Goal: Task Accomplishment & Management: Use online tool/utility

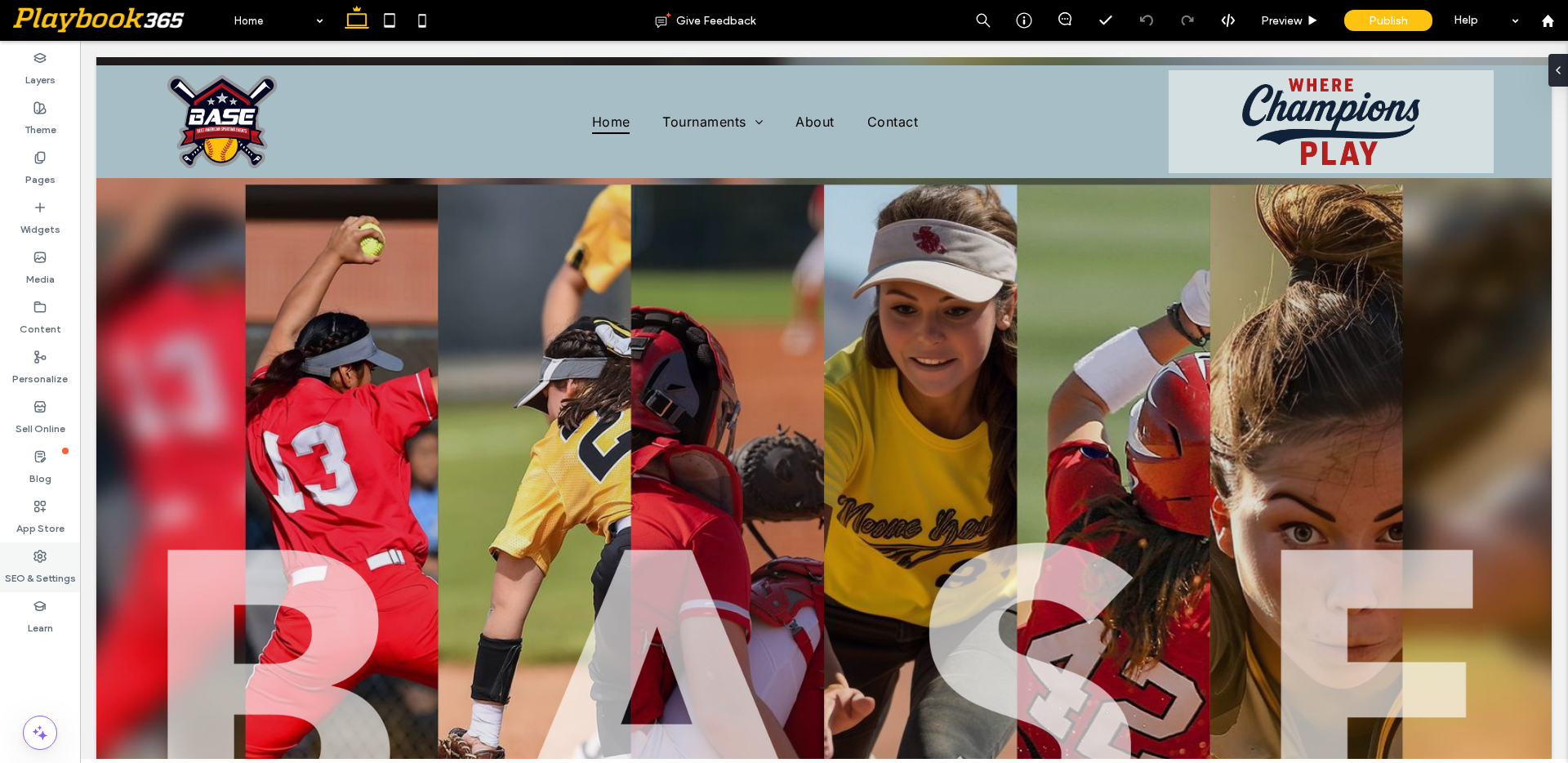
click at [40, 564] on label "SEO & Settings" at bounding box center [41, 574] width 71 height 23
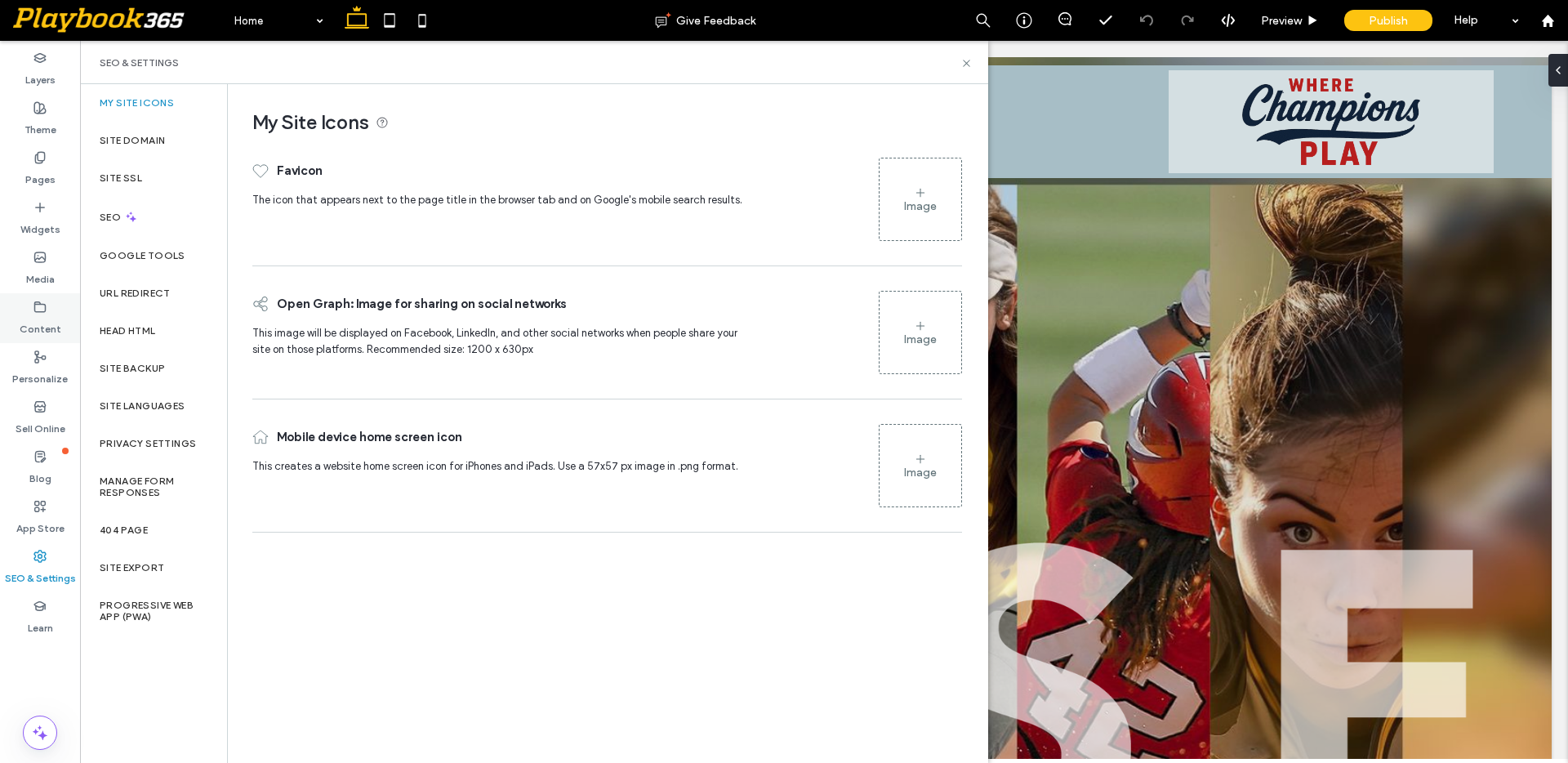
click at [38, 308] on icon at bounding box center [40, 306] width 13 height 13
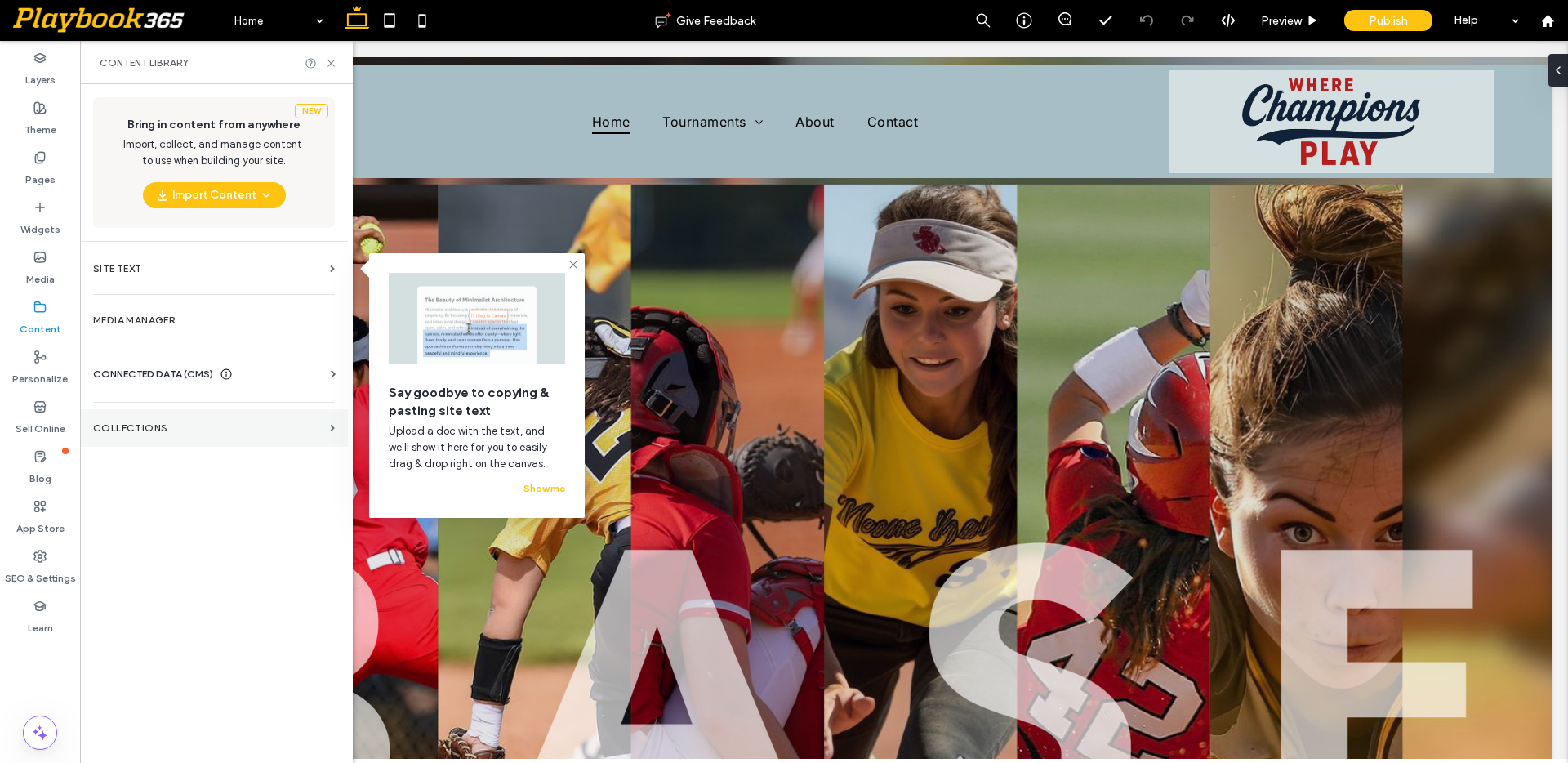
click at [150, 422] on label "Collections" at bounding box center [208, 428] width 230 height 12
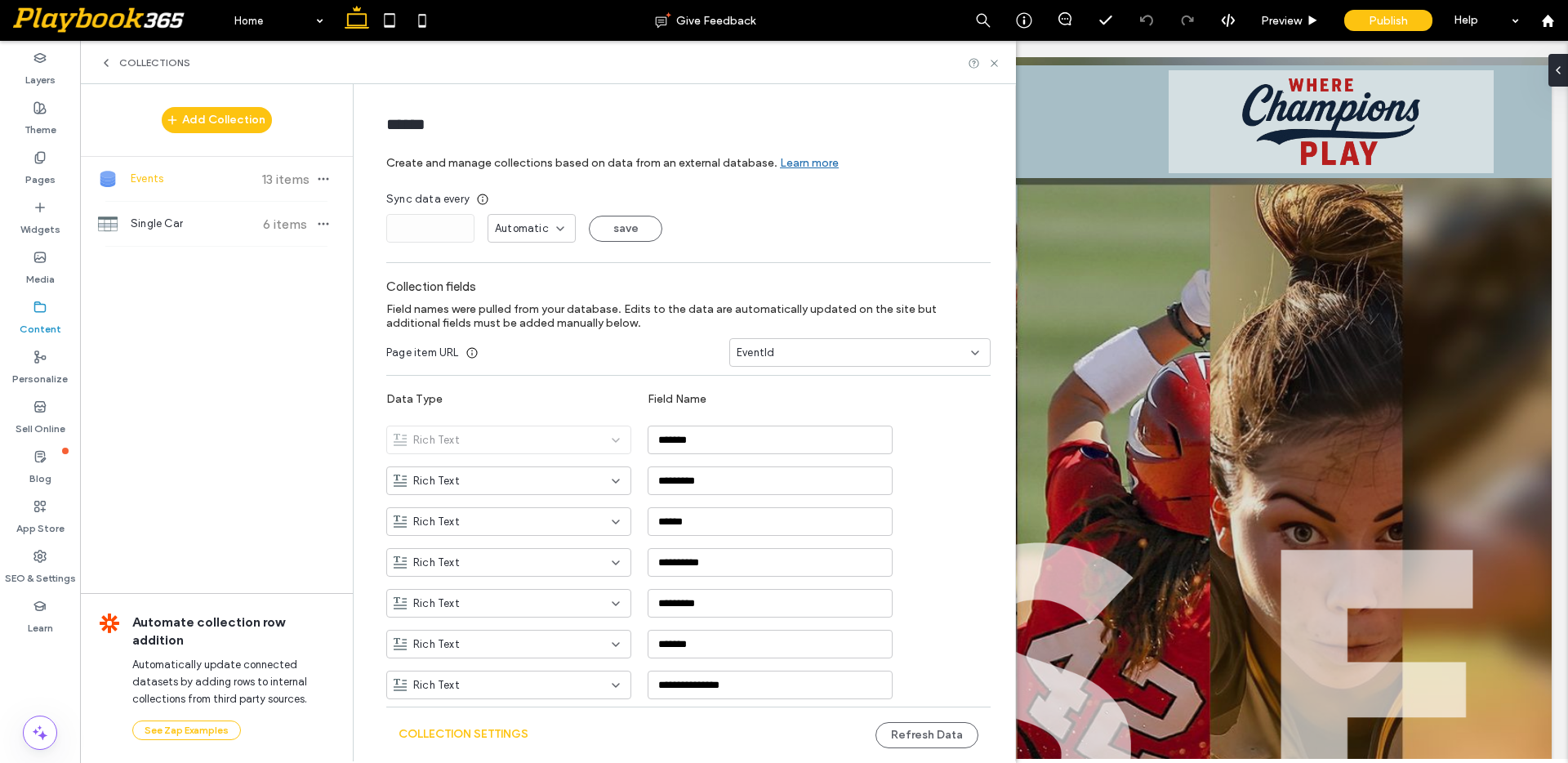
click at [182, 178] on span "Events" at bounding box center [191, 178] width 122 height 16
click at [267, 171] on span "13 items" at bounding box center [285, 179] width 57 height 16
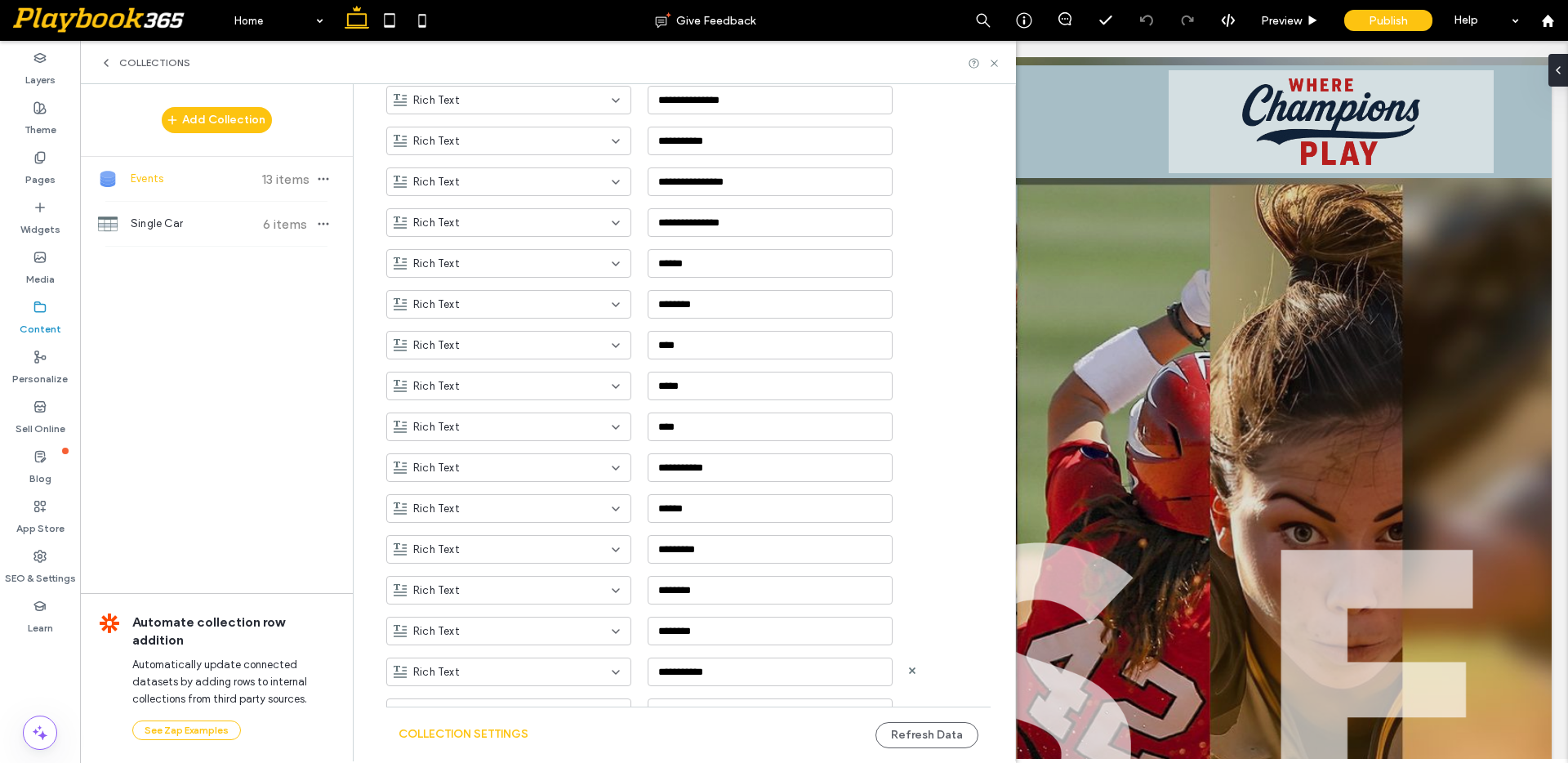
scroll to position [668, 0]
click at [477, 731] on button "Collection Settings" at bounding box center [463, 734] width 130 height 26
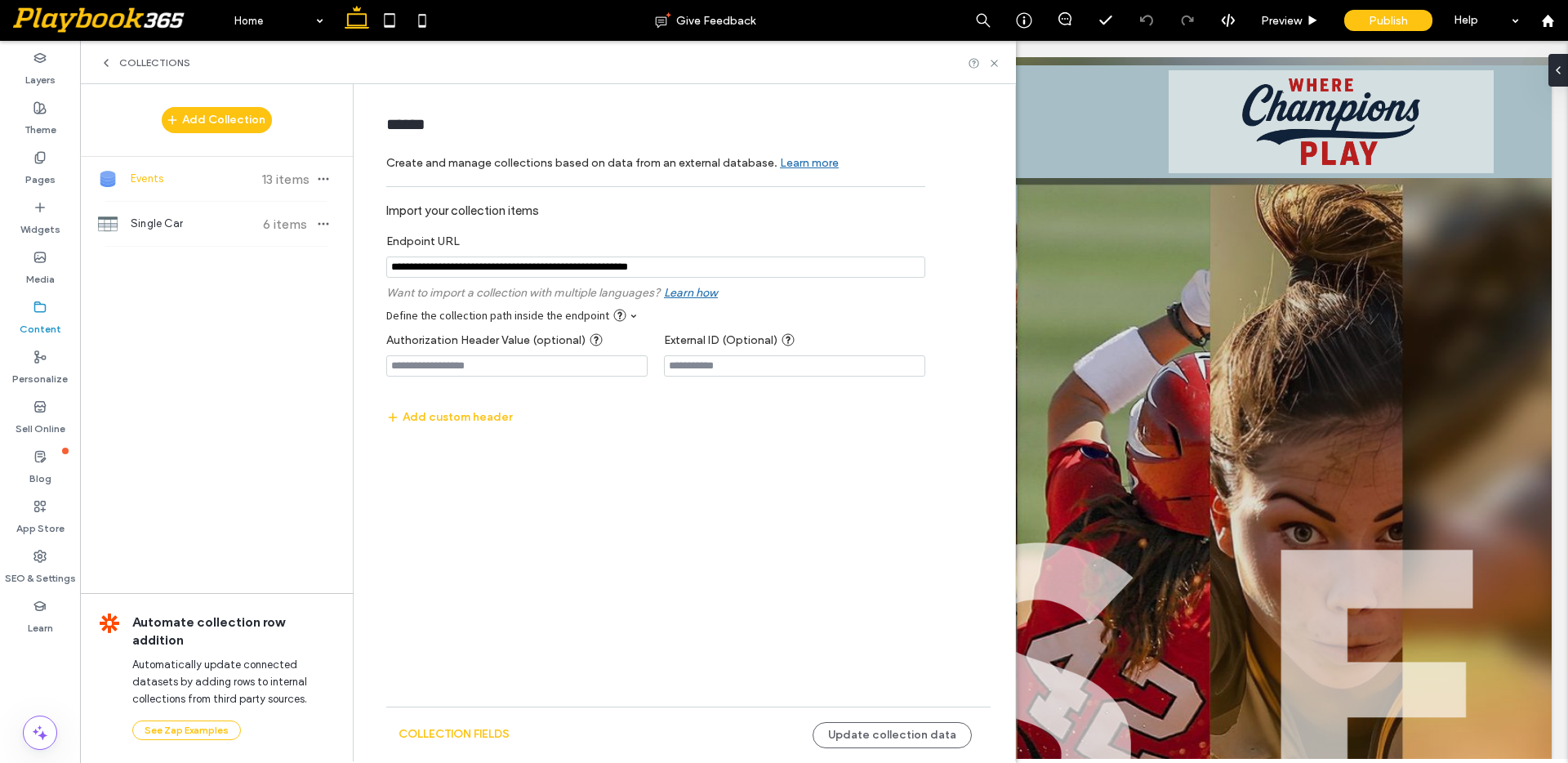
scroll to position [0, 0]
click at [500, 270] on input "notEmpty" at bounding box center [656, 267] width 539 height 21
paste input "**********"
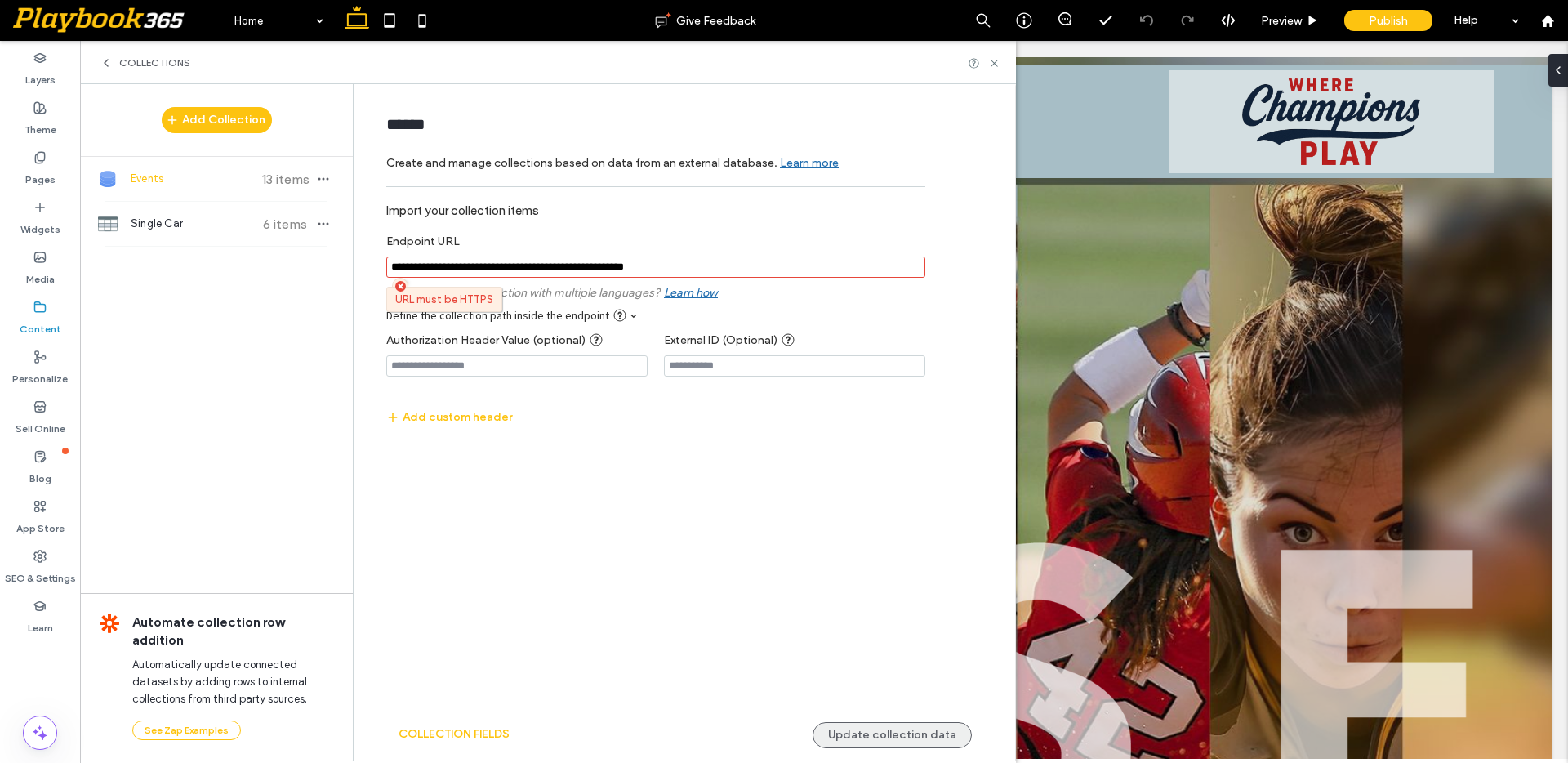
click at [899, 730] on button "Update collection data" at bounding box center [891, 735] width 159 height 26
click at [410, 270] on input "notEmpty" at bounding box center [656, 267] width 539 height 21
type input "**********"
click at [888, 729] on button "Update collection data" at bounding box center [891, 735] width 159 height 26
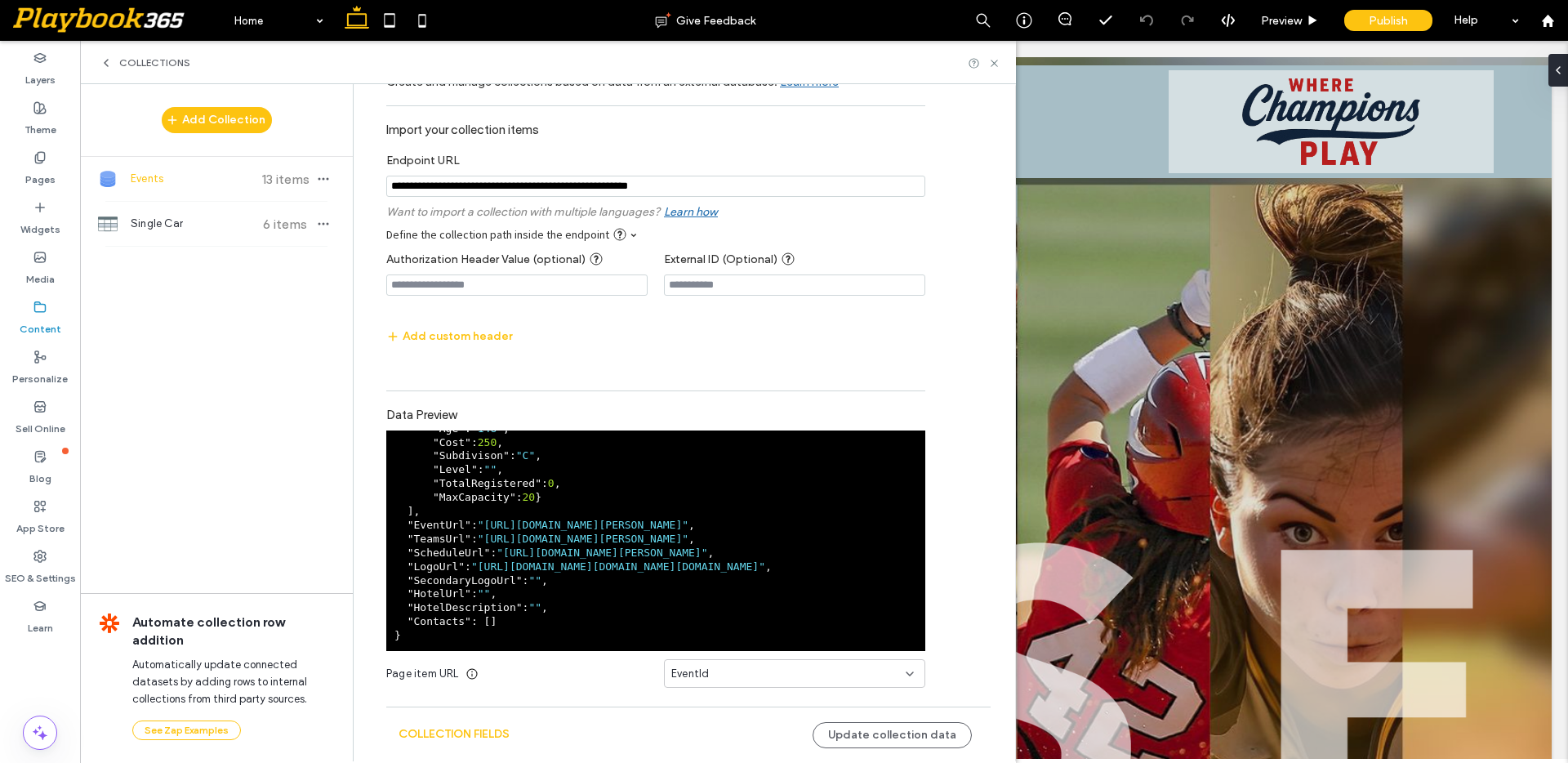
scroll to position [1352, 0]
click at [839, 730] on button "Update collection data" at bounding box center [891, 735] width 159 height 26
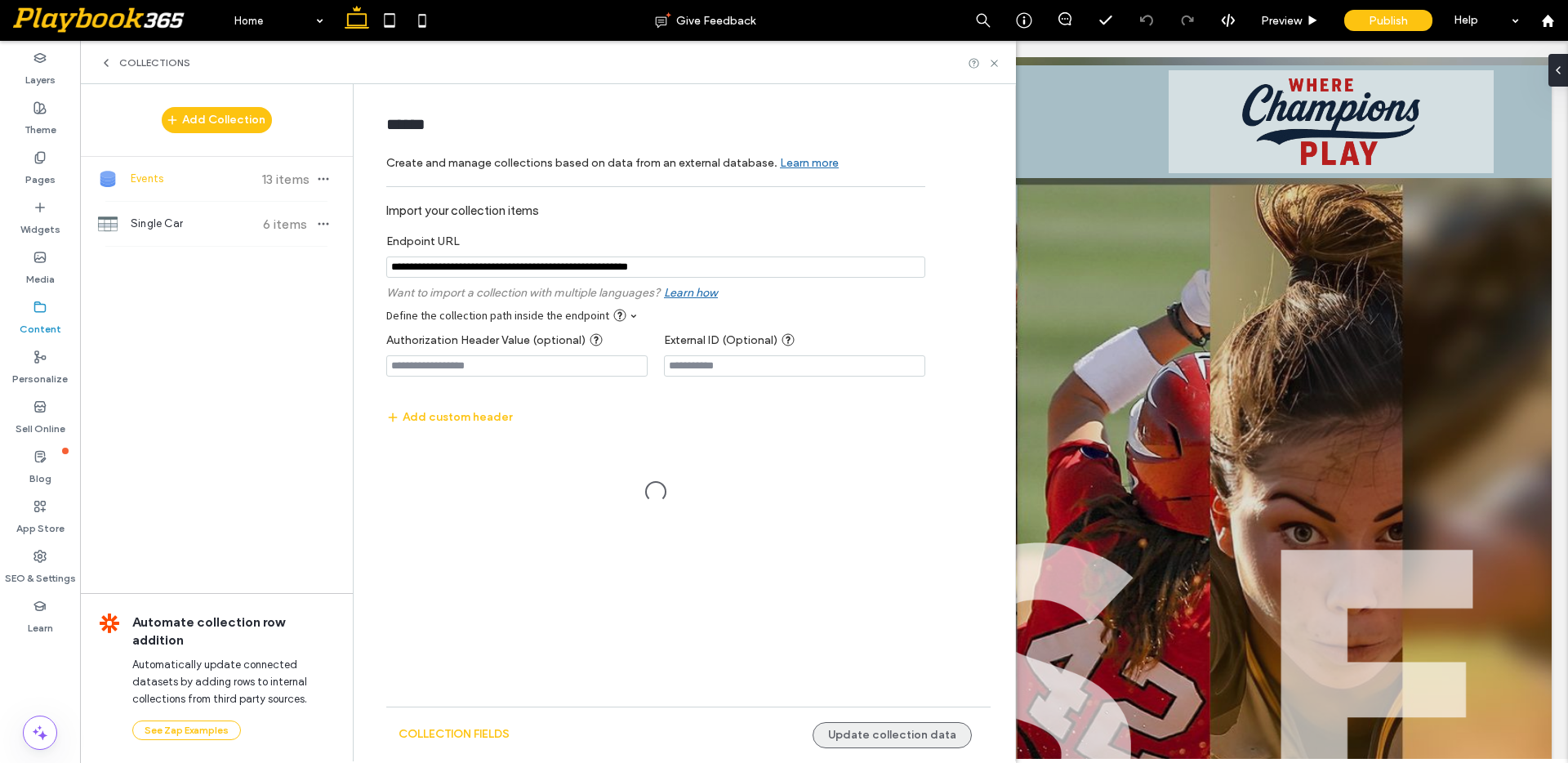
scroll to position [0, 0]
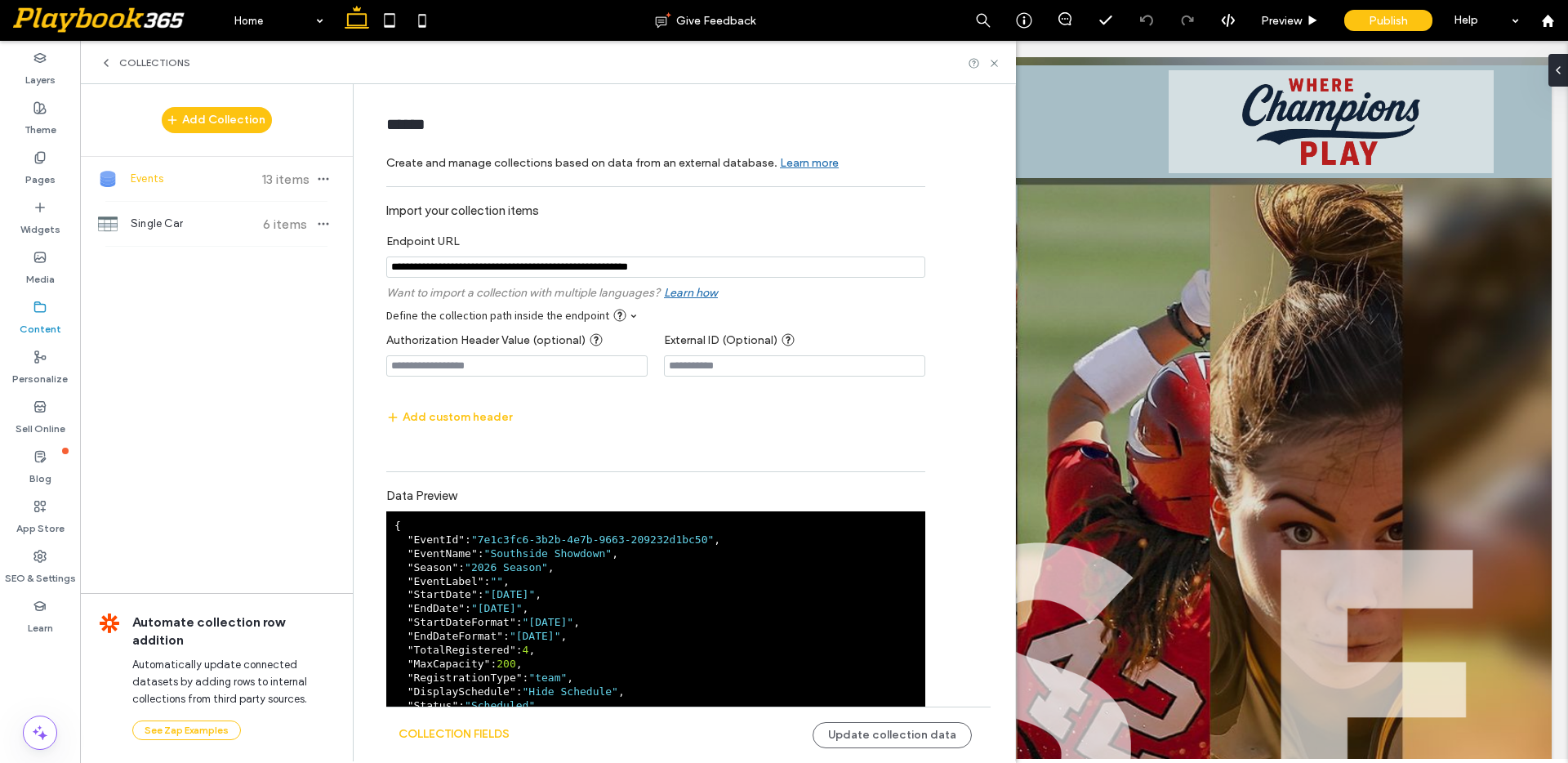
click at [211, 176] on span "Events" at bounding box center [191, 178] width 122 height 16
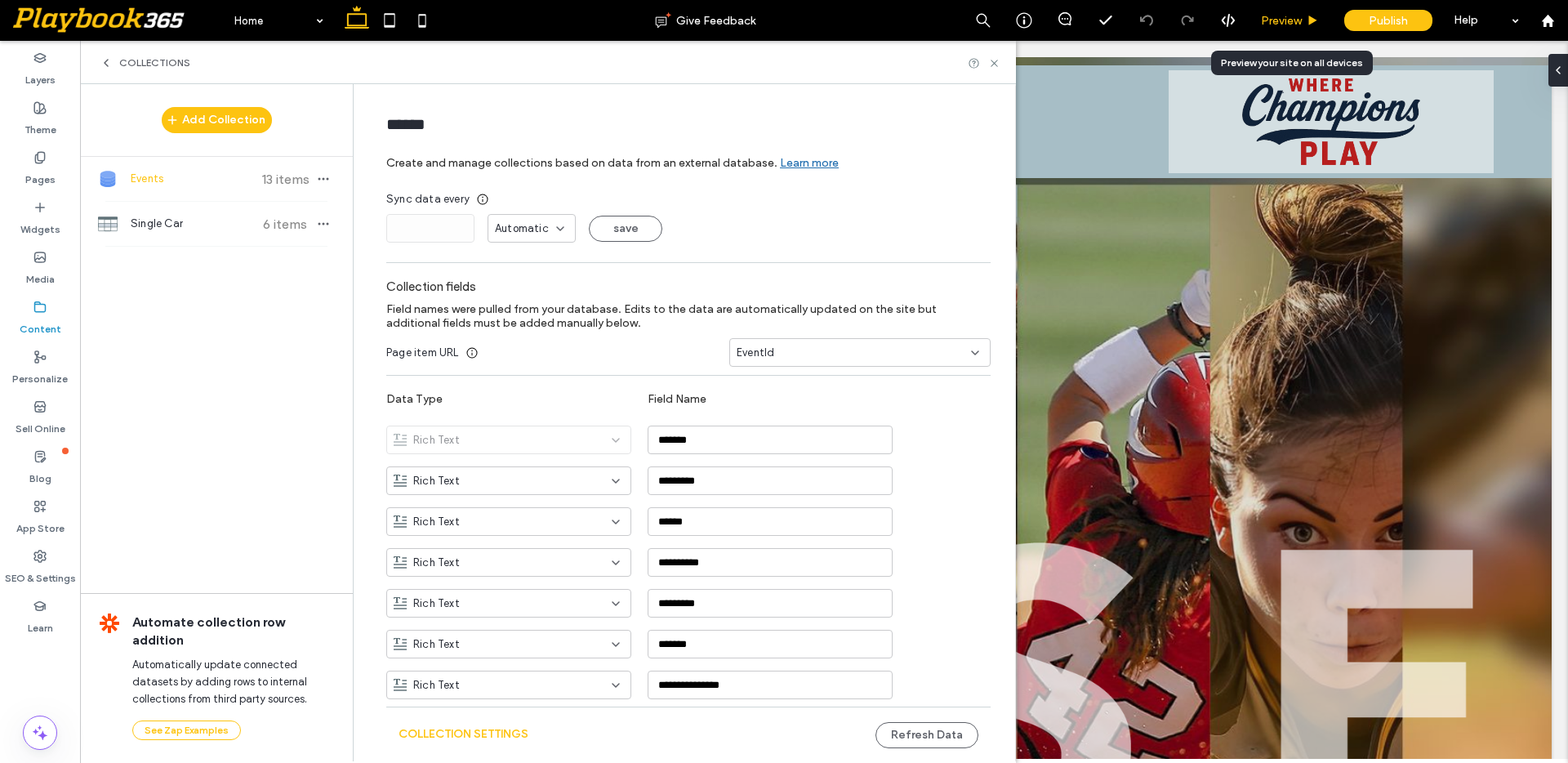
click at [1300, 16] on span "Preview" at bounding box center [1281, 21] width 41 height 14
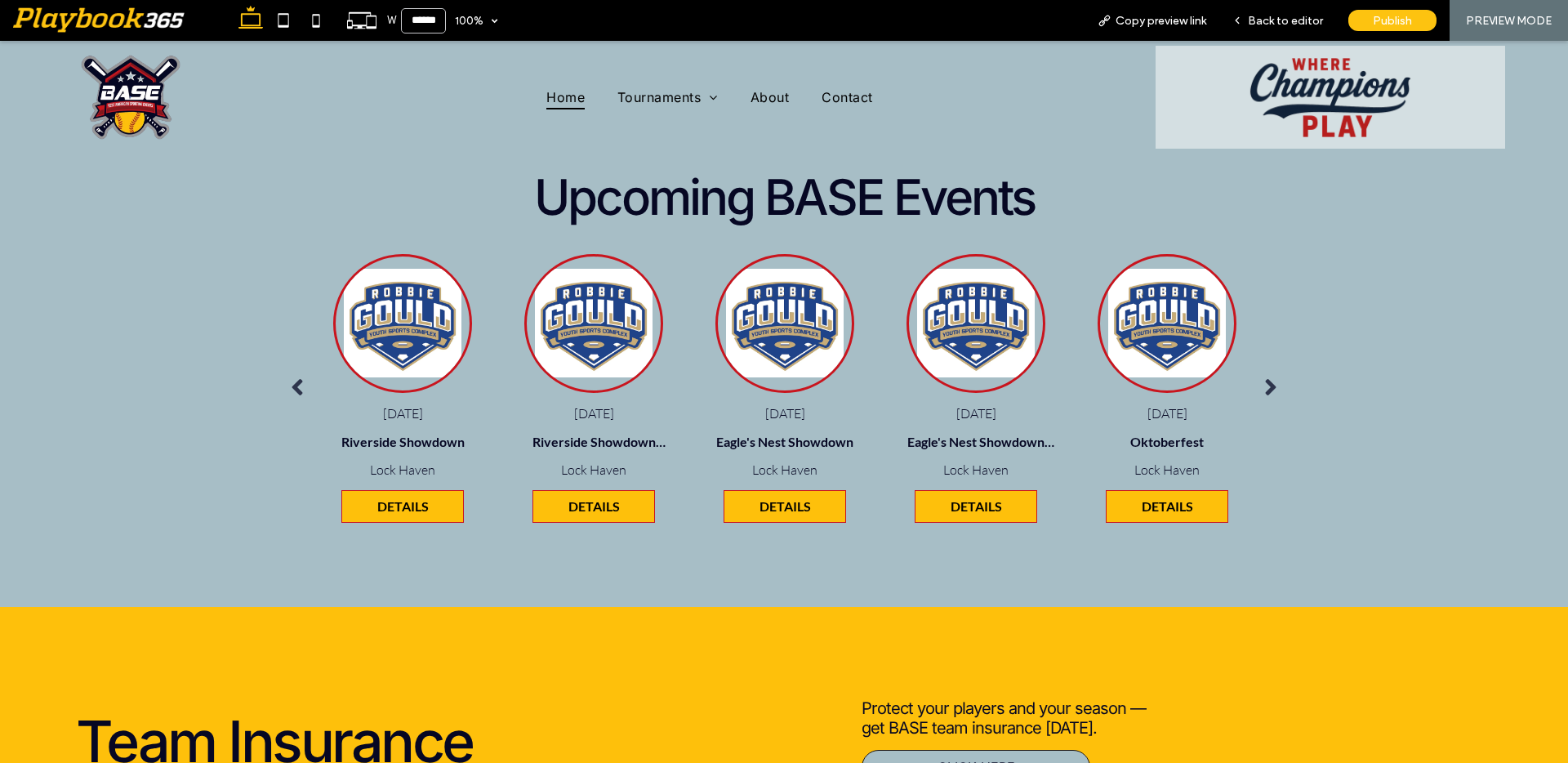
scroll to position [1897, 0]
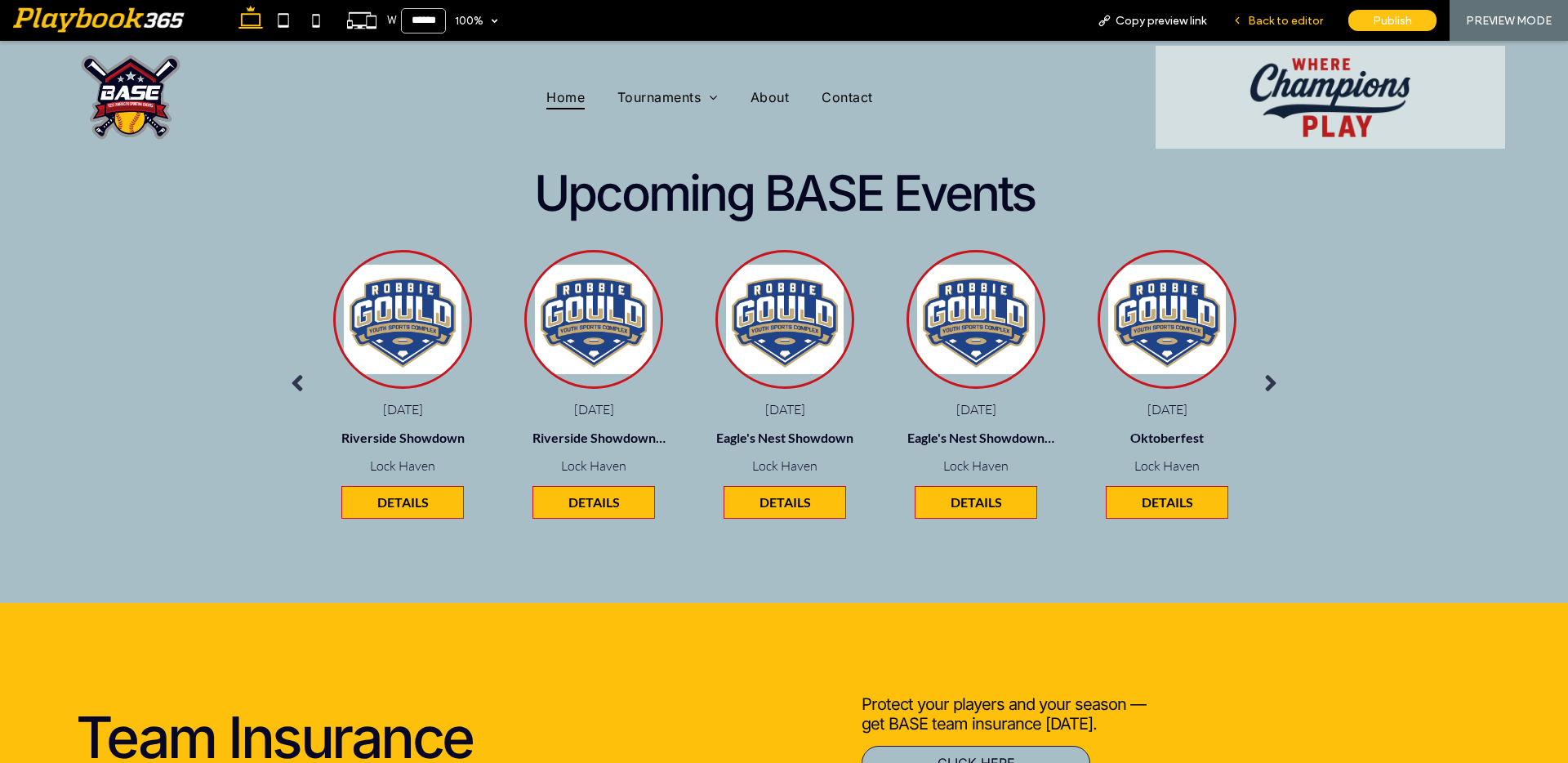
click at [1277, 19] on span "Back to editor" at bounding box center [1286, 21] width 75 height 14
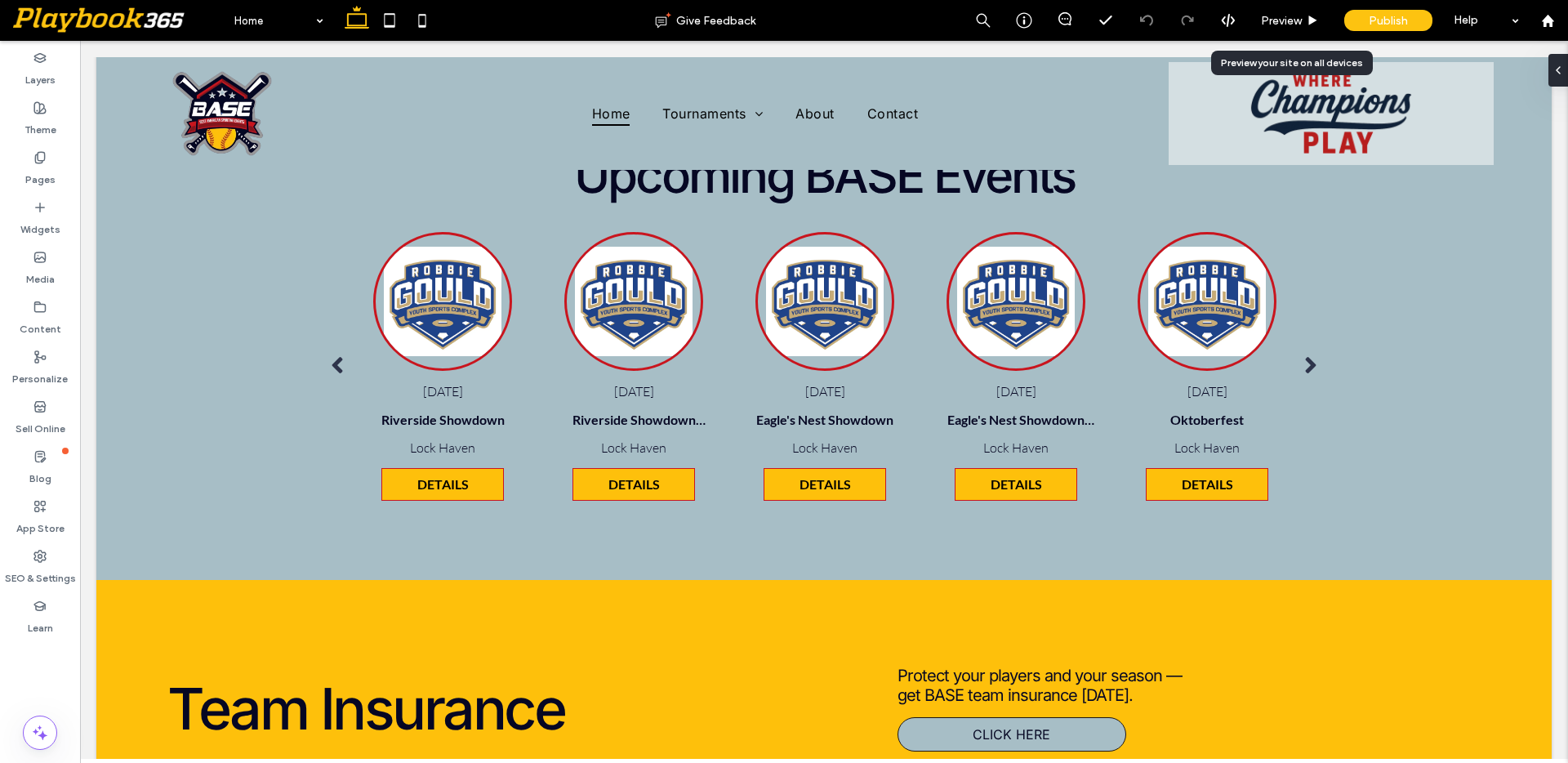
scroll to position [1866, 0]
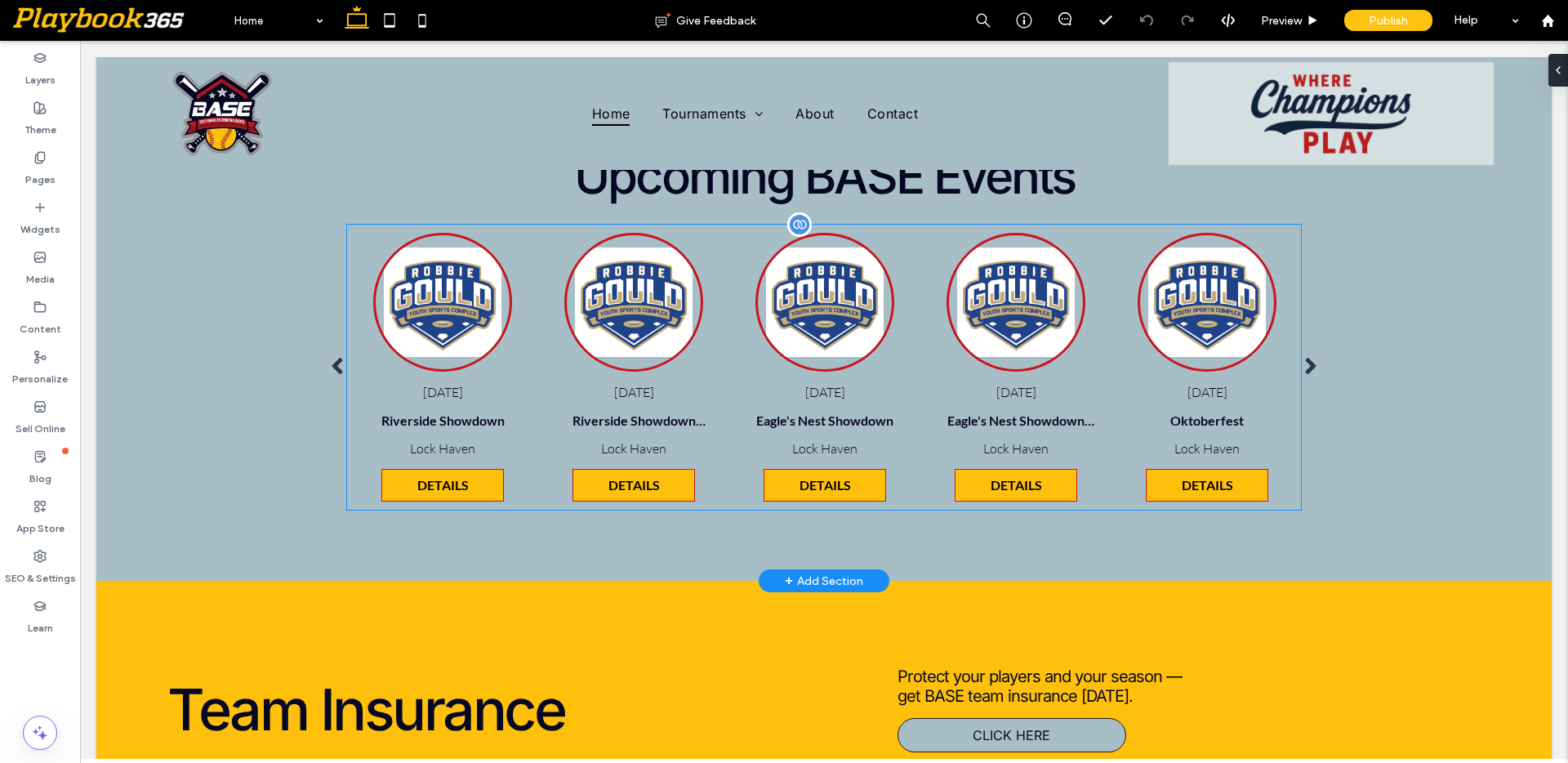
click at [535, 348] on div "10-19-2025 Central PA Fall Fracas Lock Haven DETAILS 10-19-2025 Central PA Fall…" at bounding box center [1589, 368] width 4395 height 285
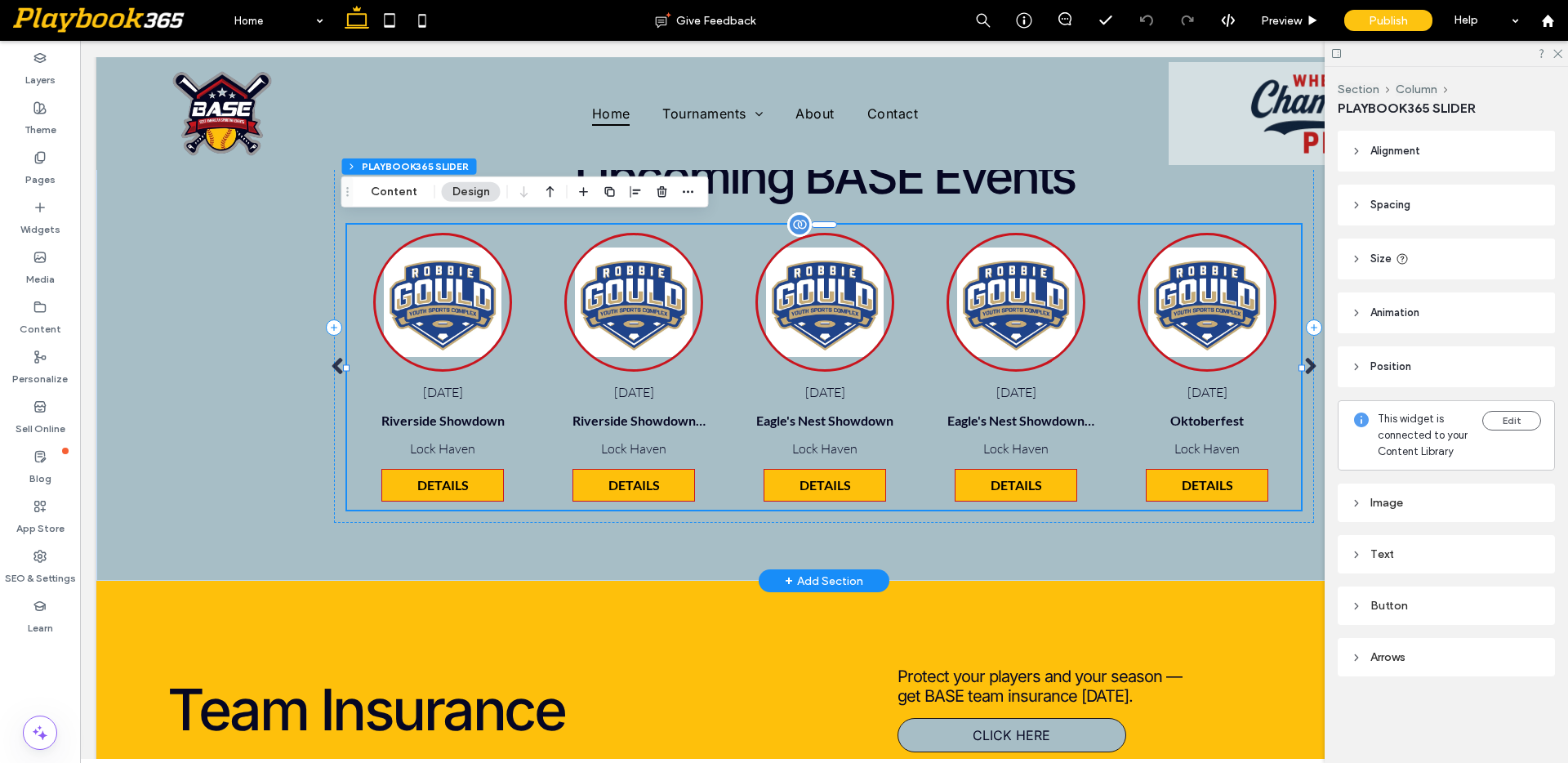
click at [792, 222] on div at bounding box center [799, 224] width 25 height 25
click at [792, 217] on div at bounding box center [799, 224] width 25 height 25
click at [476, 168] on span "PLAYBOOK365 SLIDER" at bounding box center [516, 166] width 107 height 12
click at [401, 191] on button "Content" at bounding box center [394, 192] width 67 height 20
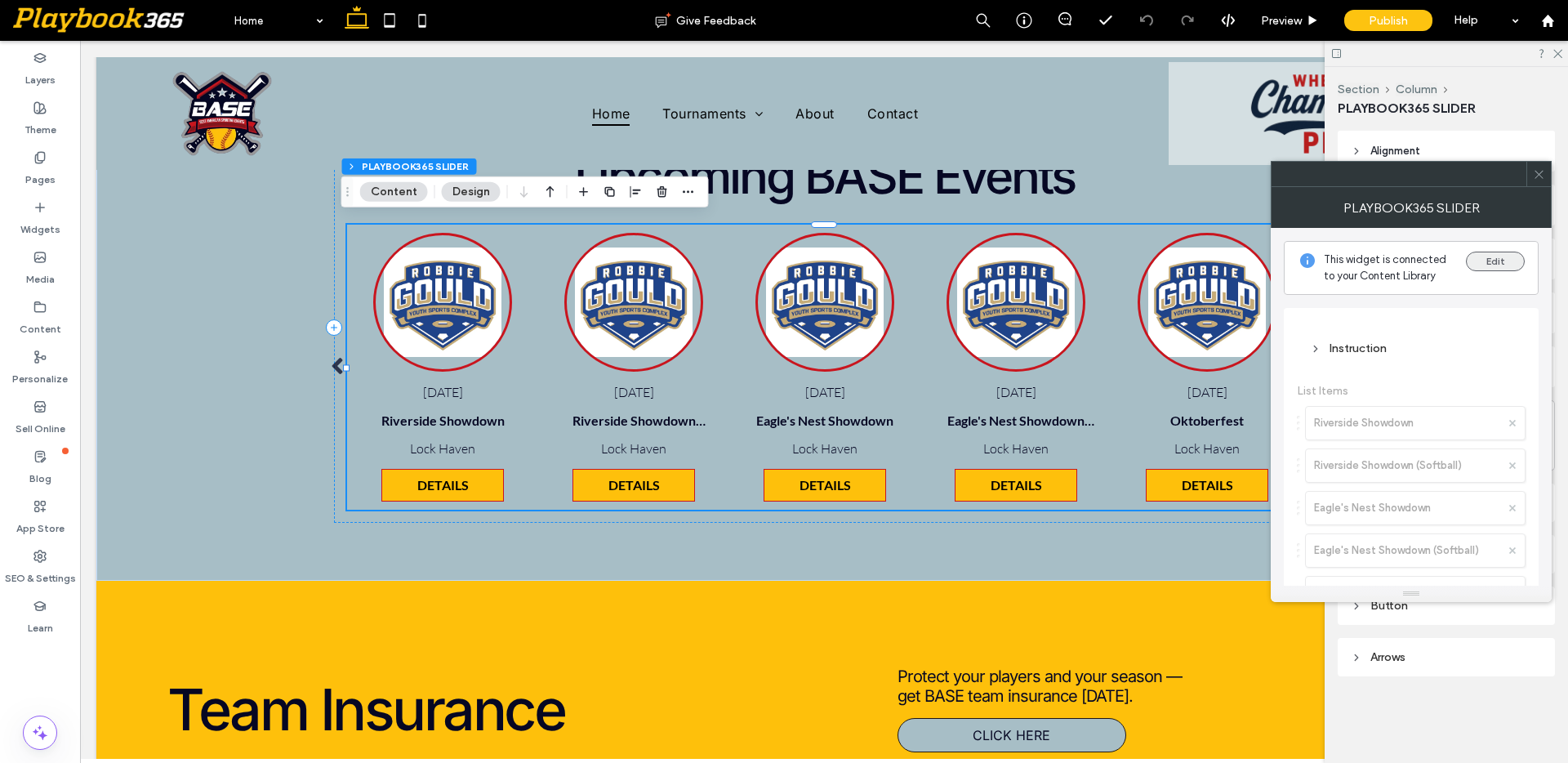
click at [1486, 262] on button "Edit" at bounding box center [1495, 262] width 58 height 20
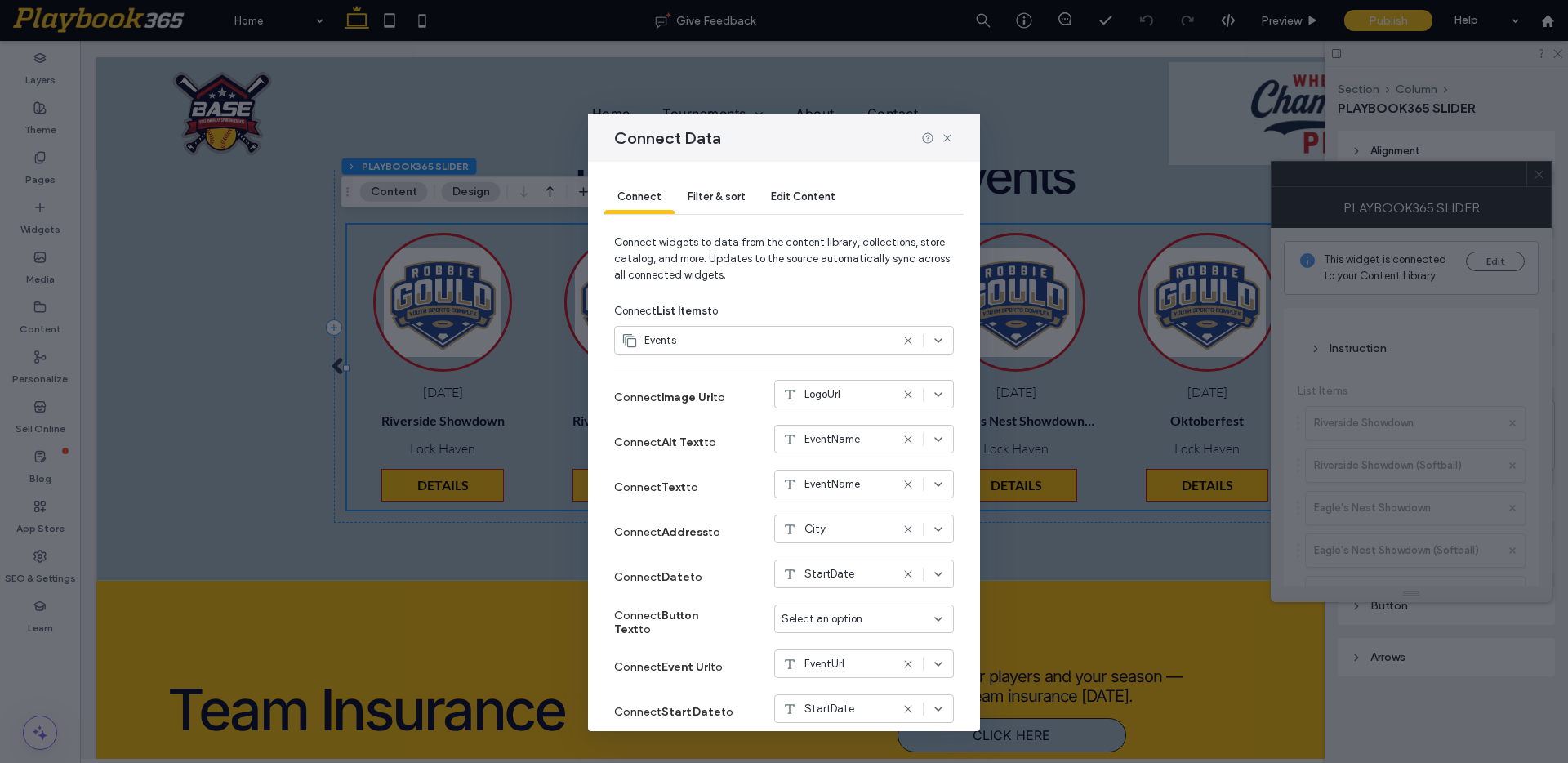
click at [785, 193] on span "Edit Content" at bounding box center [802, 196] width 64 height 12
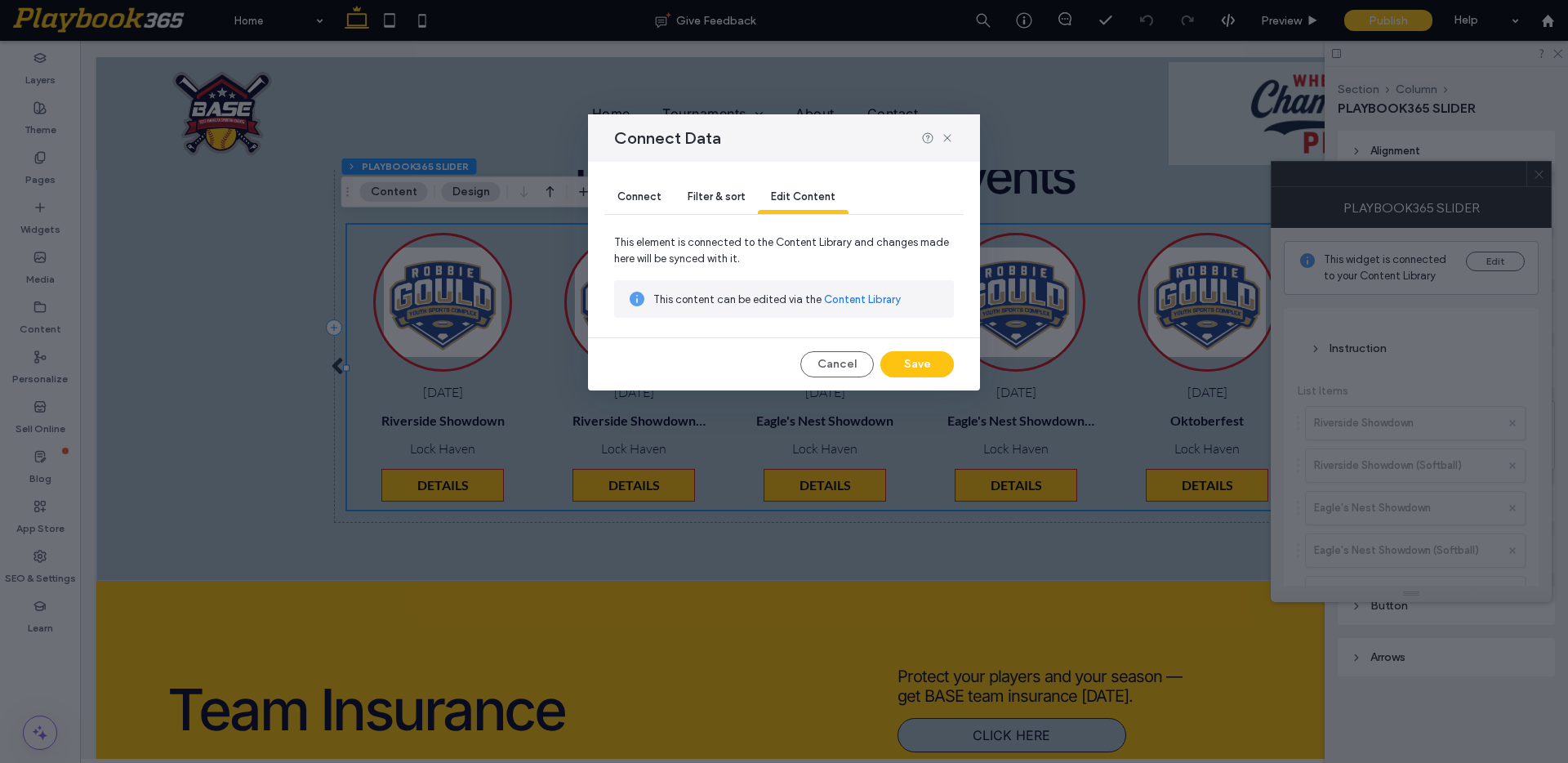
click at [857, 301] on link "Content Library" at bounding box center [862, 299] width 76 height 16
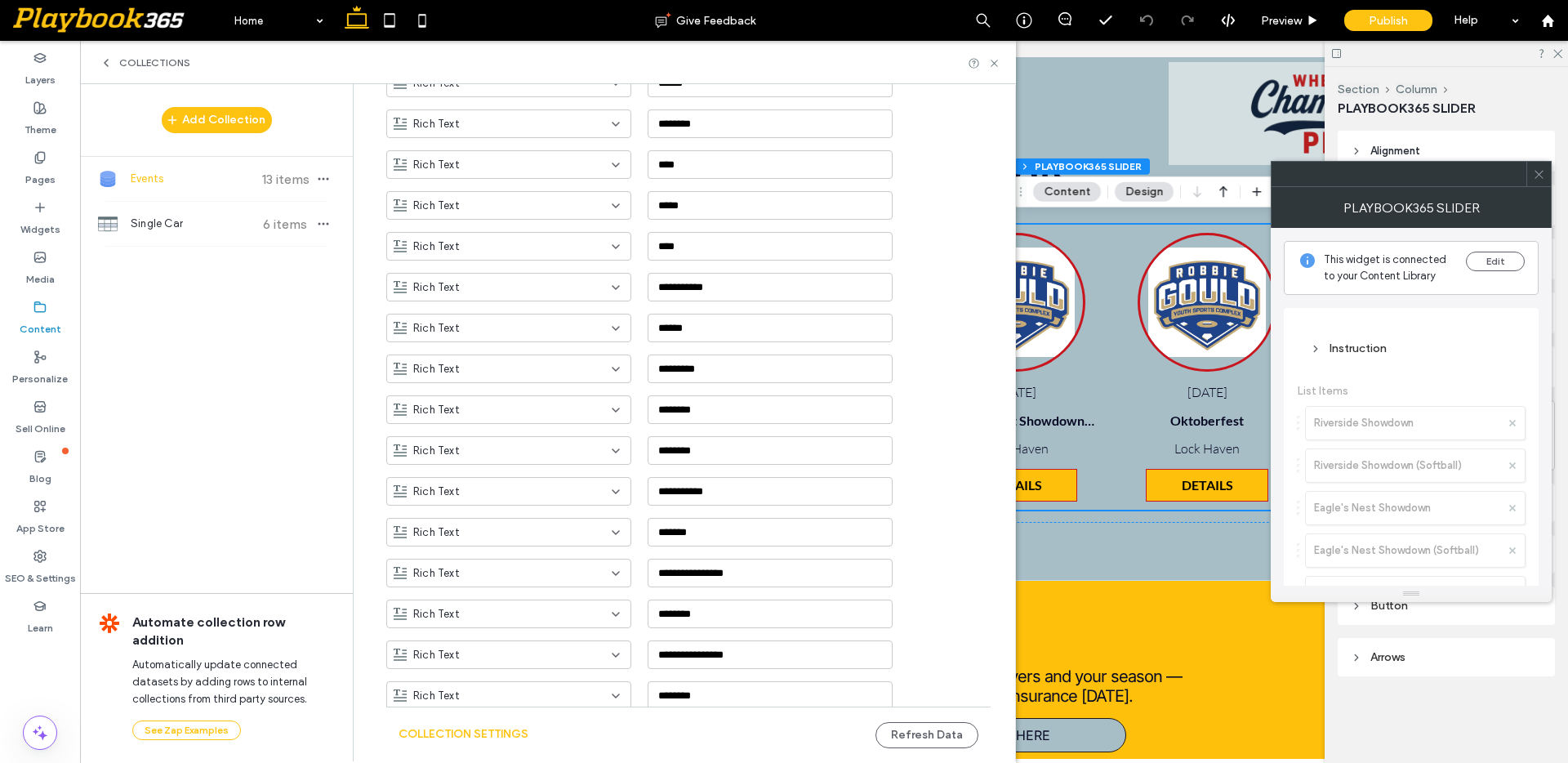
scroll to position [898, 0]
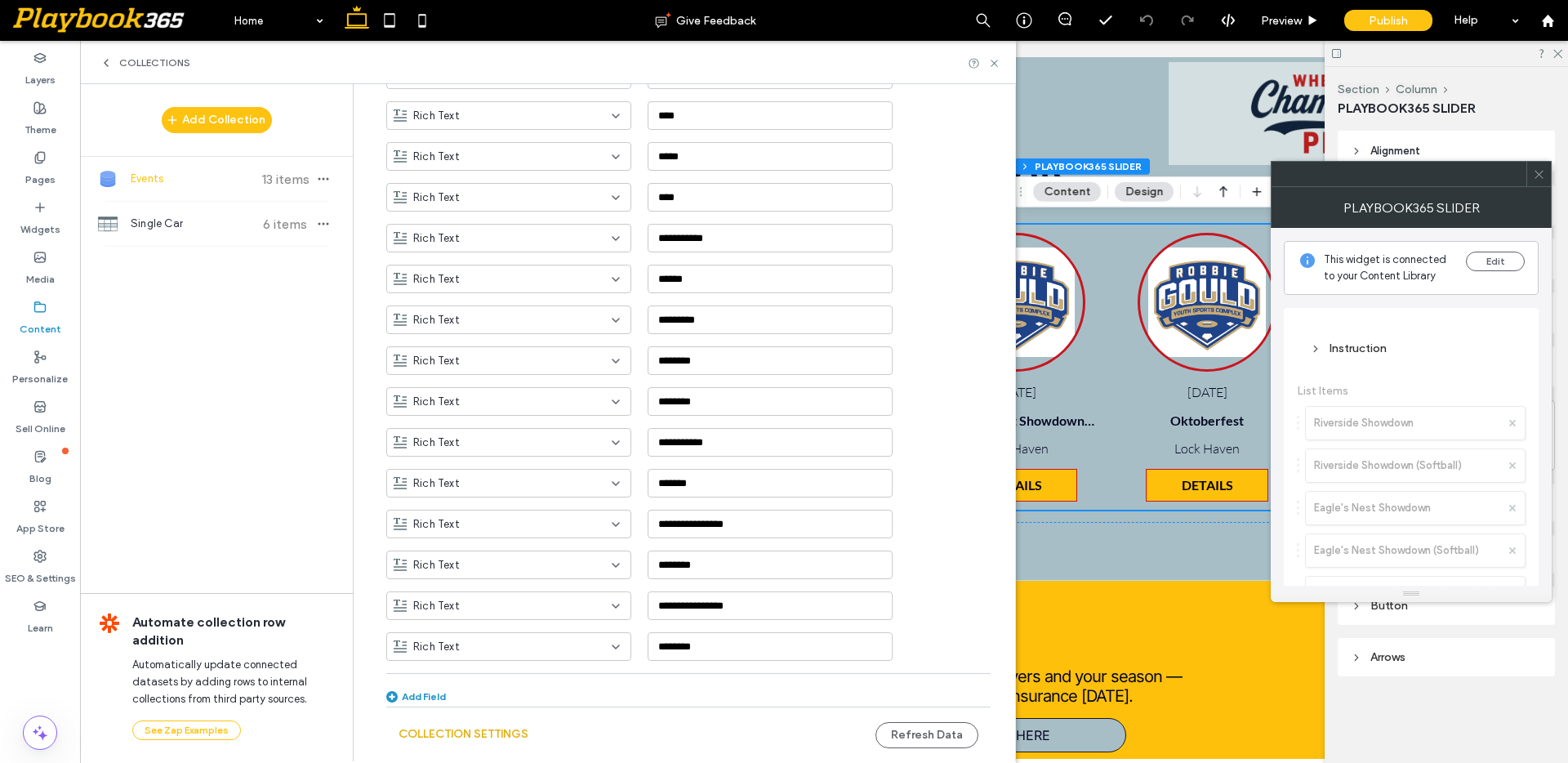
click at [467, 728] on button "Collection Settings" at bounding box center [463, 734] width 130 height 26
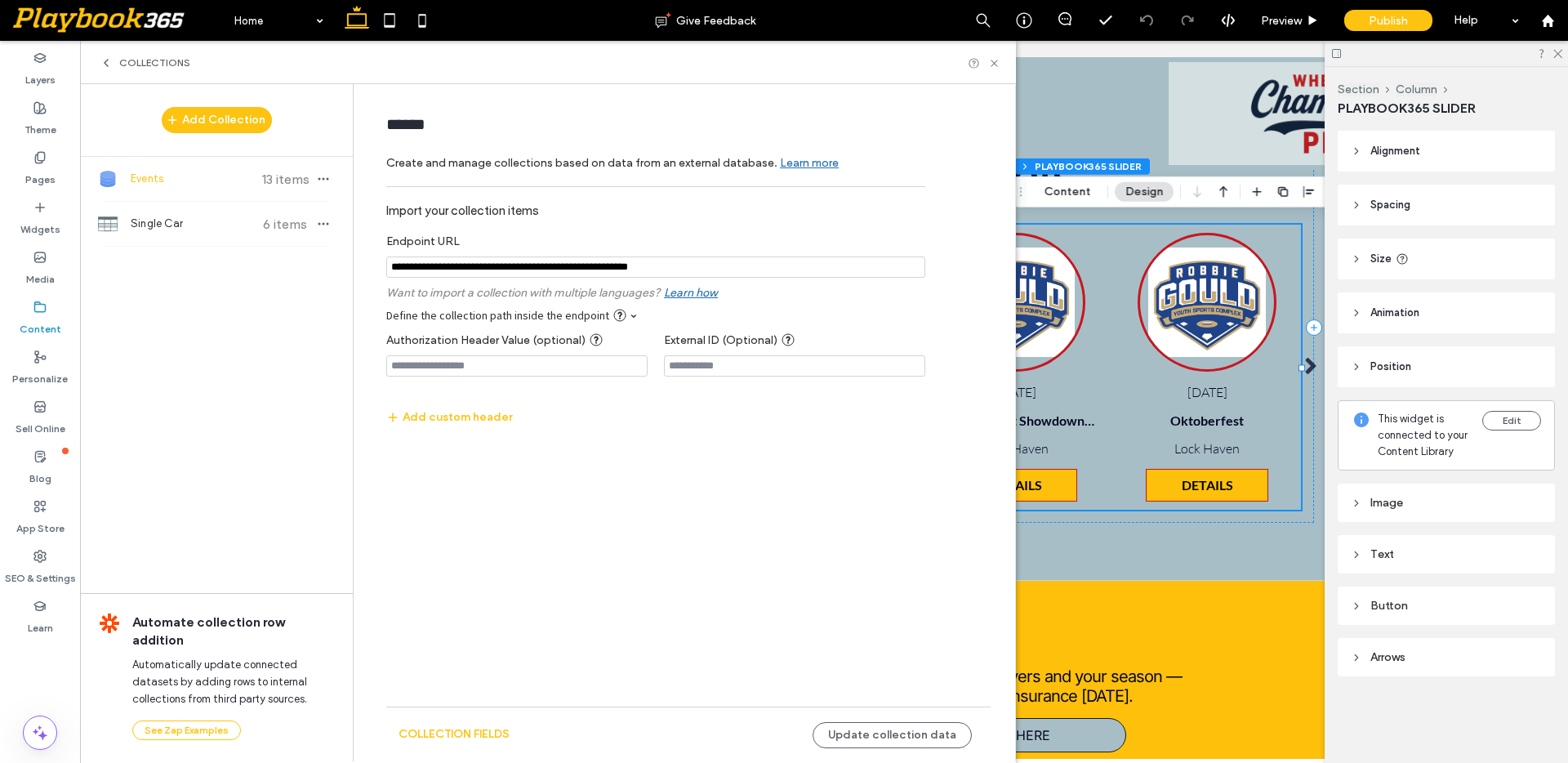
click at [286, 182] on span "13 items" at bounding box center [285, 179] width 57 height 16
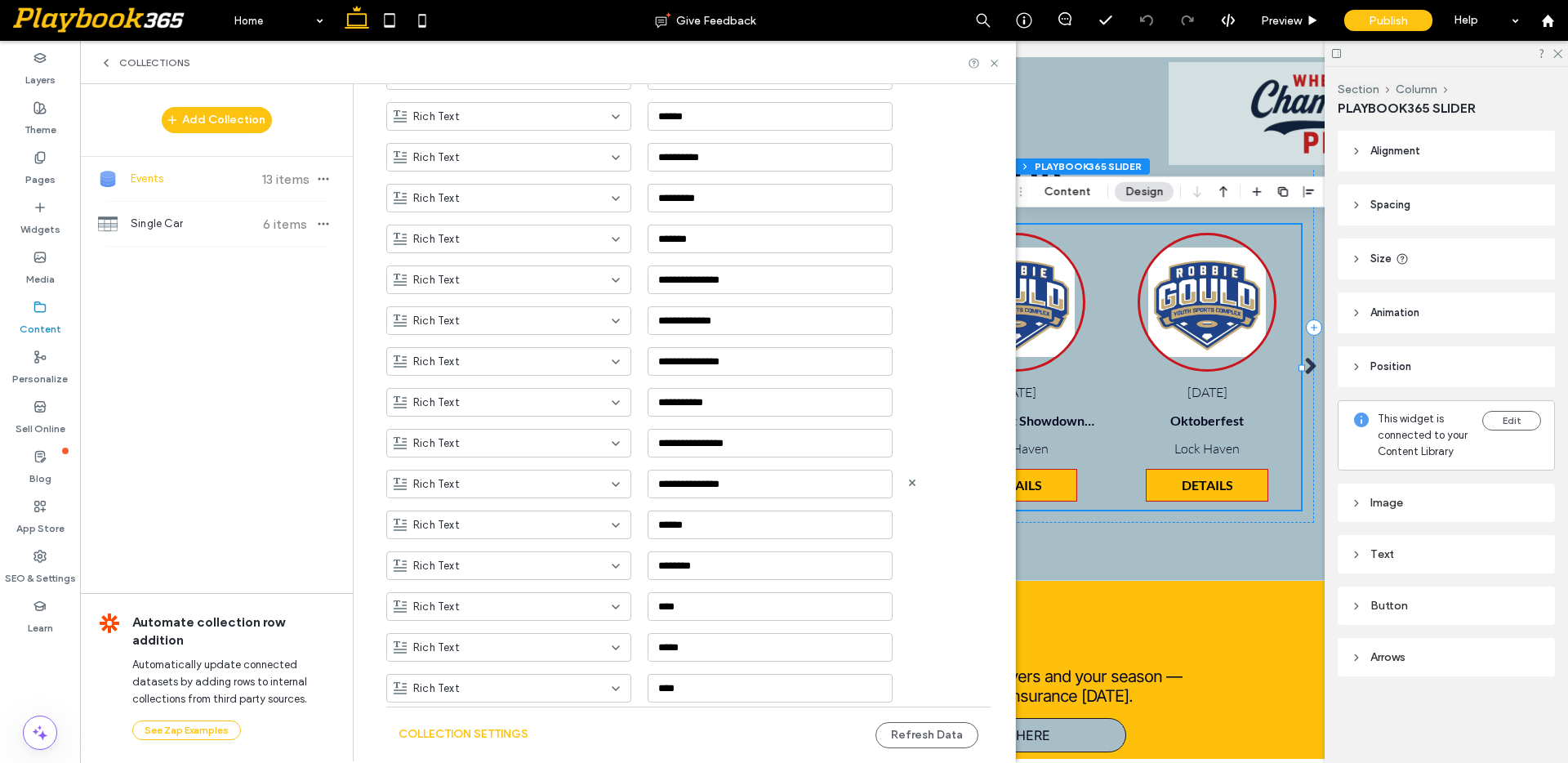
scroll to position [444, 0]
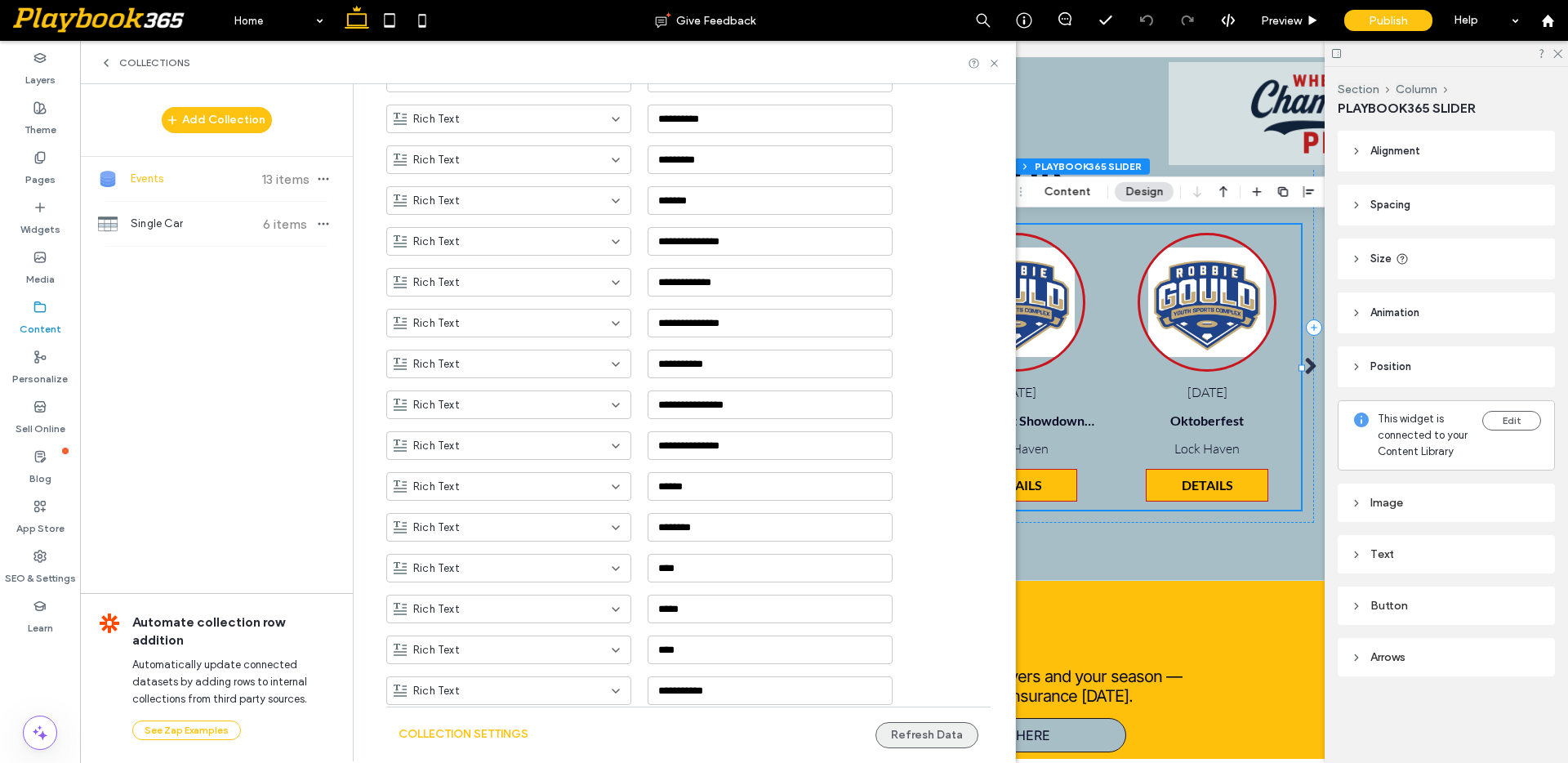
click at [890, 722] on button "Refresh Data" at bounding box center [927, 735] width 103 height 26
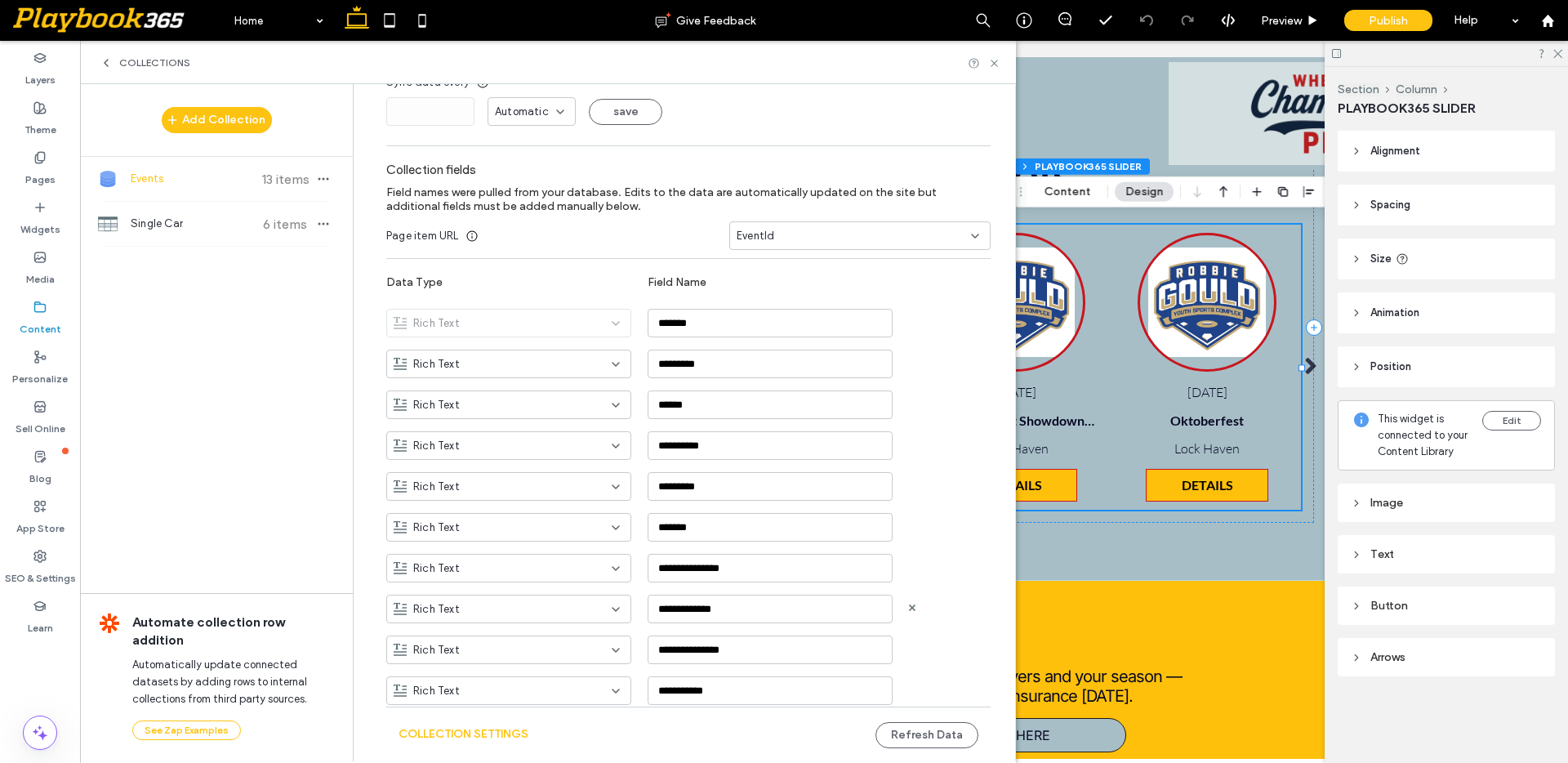
scroll to position [0, 0]
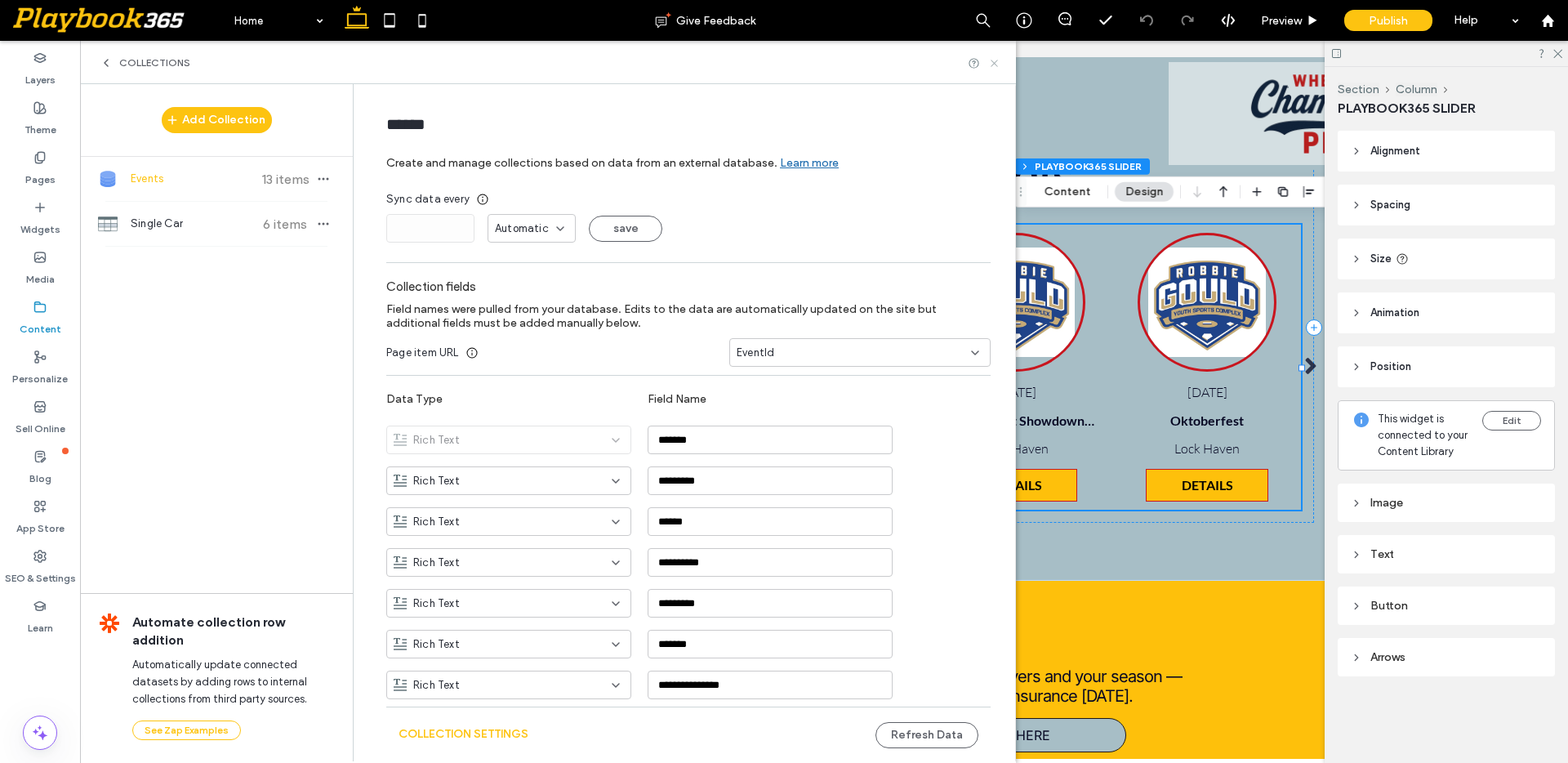
click at [994, 62] on icon at bounding box center [994, 63] width 12 height 12
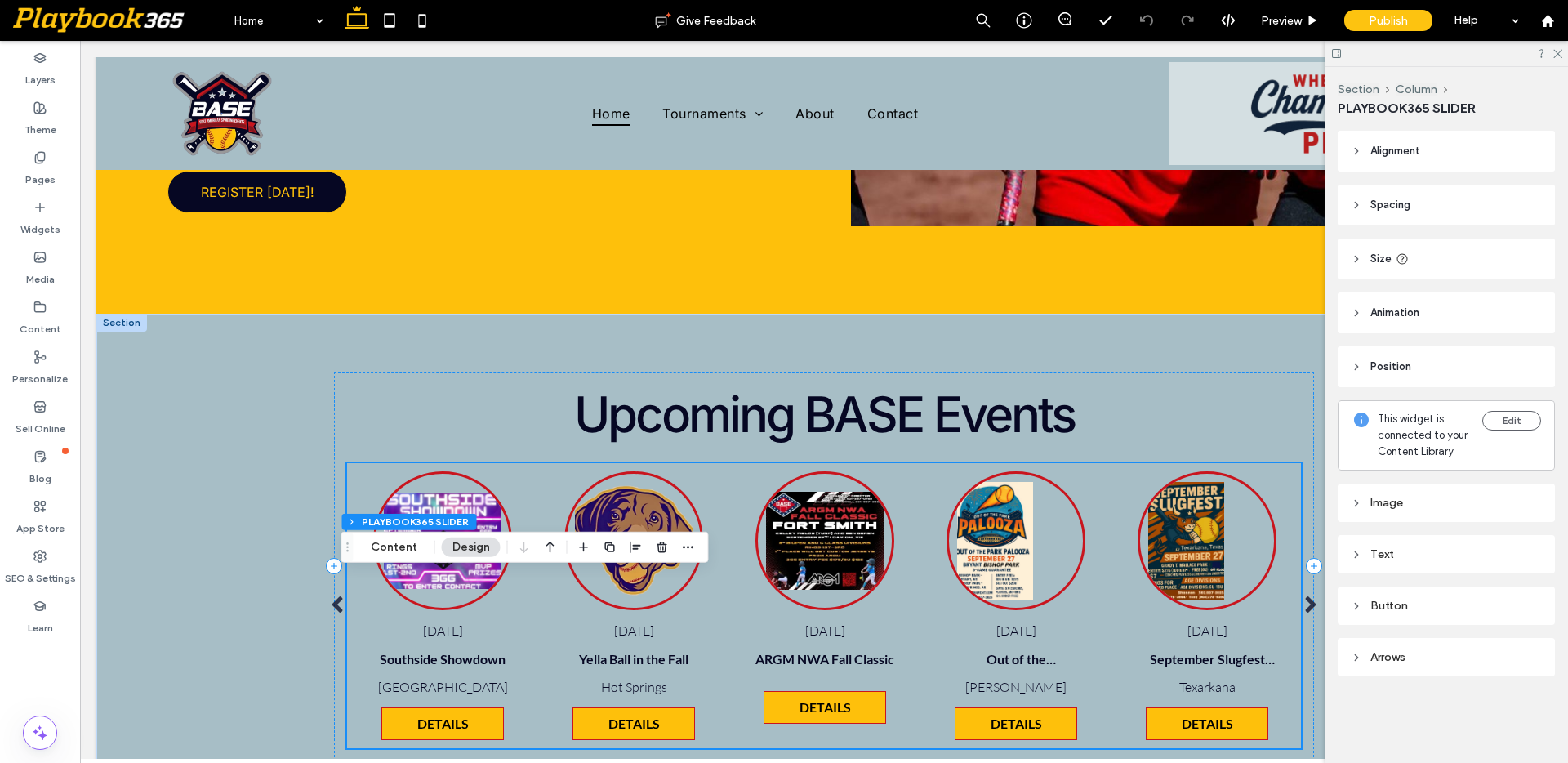
scroll to position [1715, 0]
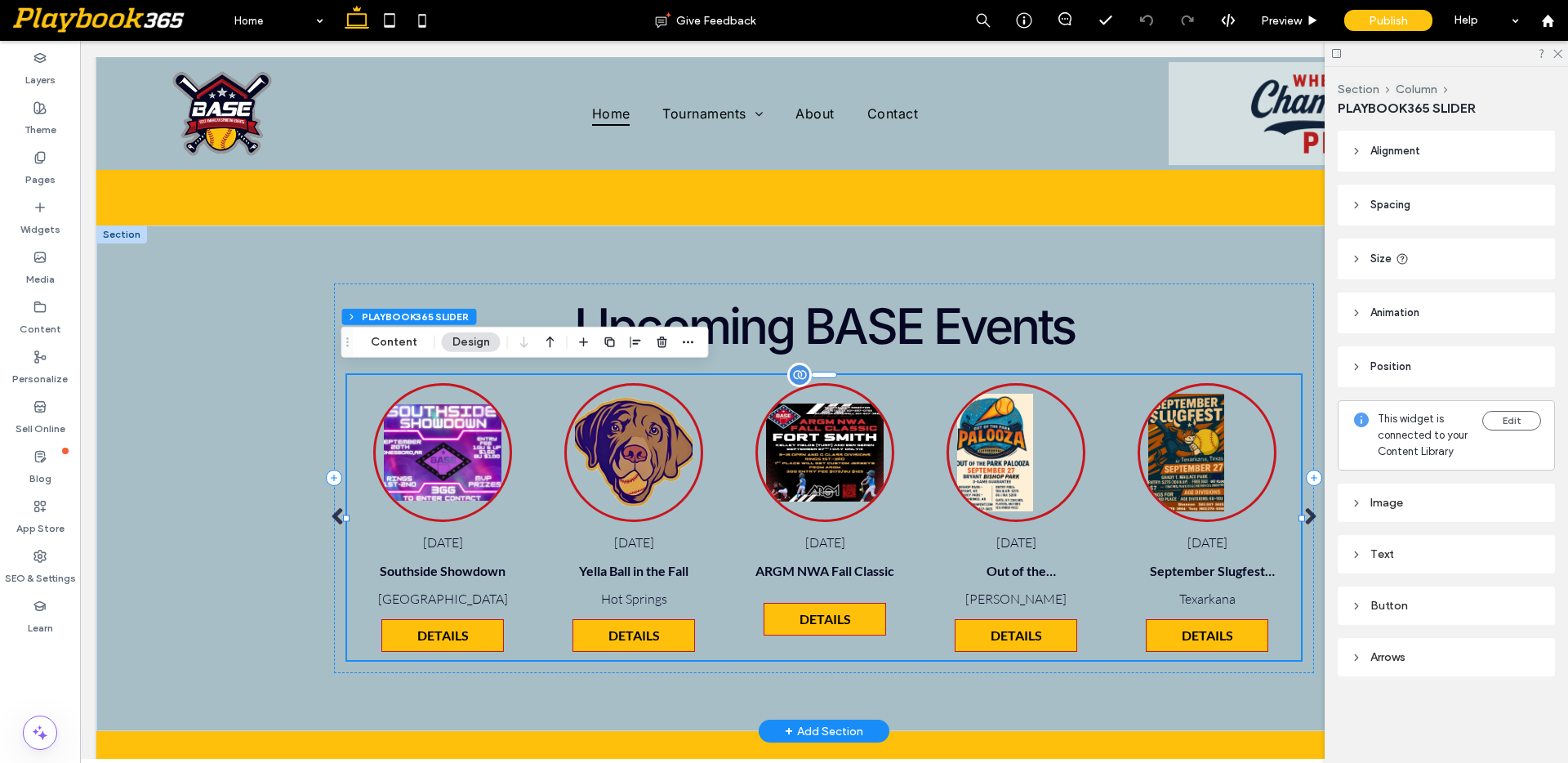
click at [442, 411] on img at bounding box center [442, 452] width 134 height 134
click at [476, 341] on button "Design" at bounding box center [470, 343] width 58 height 20
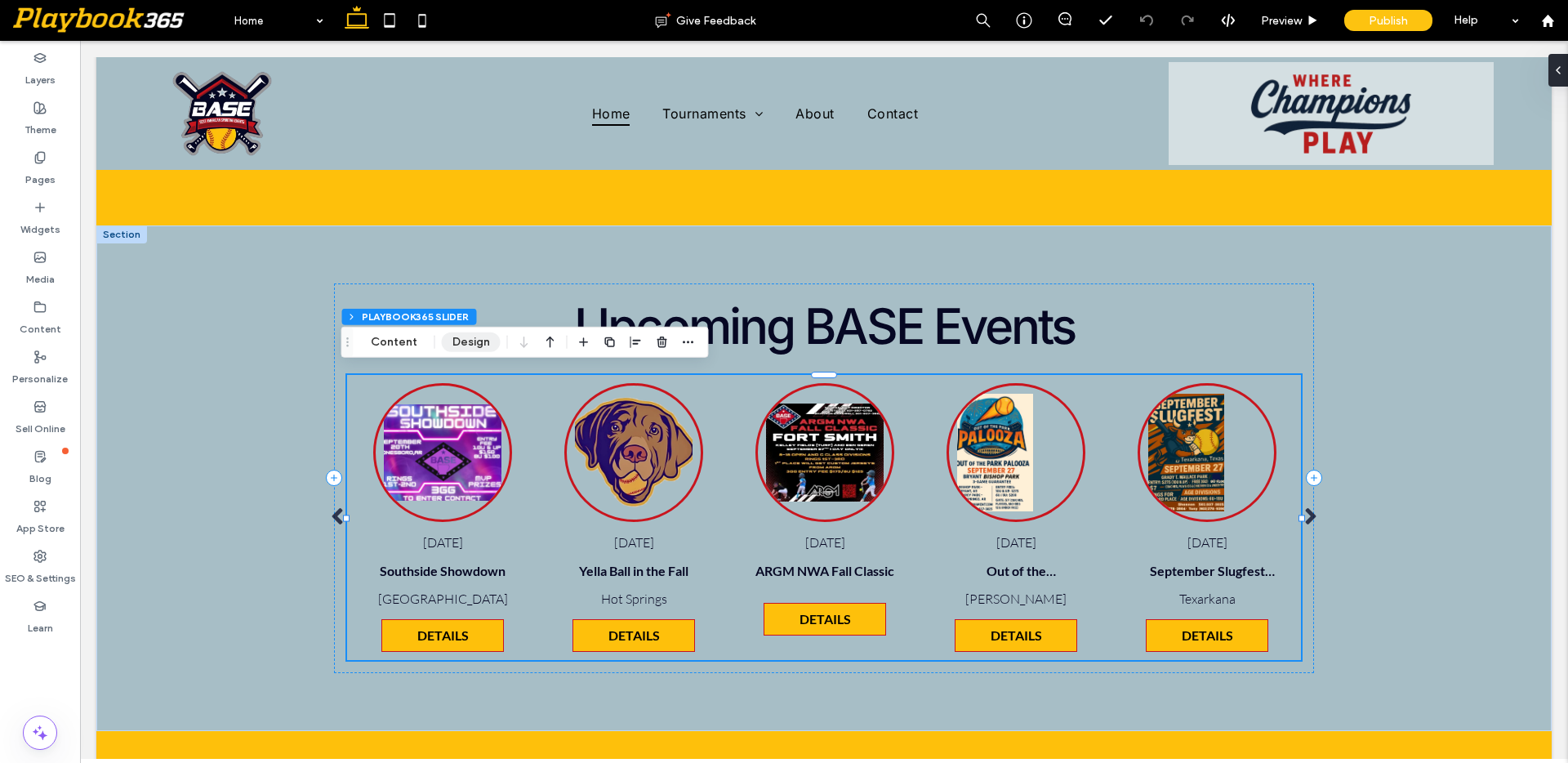
click at [465, 347] on button "Design" at bounding box center [470, 343] width 58 height 20
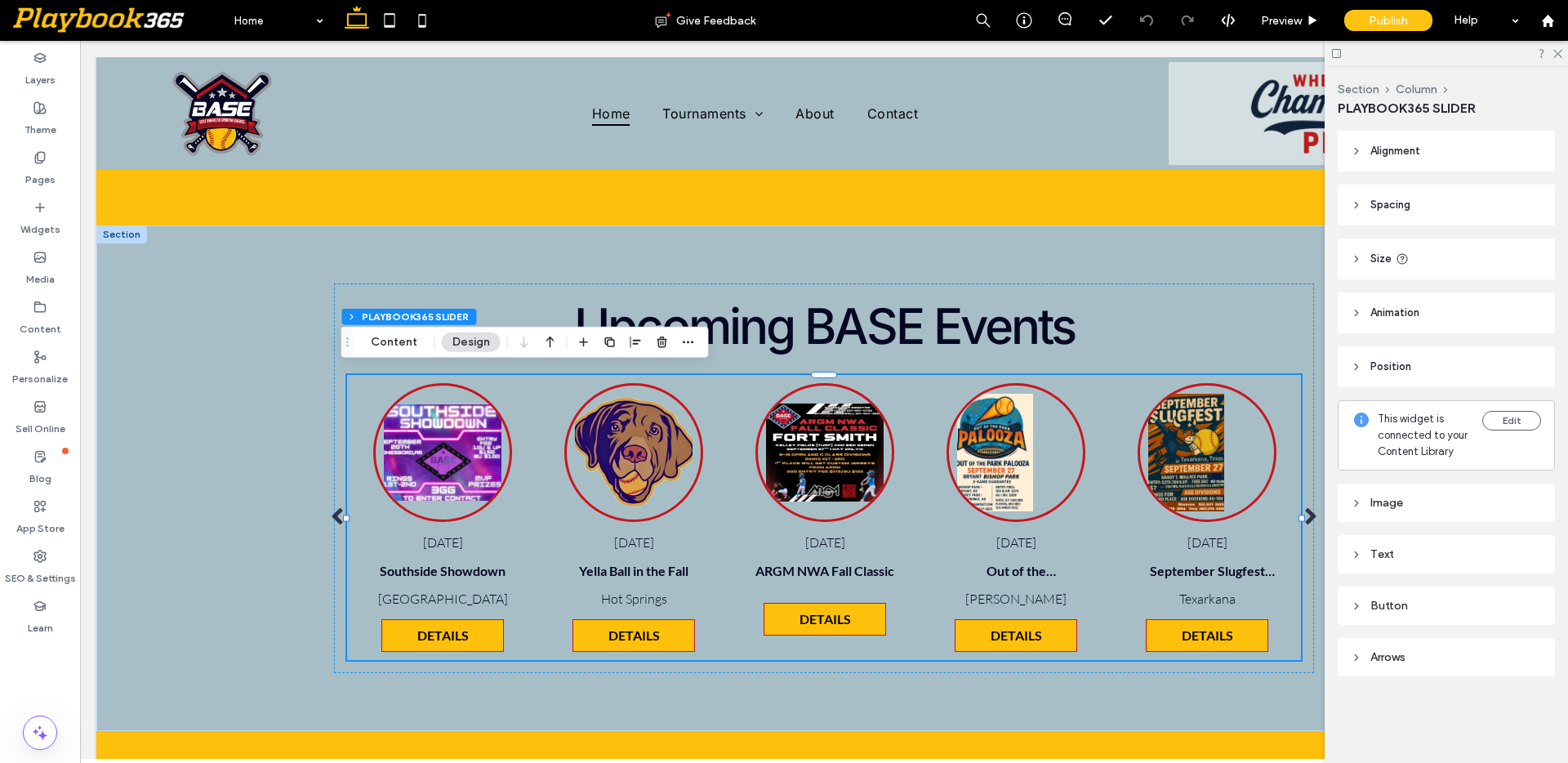
click at [1393, 507] on div "Image" at bounding box center [1446, 502] width 191 height 14
click at [1434, 662] on div "Button" at bounding box center [1446, 655] width 191 height 22
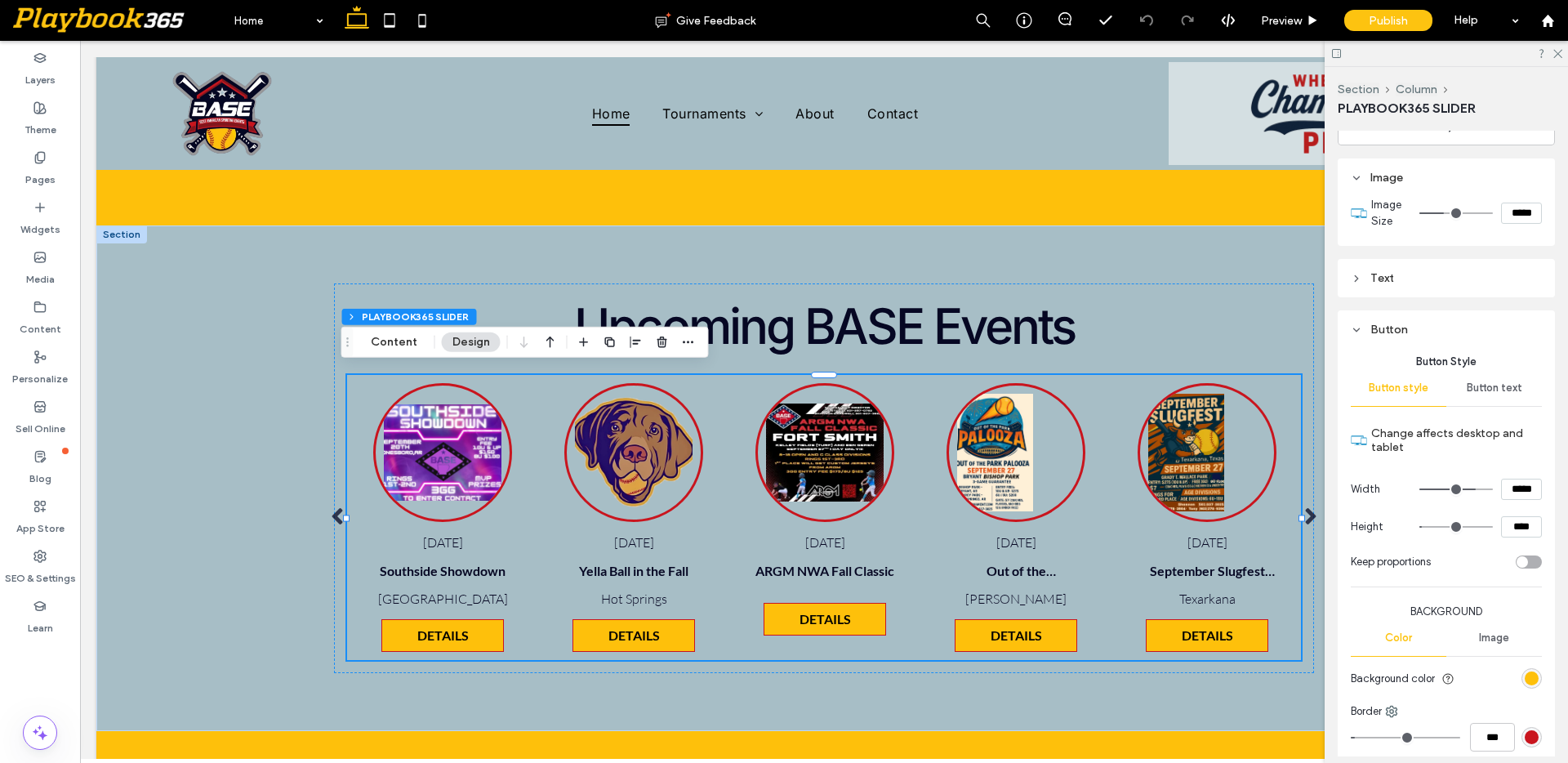
scroll to position [331, 0]
click at [1393, 331] on div "Button" at bounding box center [1446, 324] width 191 height 14
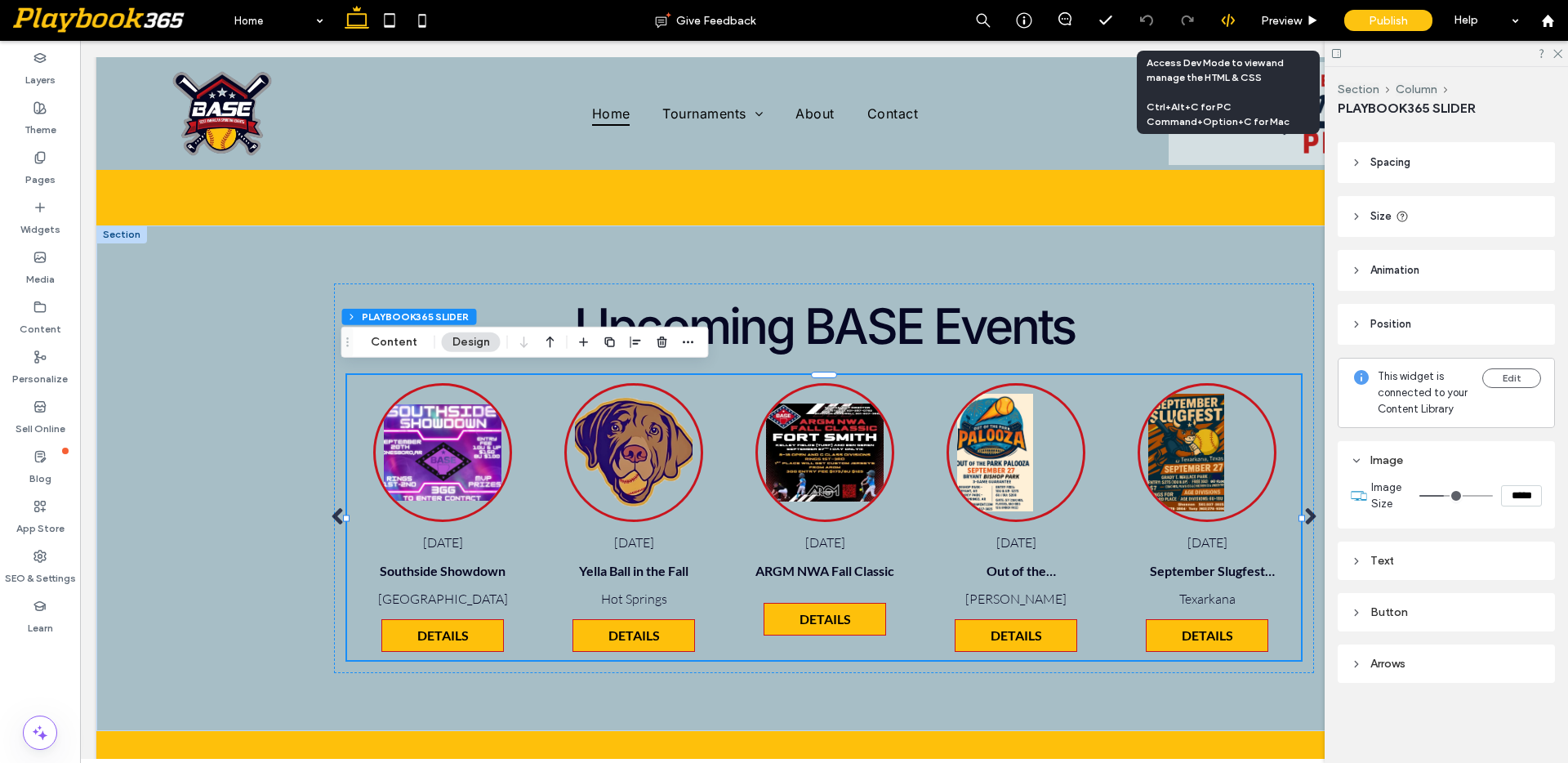
click at [1230, 17] on icon at bounding box center [1227, 20] width 15 height 15
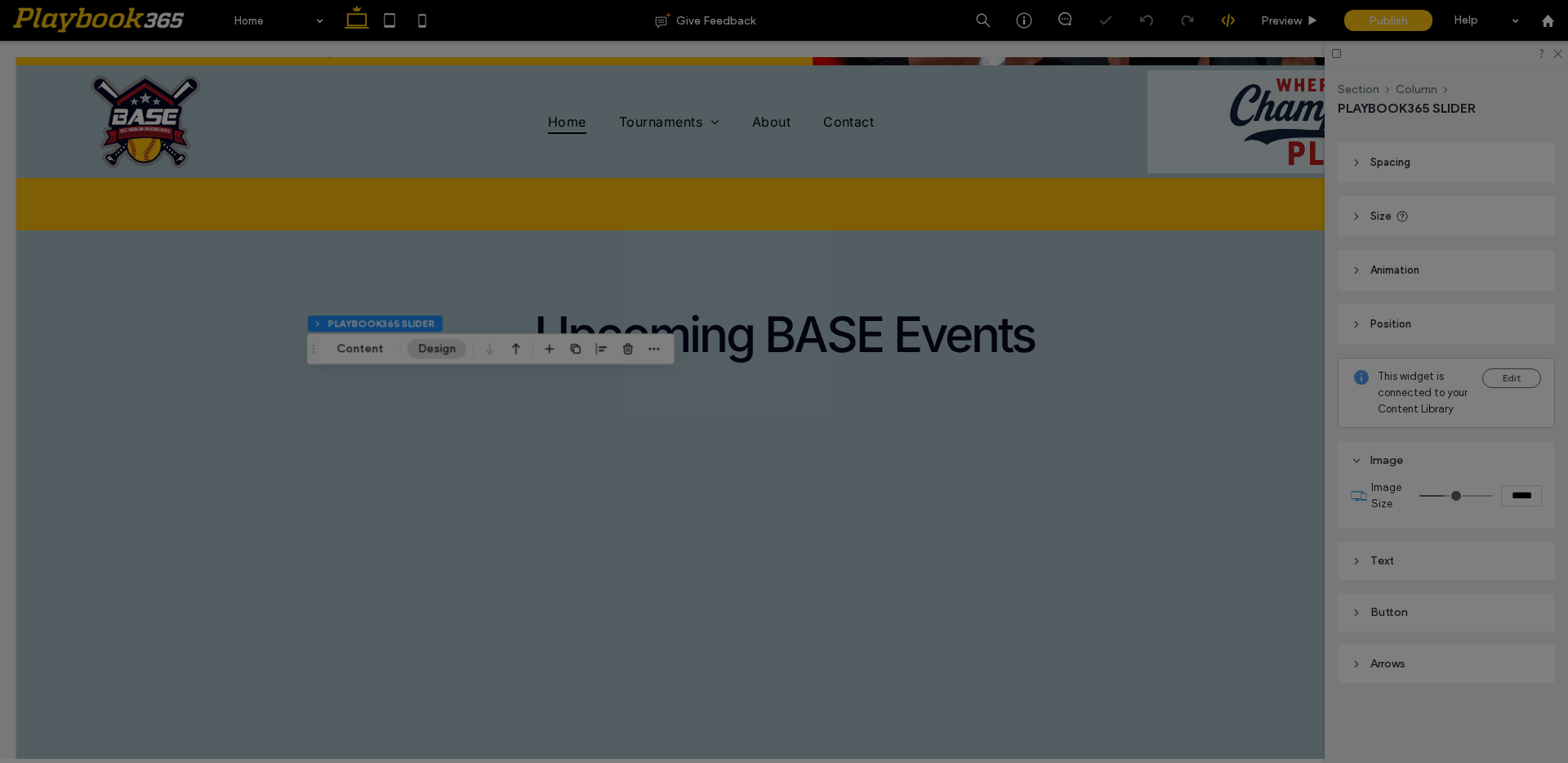
scroll to position [0, 0]
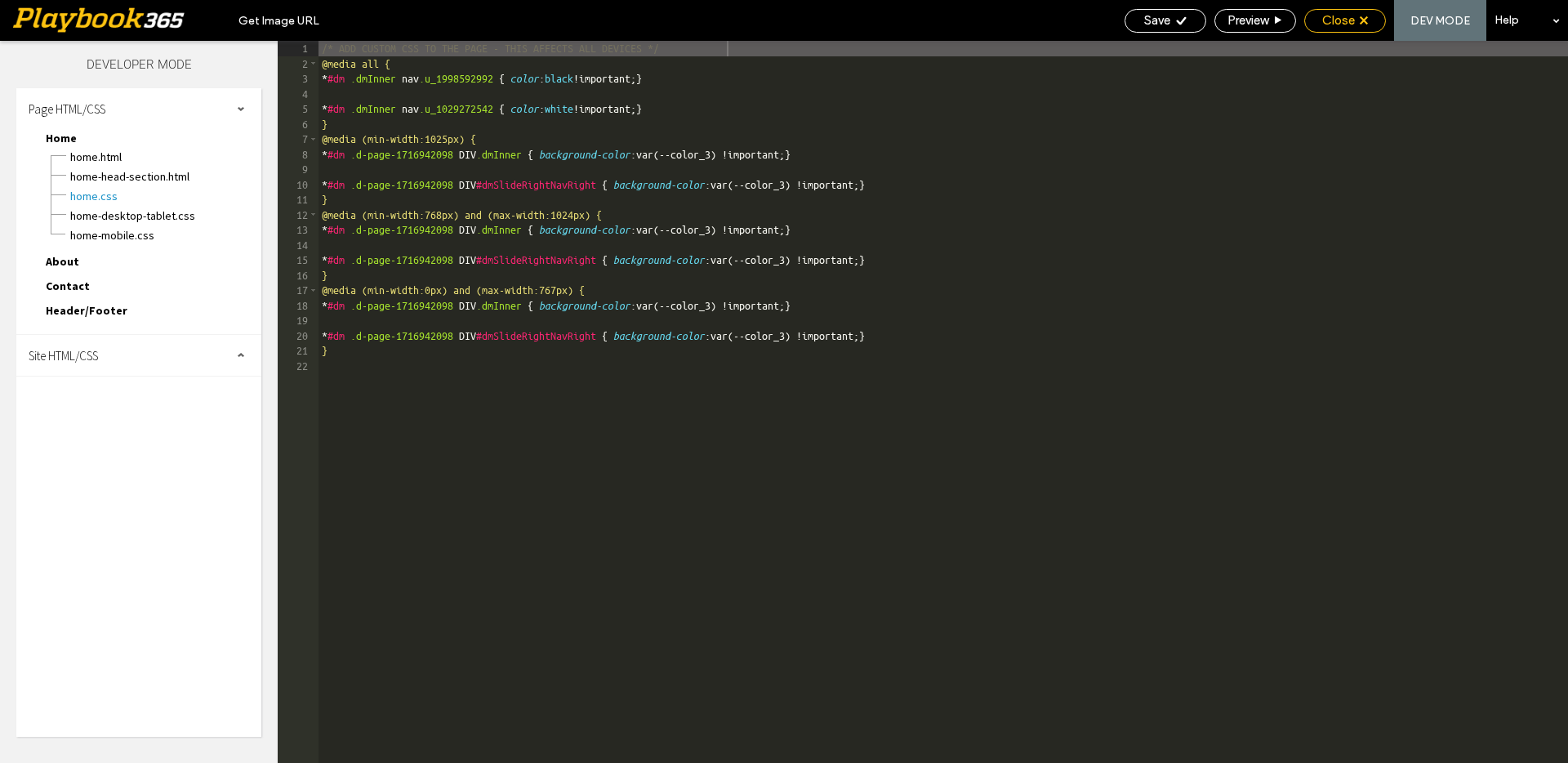
click at [1344, 24] on span "Close" at bounding box center [1338, 20] width 33 height 15
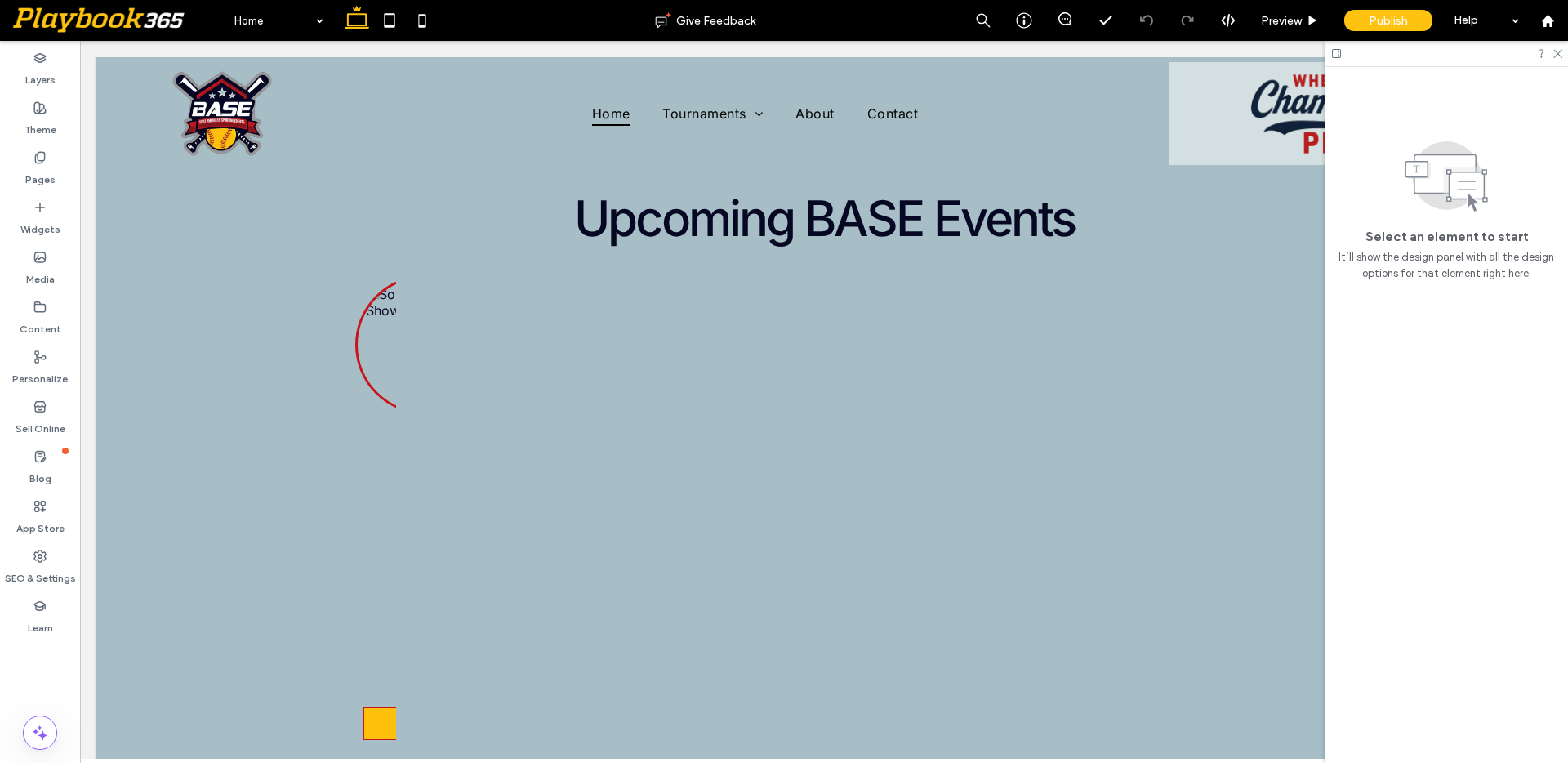
scroll to position [1828, 0]
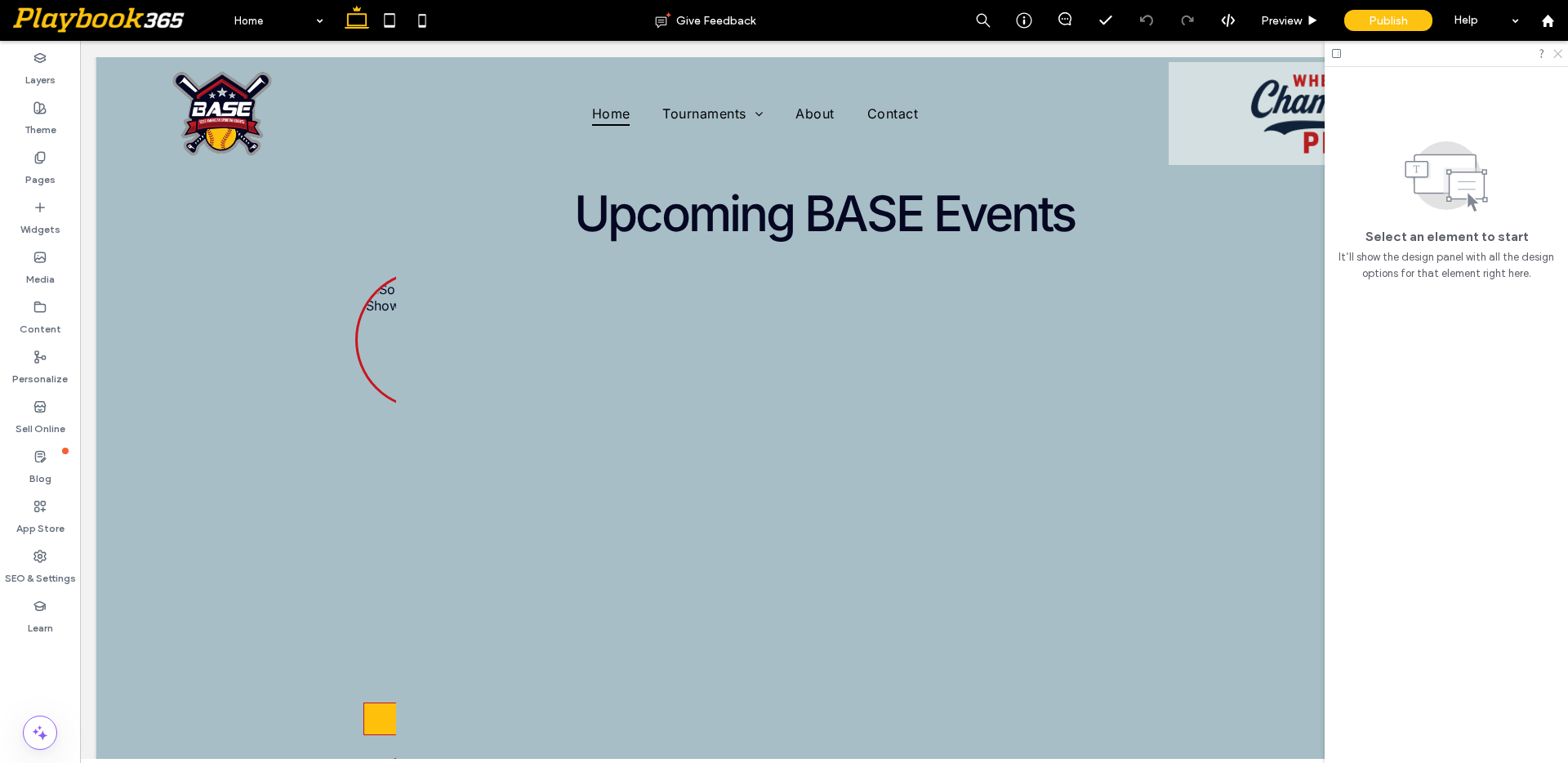
click at [1556, 54] on icon at bounding box center [1556, 53] width 11 height 11
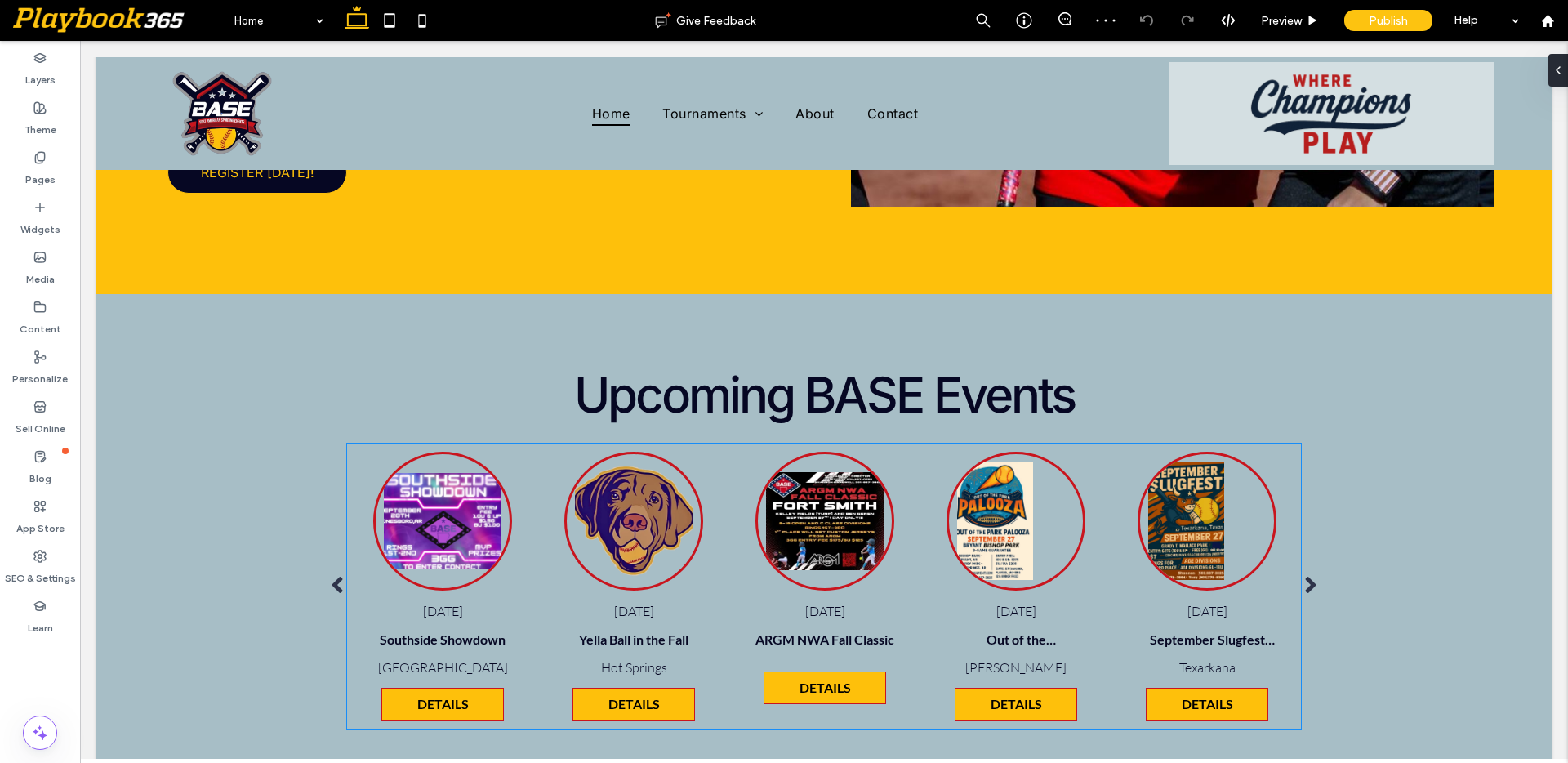
scroll to position [1644, 0]
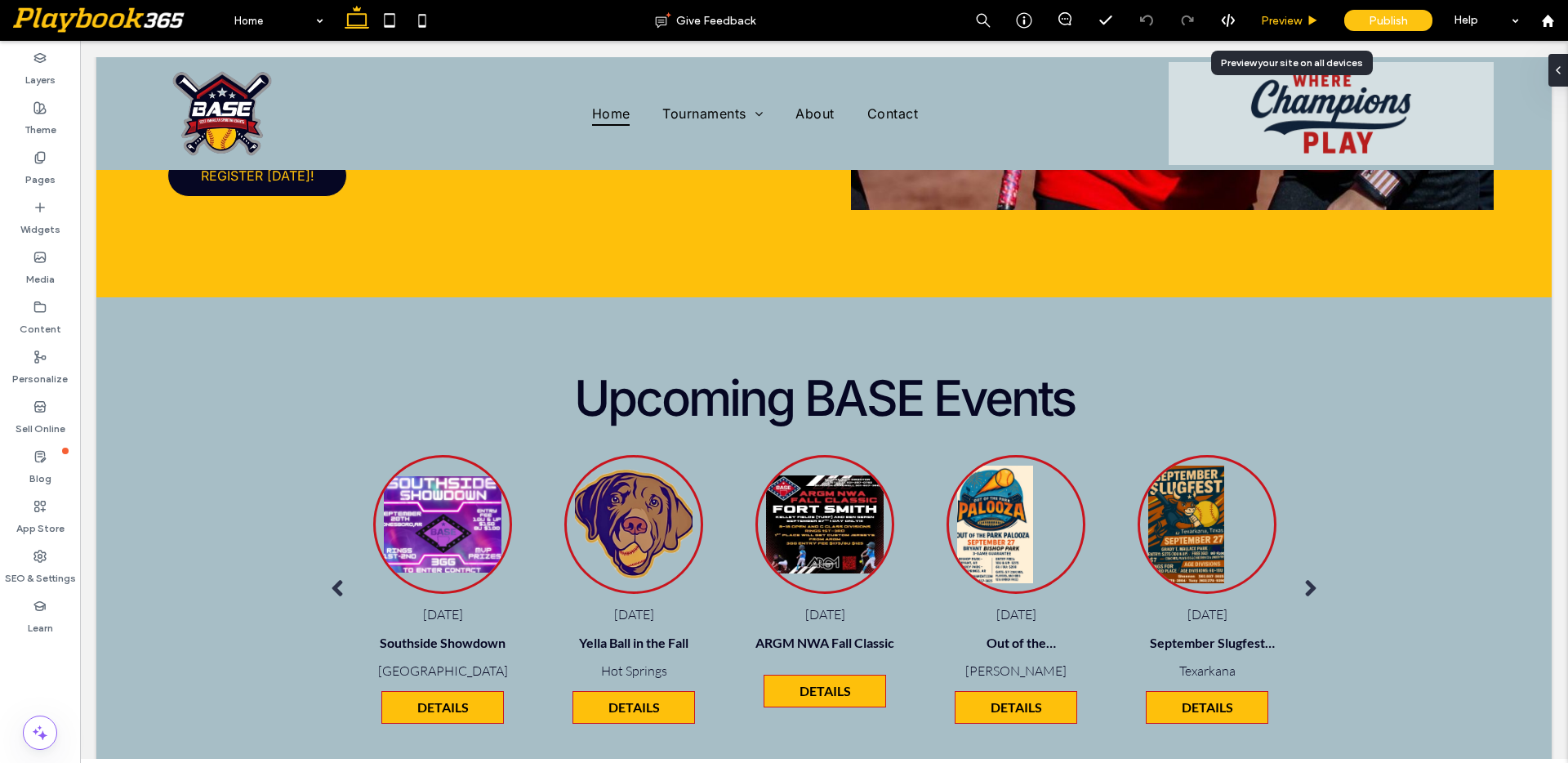
click at [1283, 19] on span "Preview" at bounding box center [1281, 21] width 41 height 14
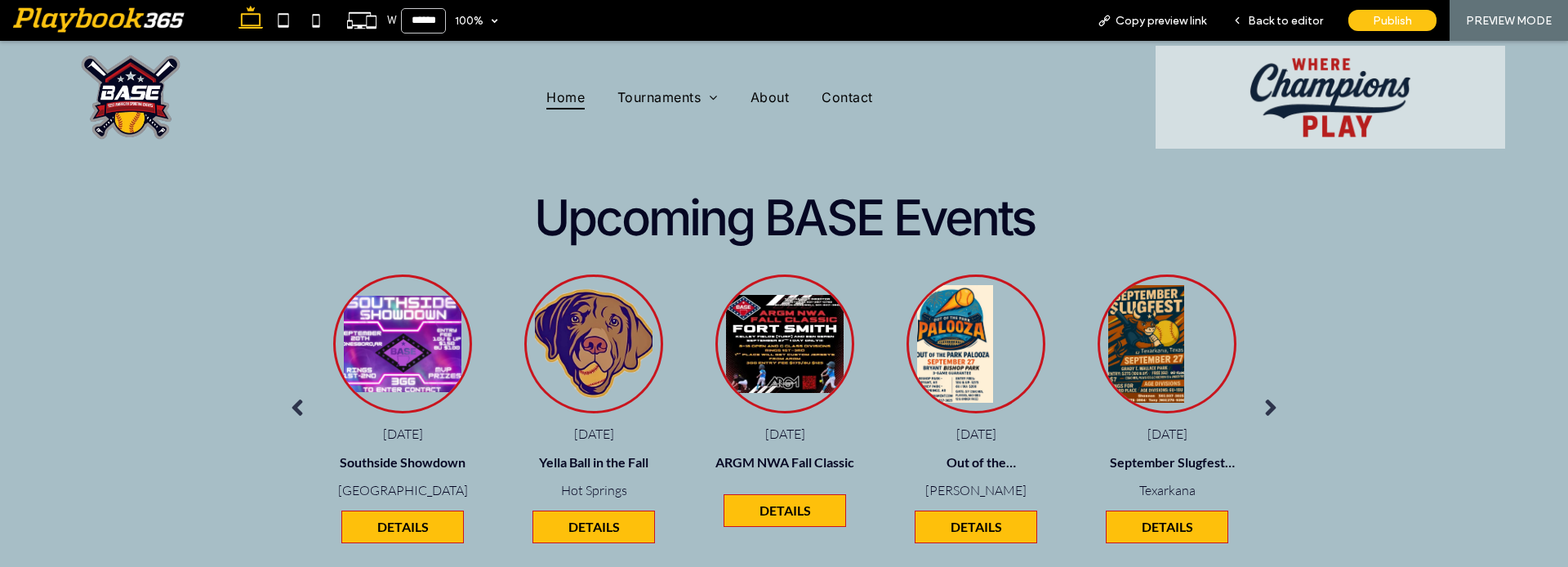
scroll to position [1889, 0]
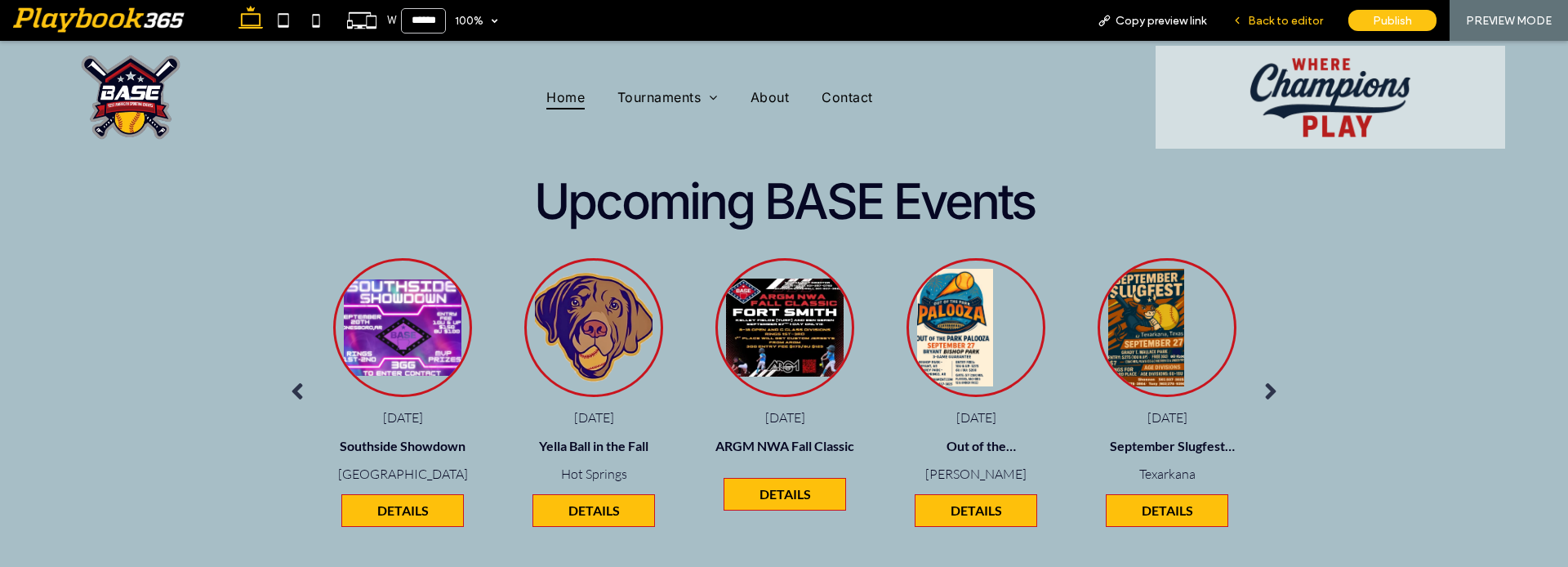
click at [1280, 17] on span "Back to editor" at bounding box center [1286, 21] width 75 height 14
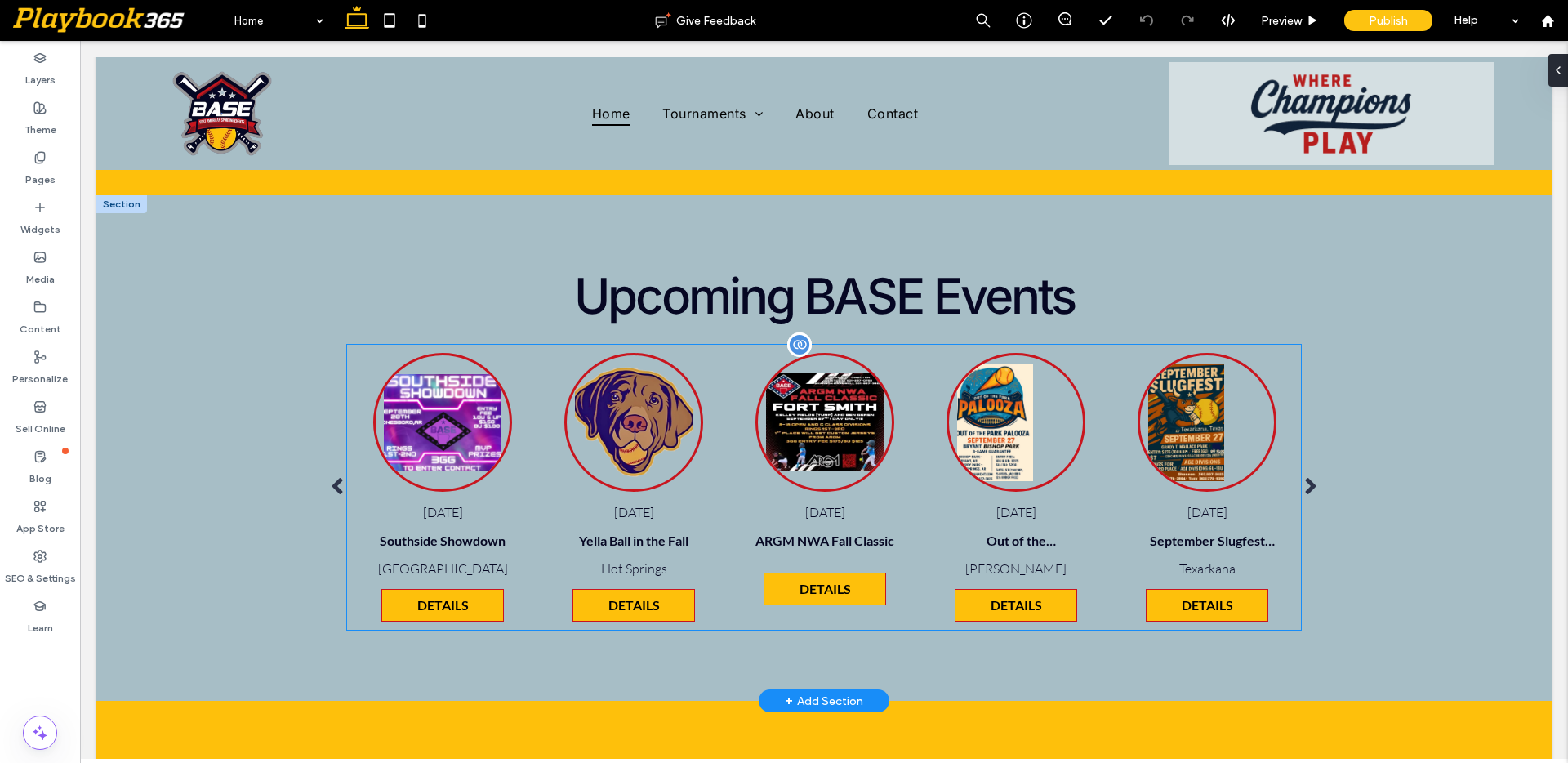
scroll to position [1469, 0]
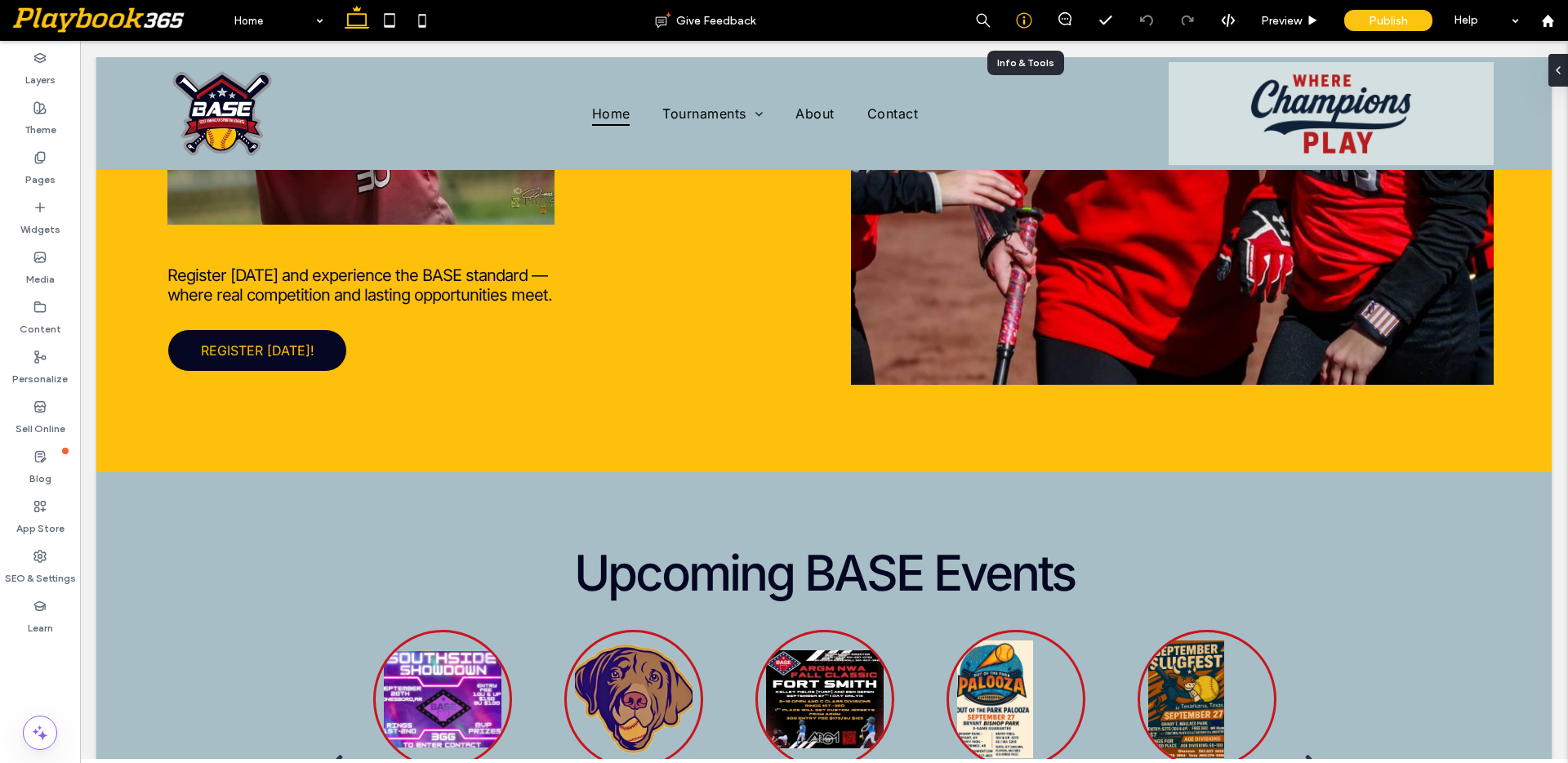
click at [1030, 18] on use at bounding box center [1024, 21] width 16 height 16
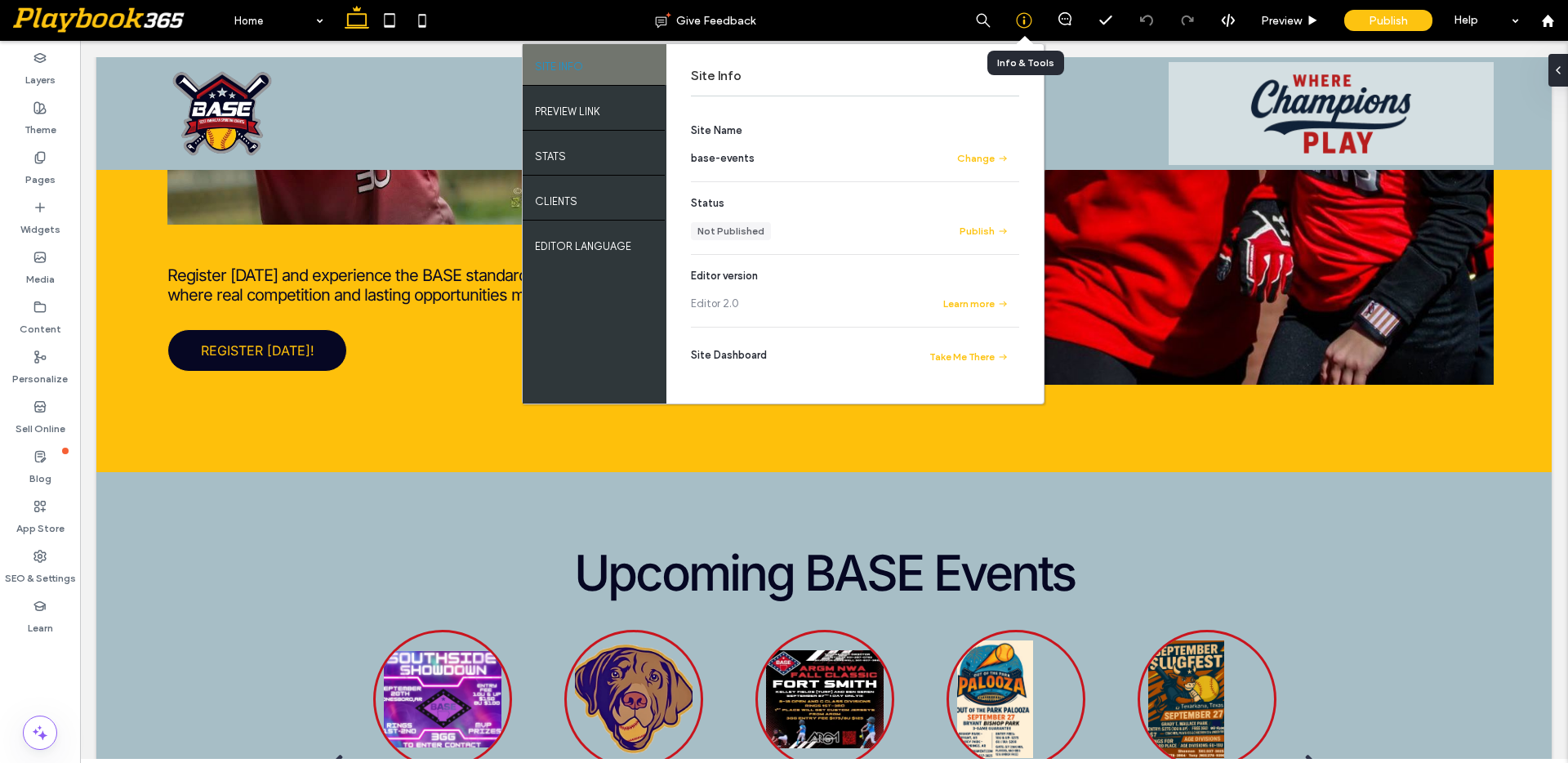
click at [1030, 18] on use at bounding box center [1024, 21] width 16 height 16
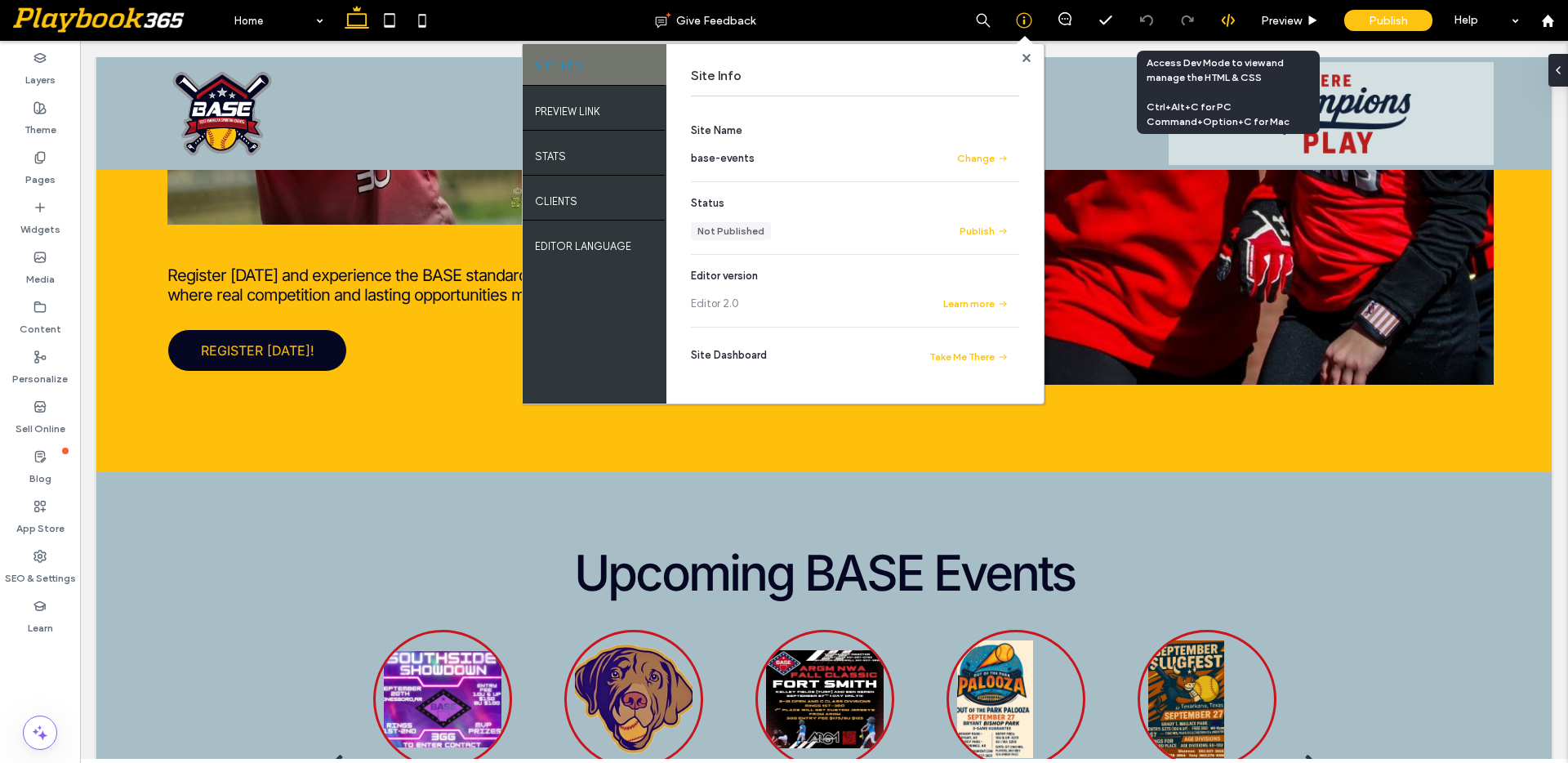
click at [1224, 26] on icon at bounding box center [1227, 20] width 15 height 15
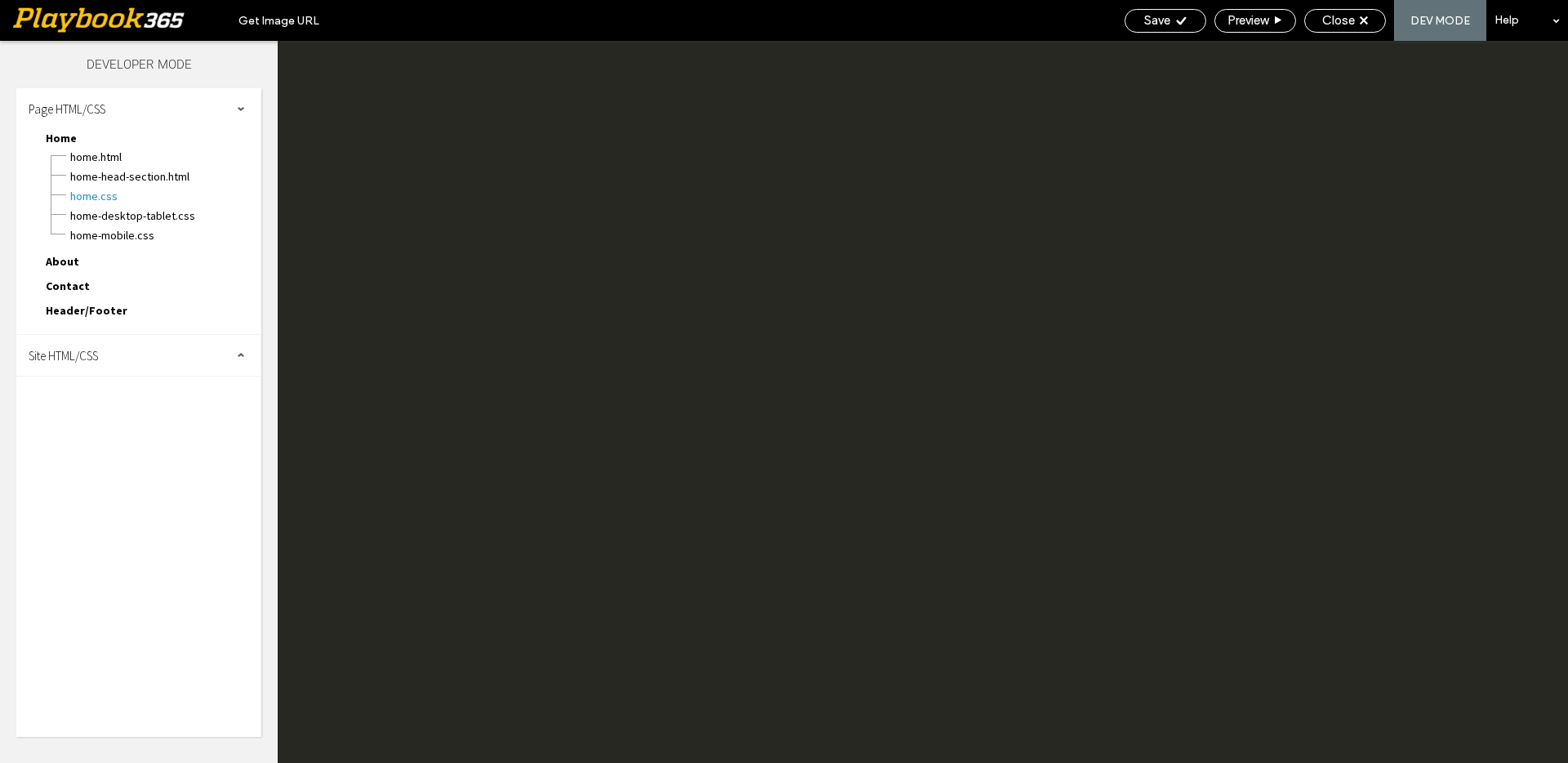
scroll to position [0, 0]
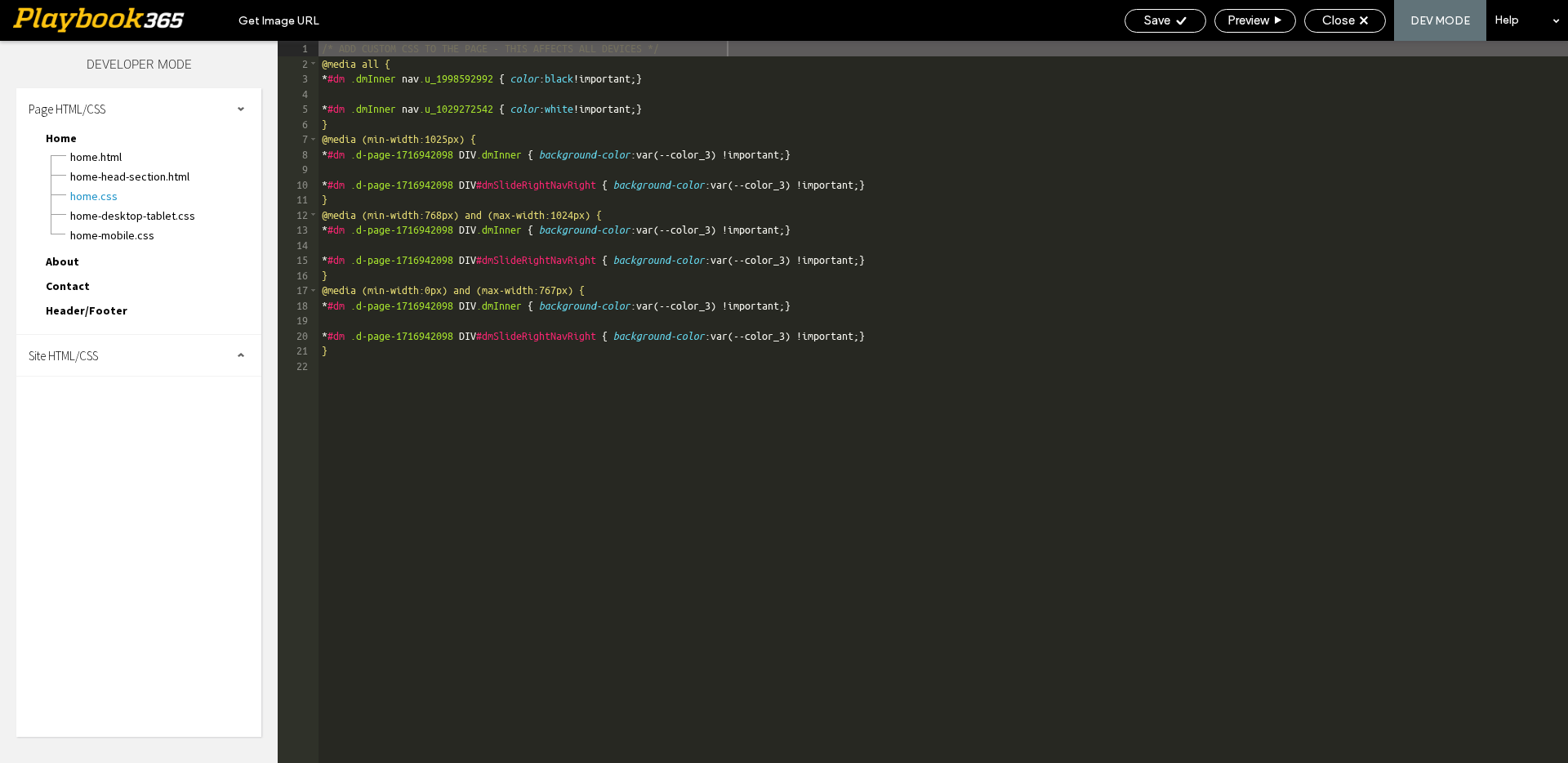
click at [119, 352] on div "Site HTML/CSS" at bounding box center [138, 355] width 245 height 41
click at [97, 430] on span "site.css" at bounding box center [168, 426] width 185 height 16
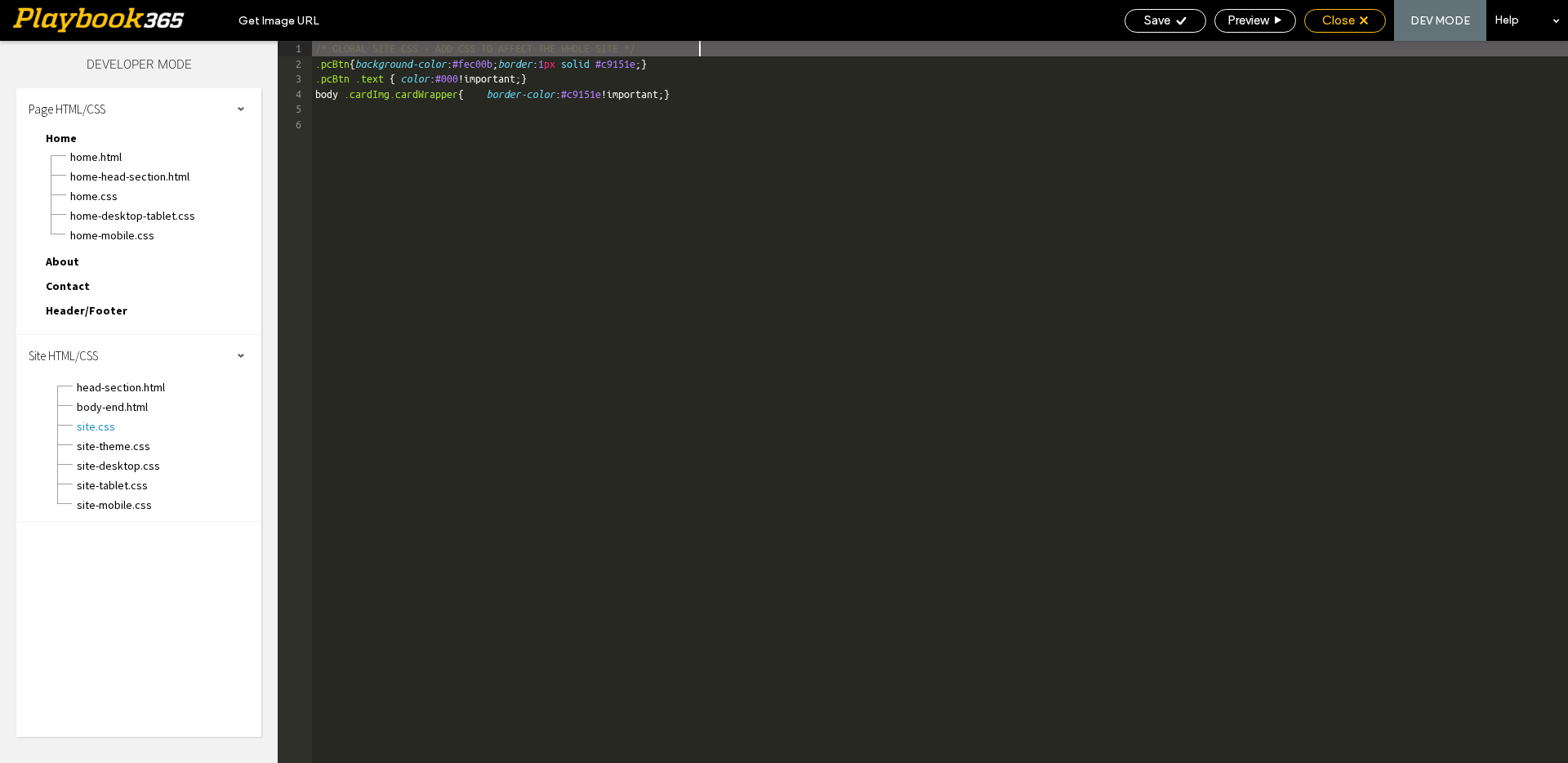
click at [1354, 20] on span "Close" at bounding box center [1338, 20] width 33 height 15
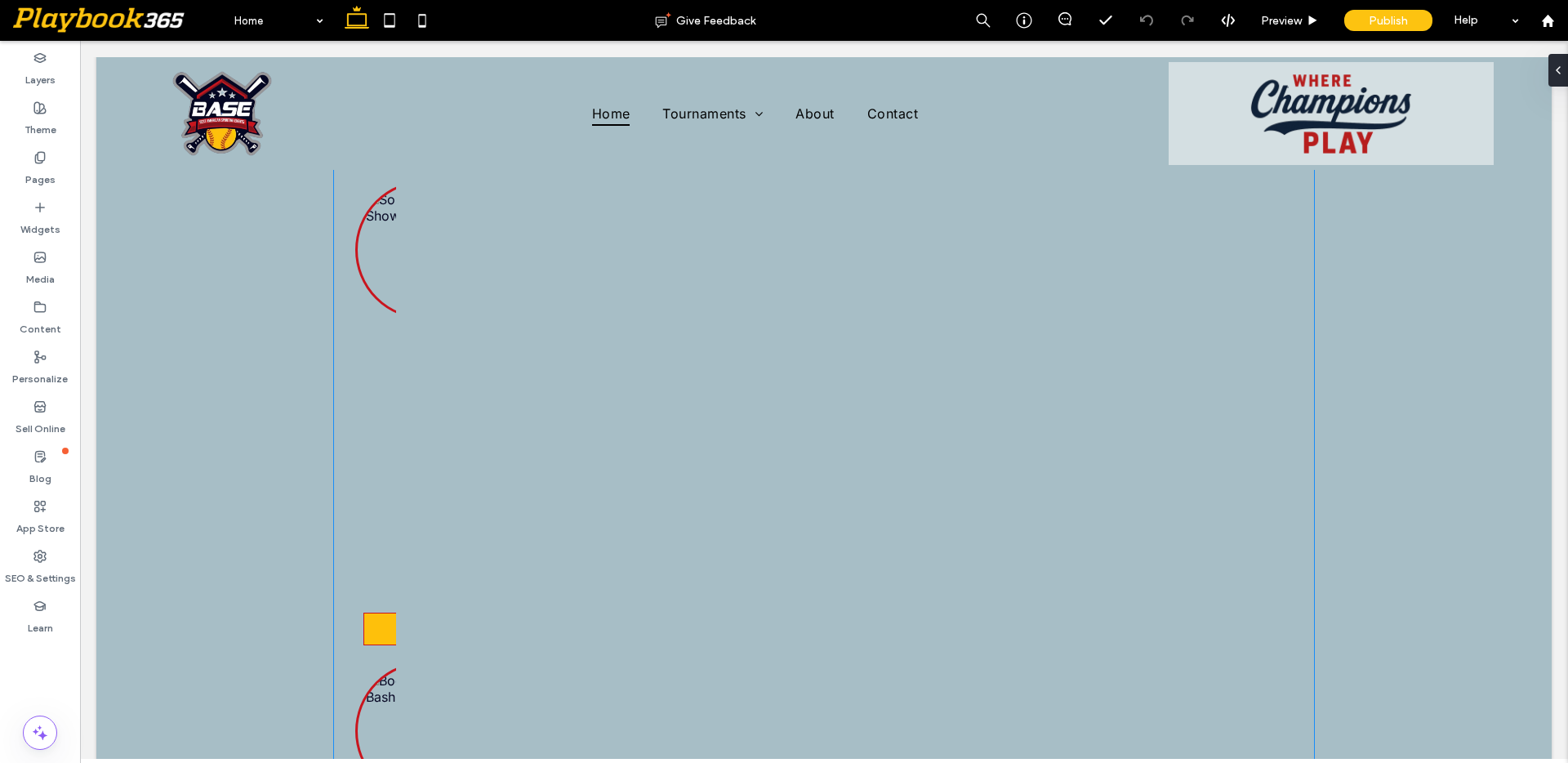
scroll to position [1920, 0]
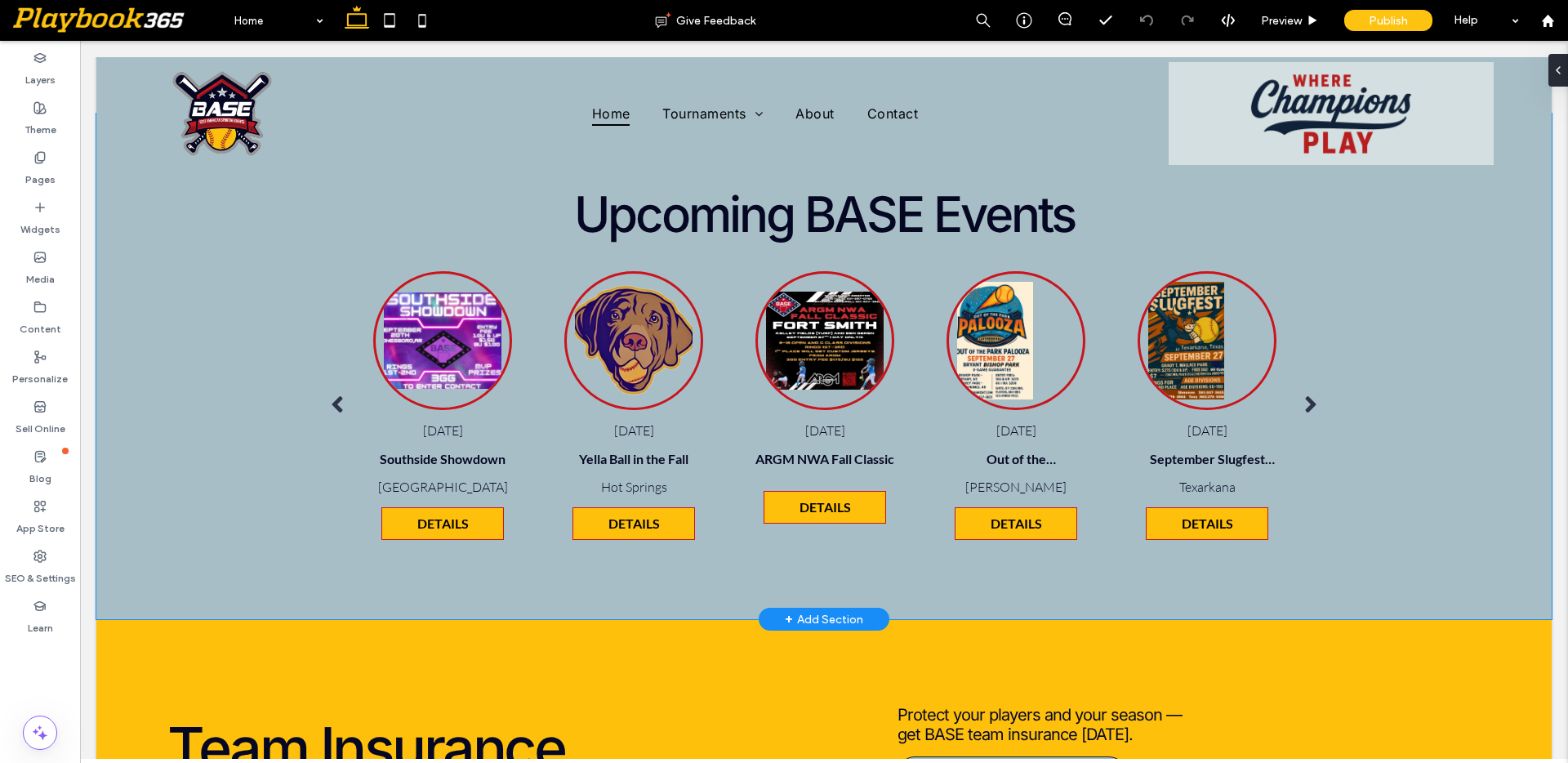
scroll to position [1821, 0]
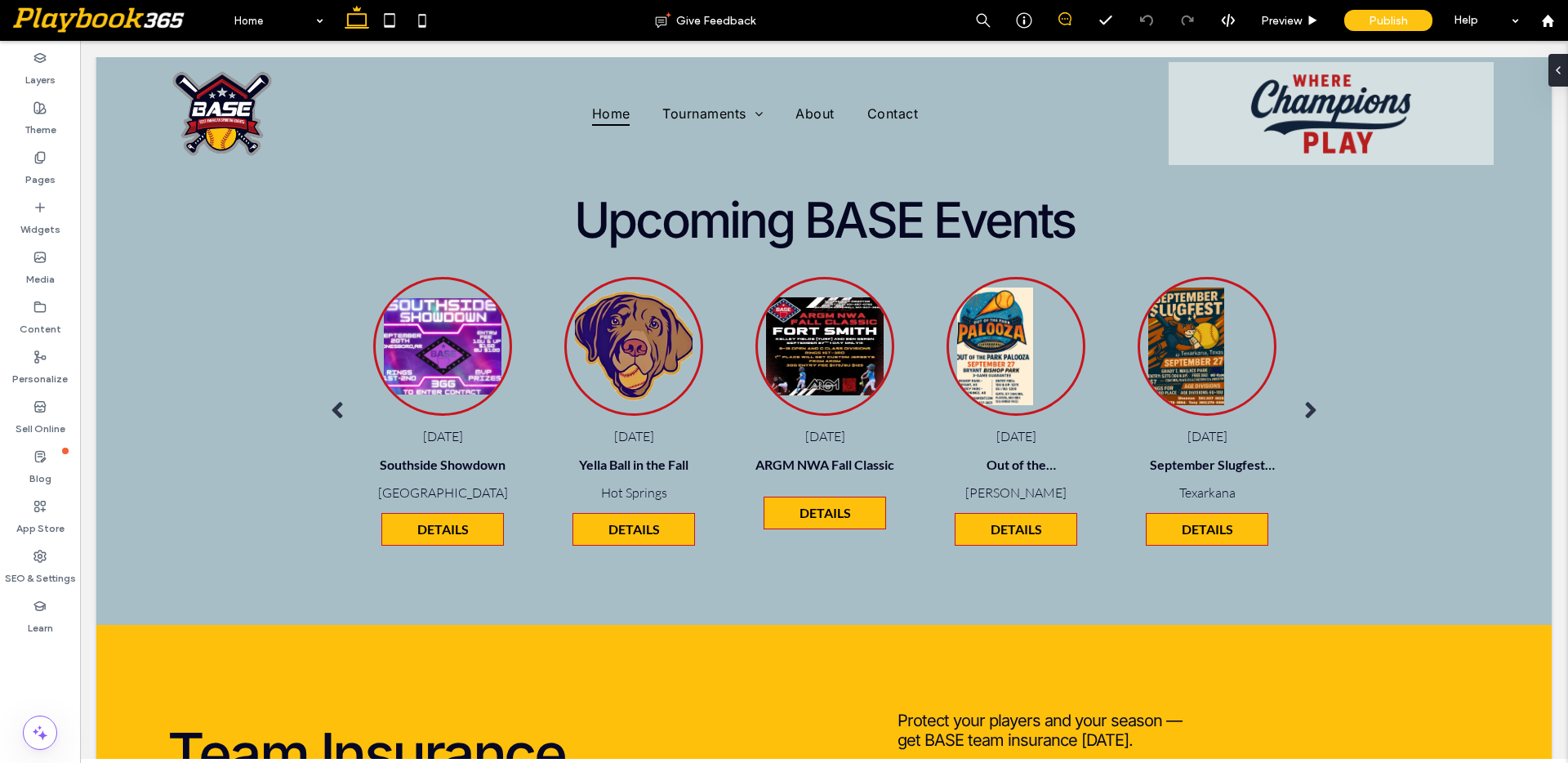
click at [1060, 15] on use at bounding box center [1064, 18] width 13 height 13
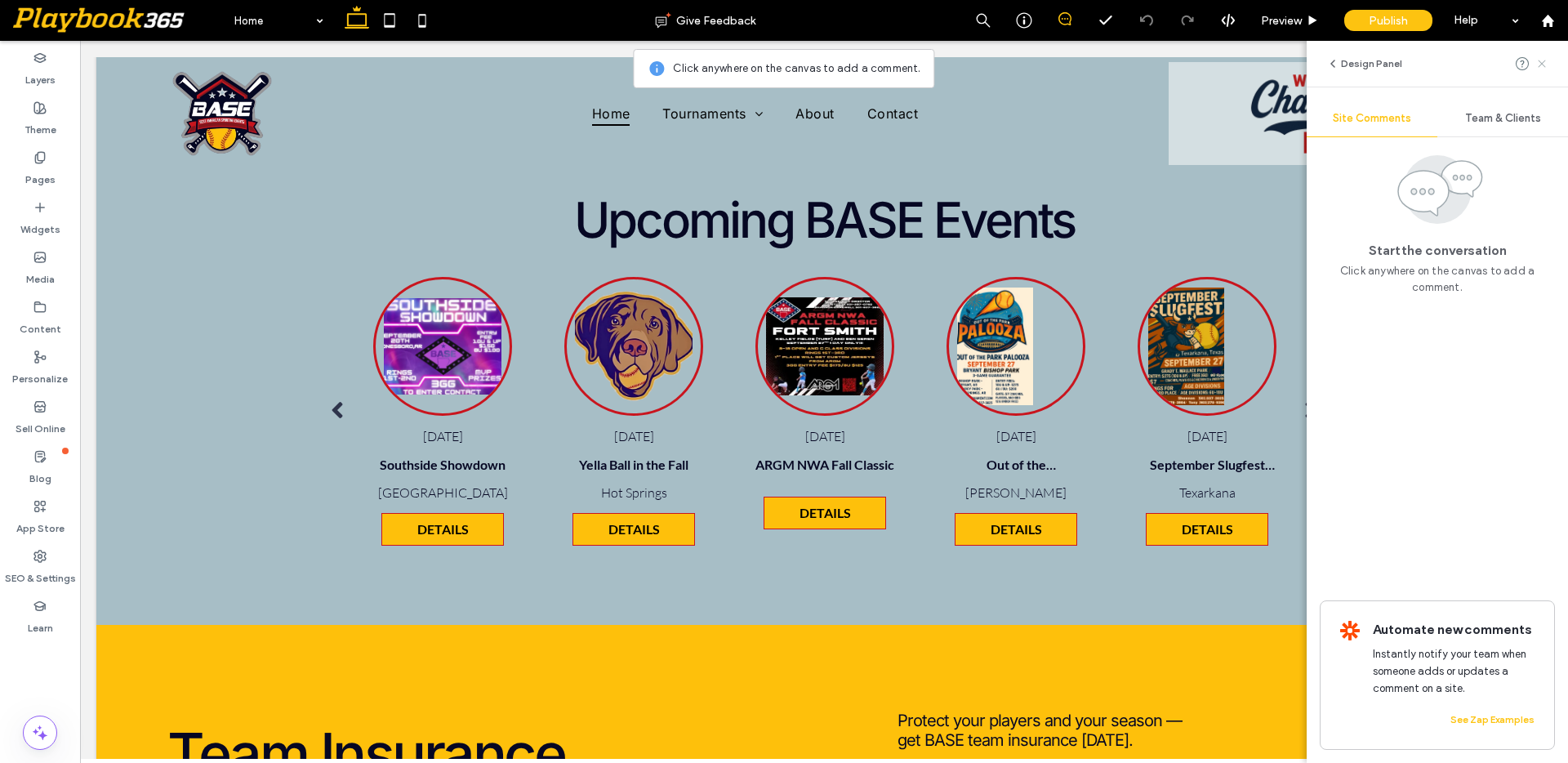
click at [1546, 62] on icon at bounding box center [1541, 63] width 13 height 13
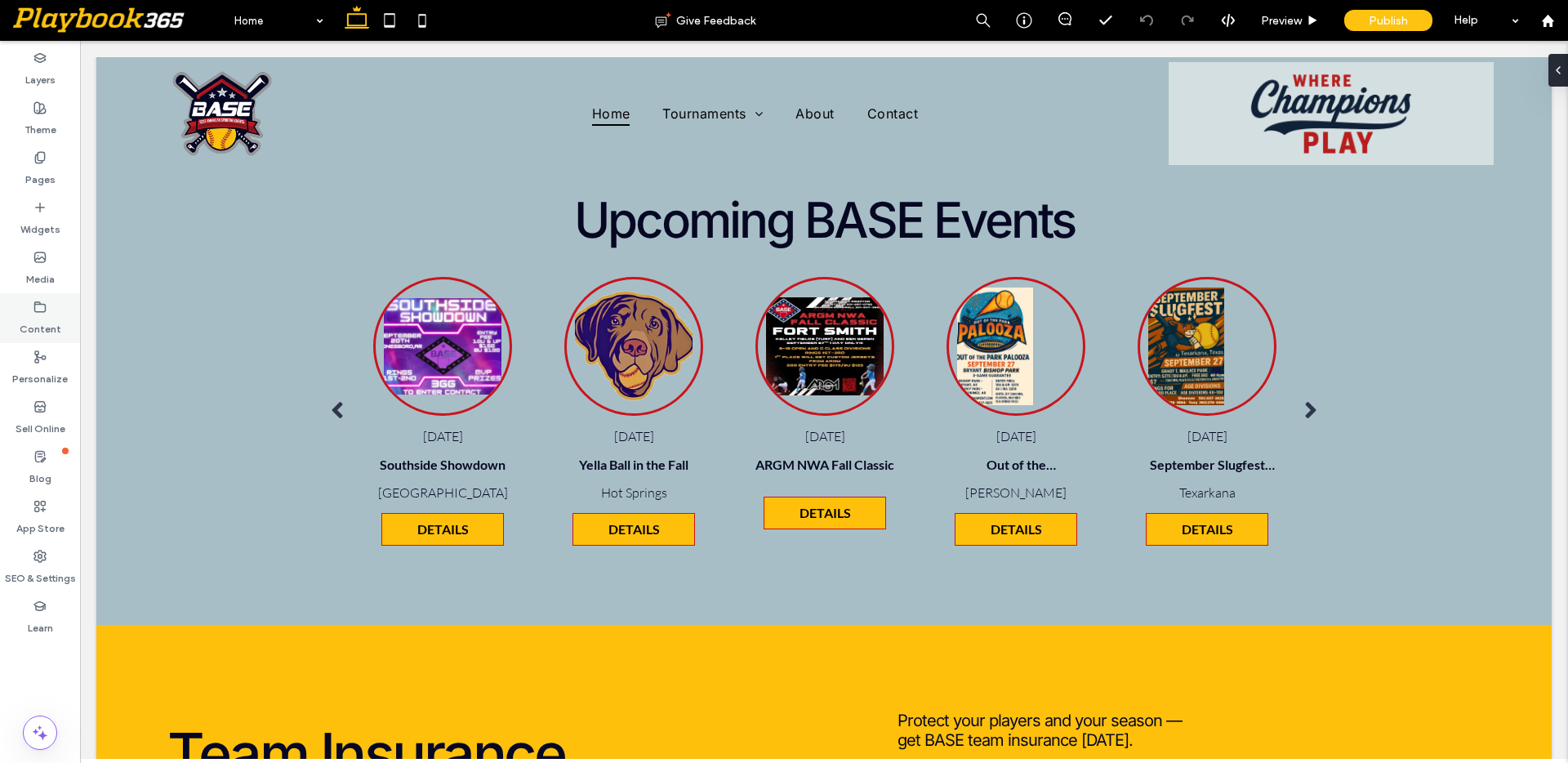
click at [35, 323] on label "Content" at bounding box center [41, 325] width 42 height 23
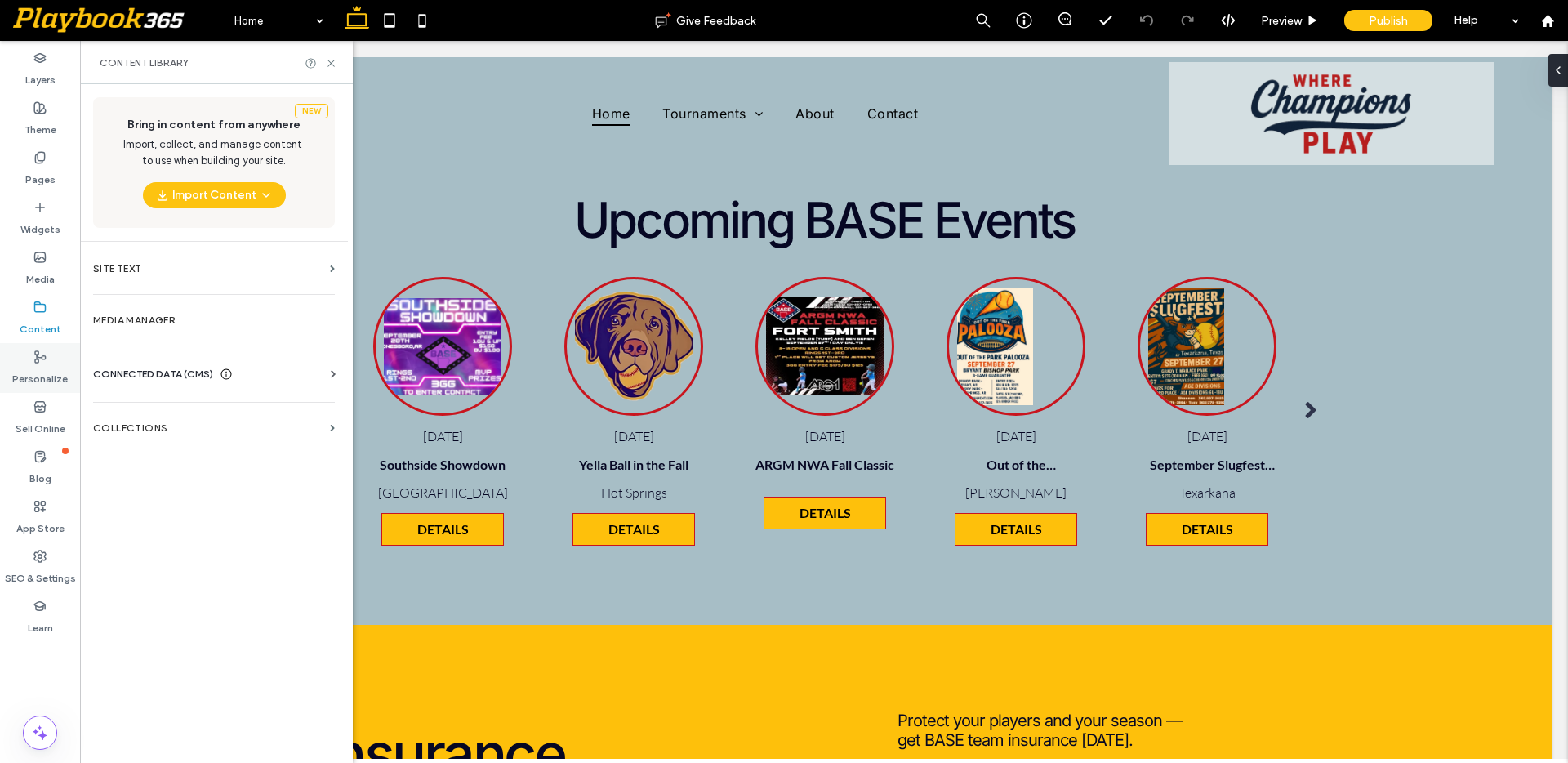
click at [43, 370] on label "Personalize" at bounding box center [40, 375] width 55 height 23
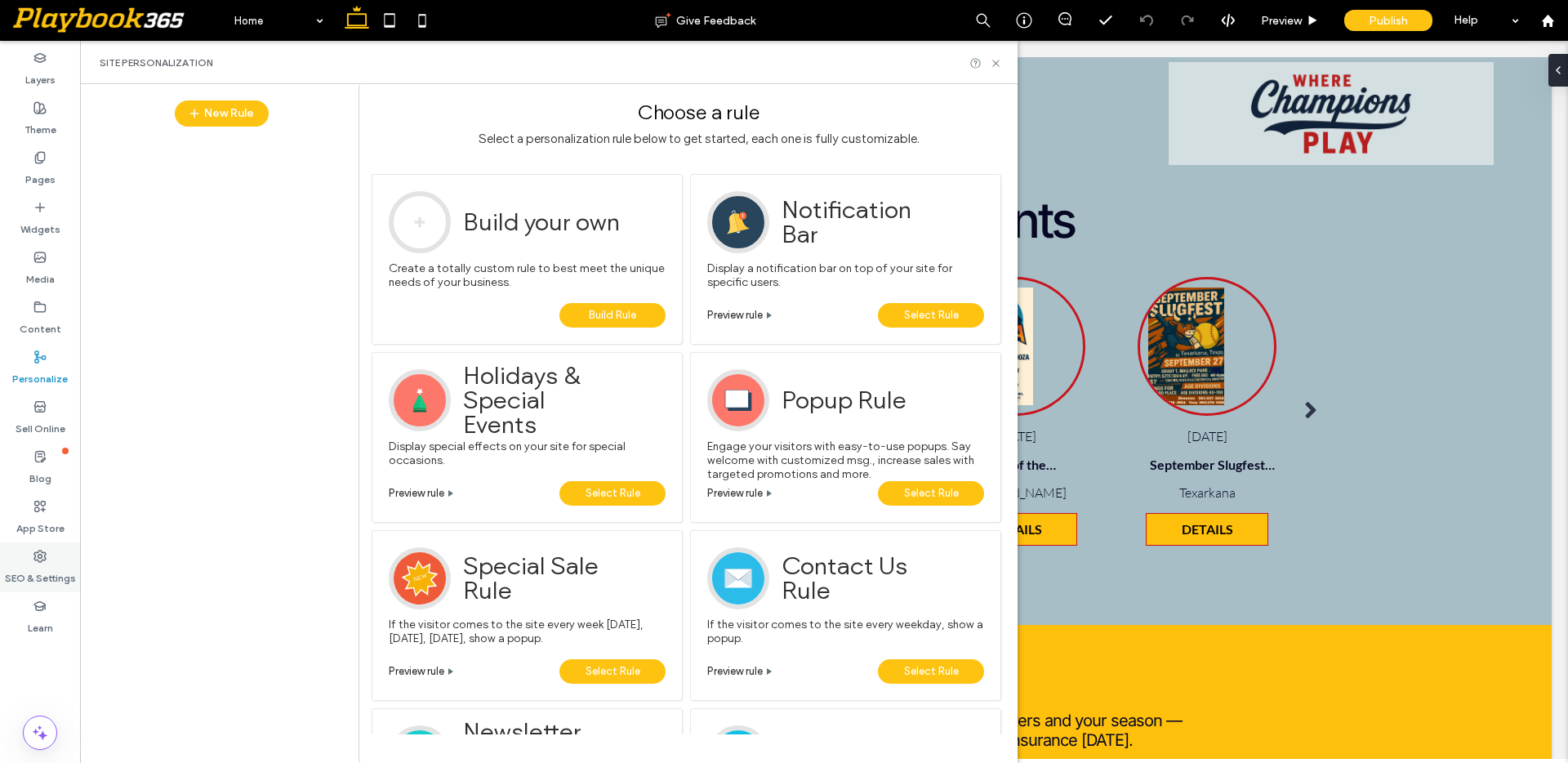
click at [35, 557] on use at bounding box center [41, 557] width 12 height 12
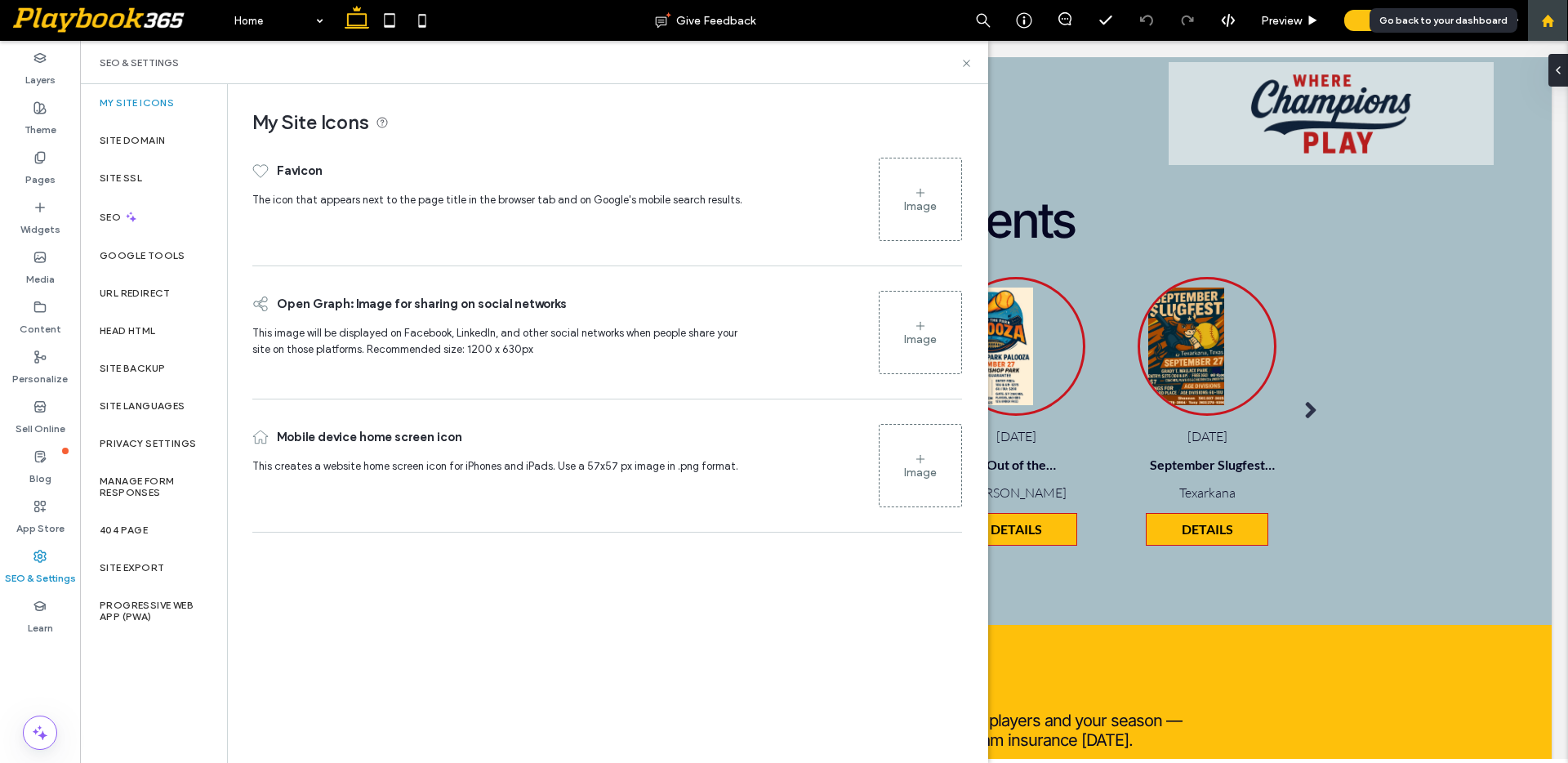
click at [1549, 14] on icon at bounding box center [1548, 21] width 14 height 14
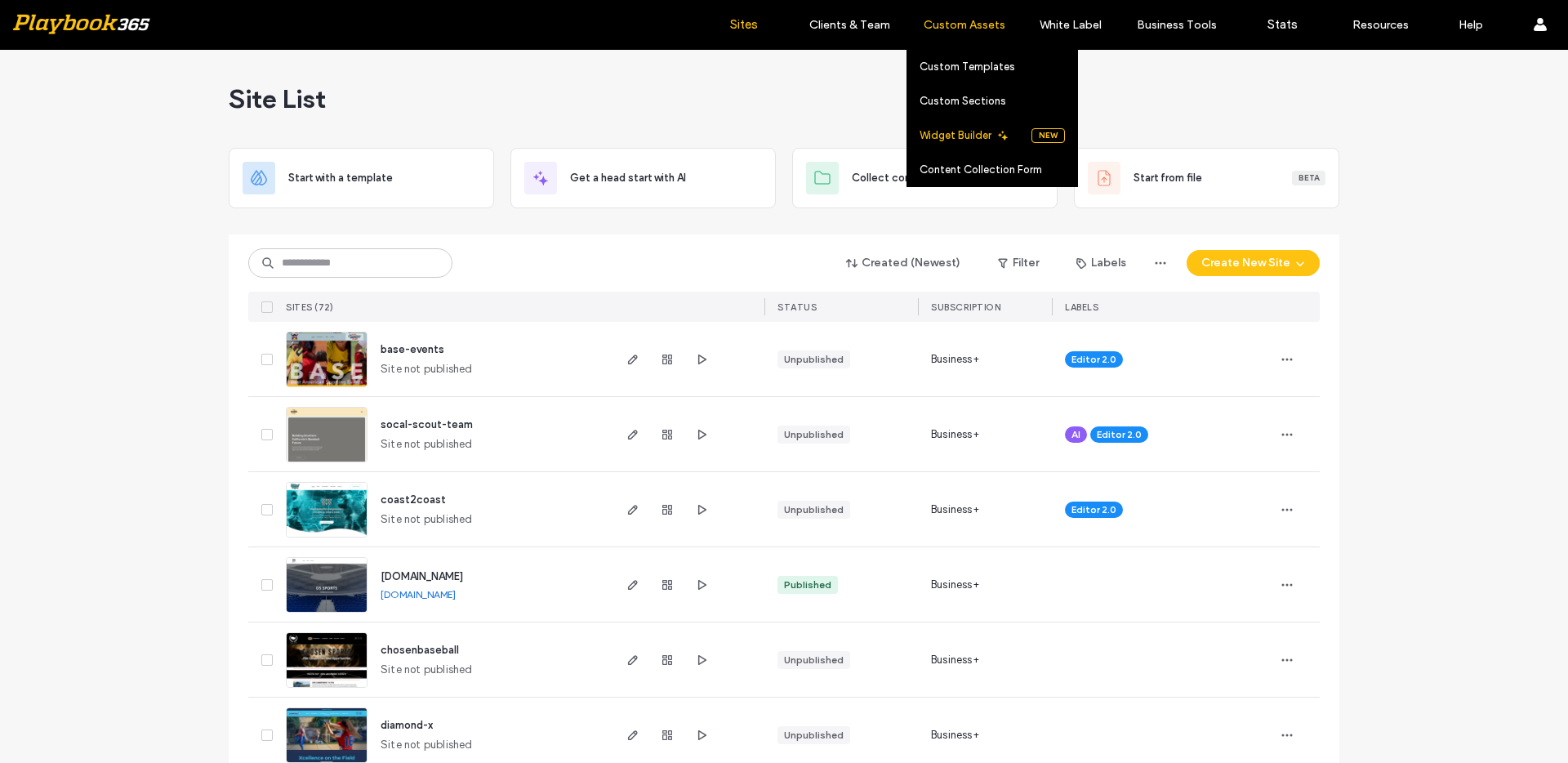
click at [961, 134] on label "Widget Builder" at bounding box center [955, 135] width 72 height 12
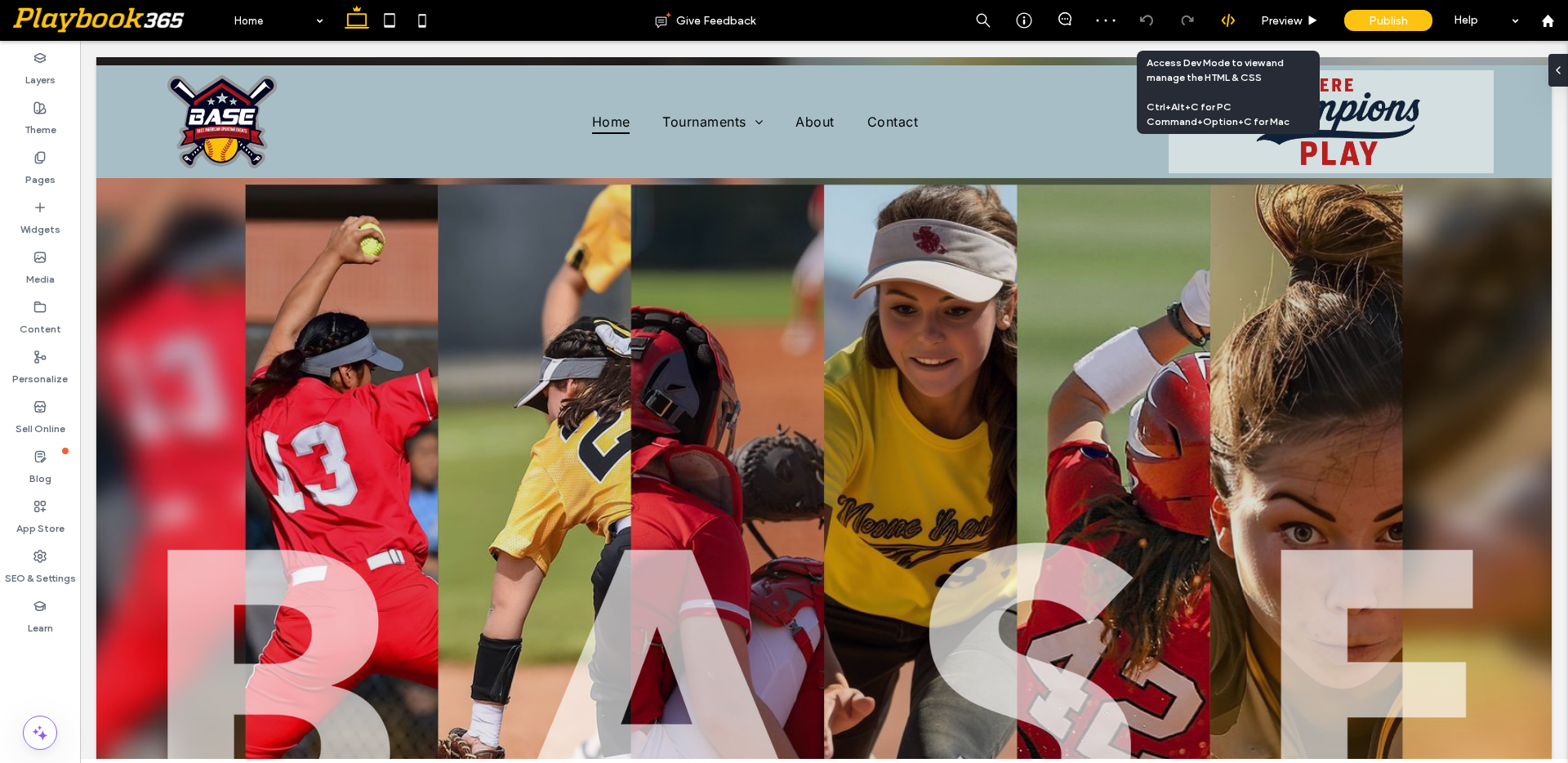
click at [1225, 24] on icon at bounding box center [1227, 20] width 15 height 15
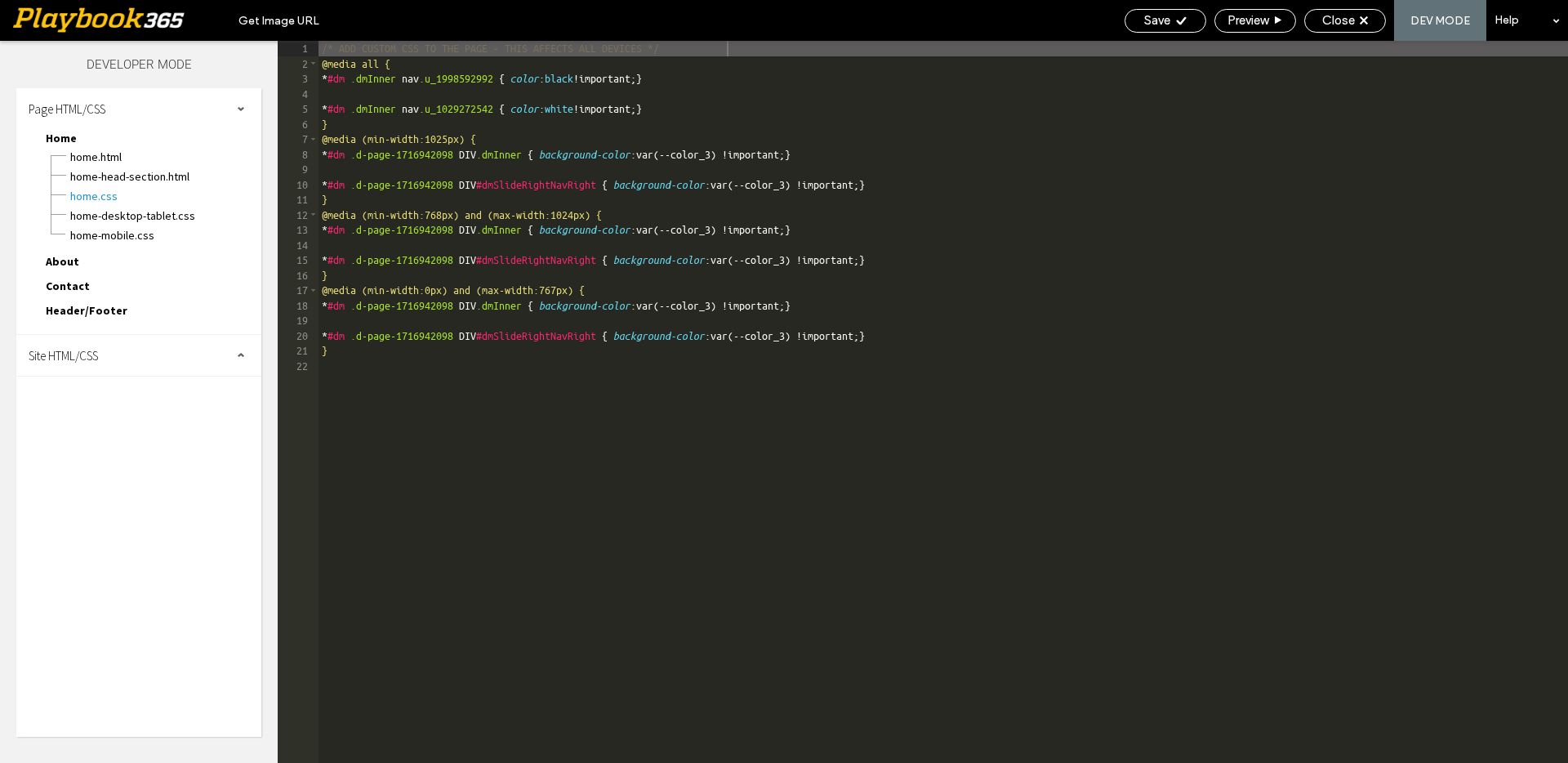
click at [98, 348] on span "Site HTML/CSS" at bounding box center [63, 356] width 69 height 16
click at [105, 426] on span "site.css" at bounding box center [168, 426] width 185 height 16
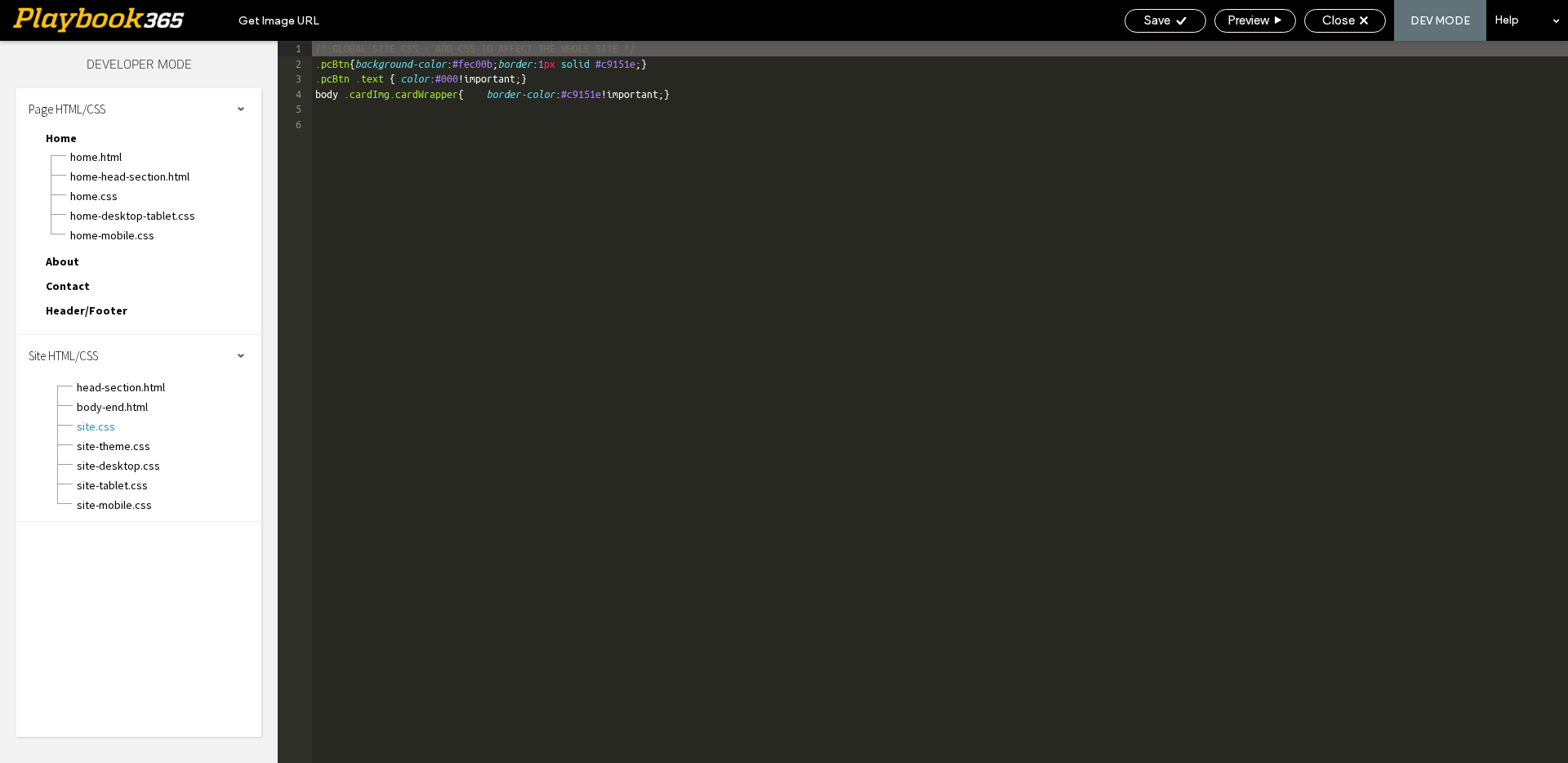
click at [742, 189] on div "/* GLOBAL SITE CSS - ADD CSS TO AFFECT THE WHOLE SITE */ .pcBtn { background-co…" at bounding box center [940, 416] width 1256 height 752
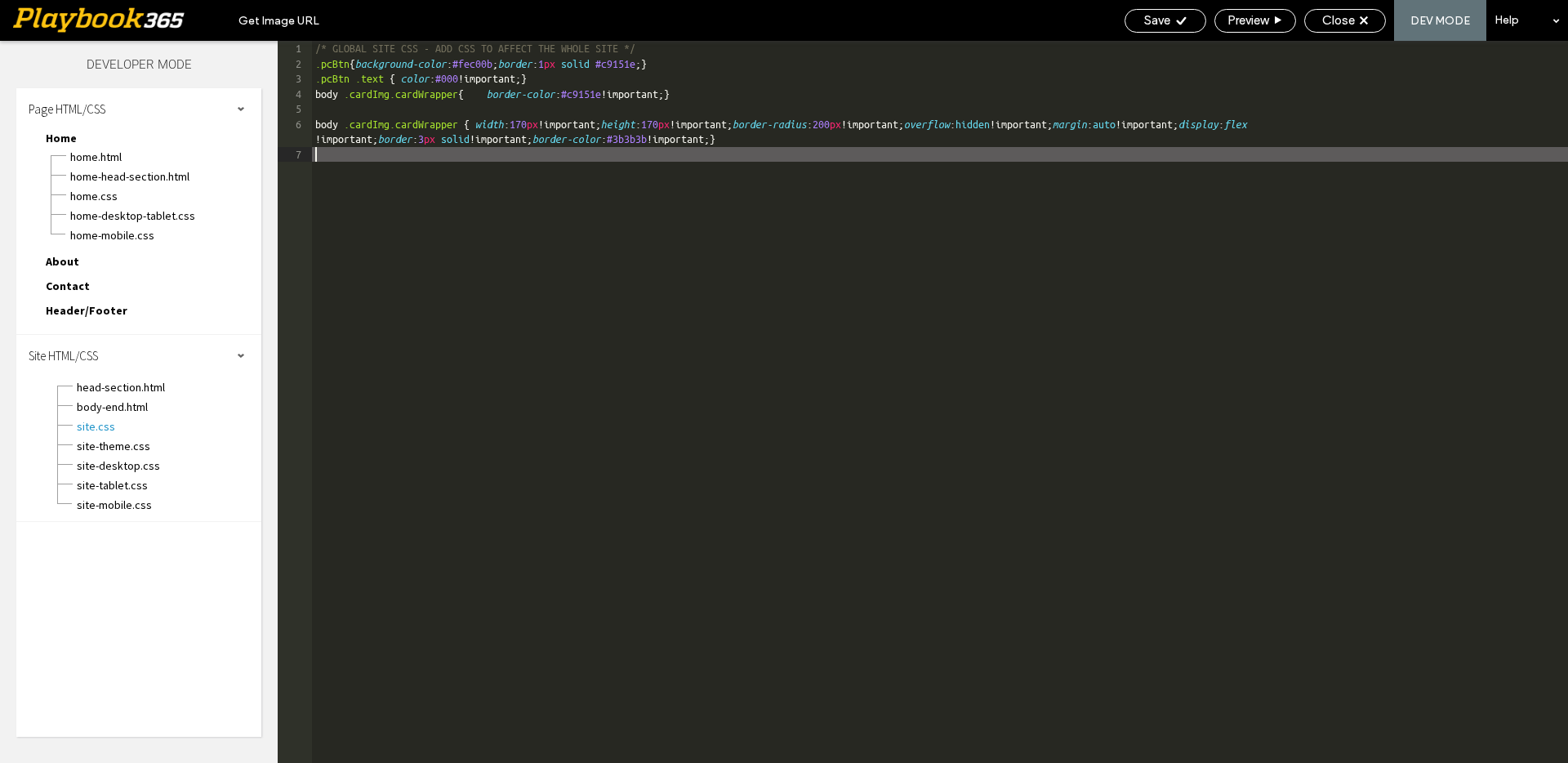
click at [636, 89] on div "/* GLOBAL SITE CSS - ADD CSS TO AFFECT THE WHOLE SITE */ .pcBtn { background-co…" at bounding box center [940, 416] width 1256 height 752
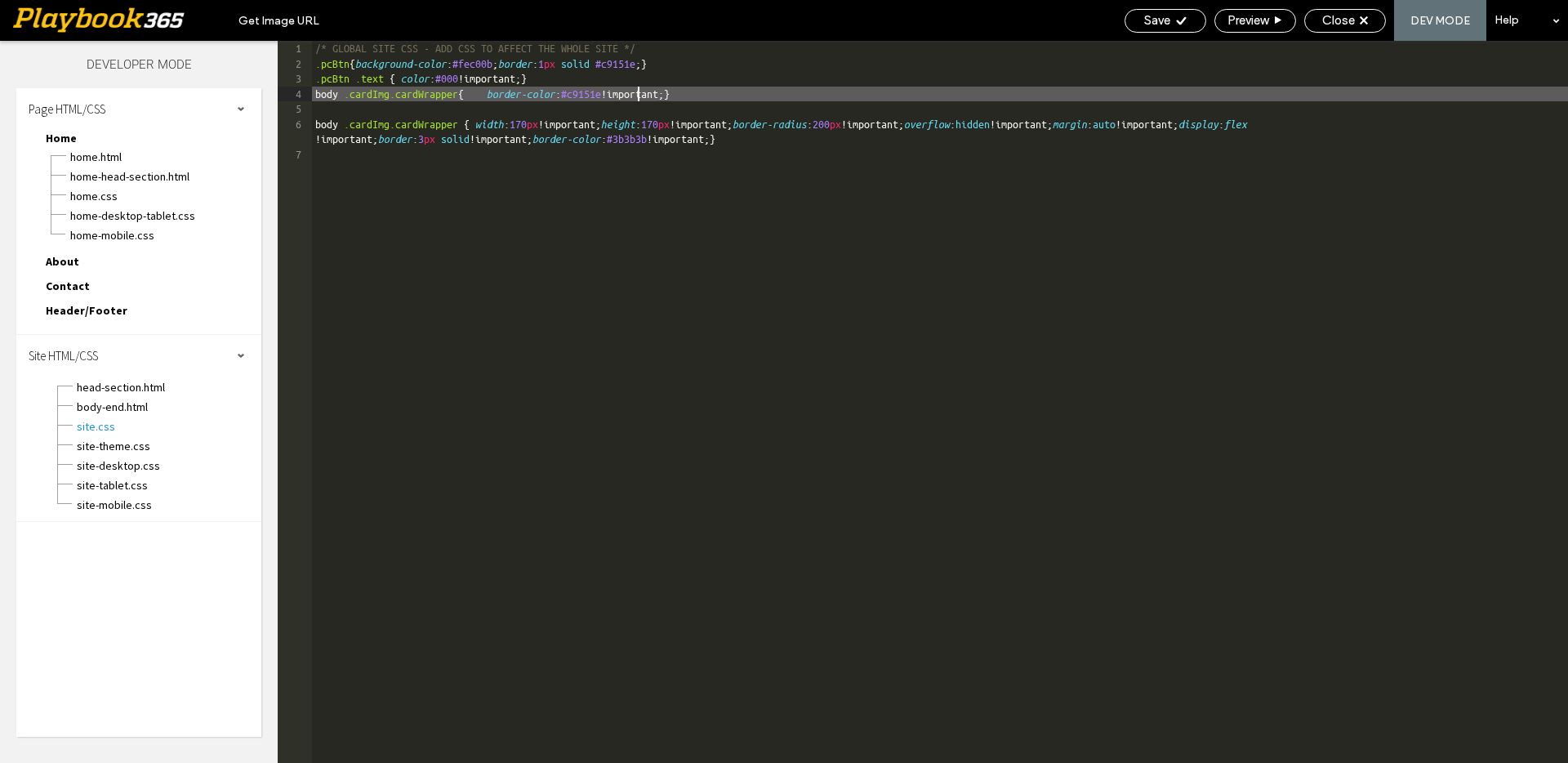
click at [636, 89] on div "/* GLOBAL SITE CSS - ADD CSS TO AFFECT THE WHOLE SITE */ .pcBtn { background-co…" at bounding box center [940, 416] width 1256 height 752
click at [738, 138] on div "/* GLOBAL SITE CSS - ADD CSS TO AFFECT THE WHOLE SITE */ .pcBtn { background-co…" at bounding box center [940, 416] width 1256 height 752
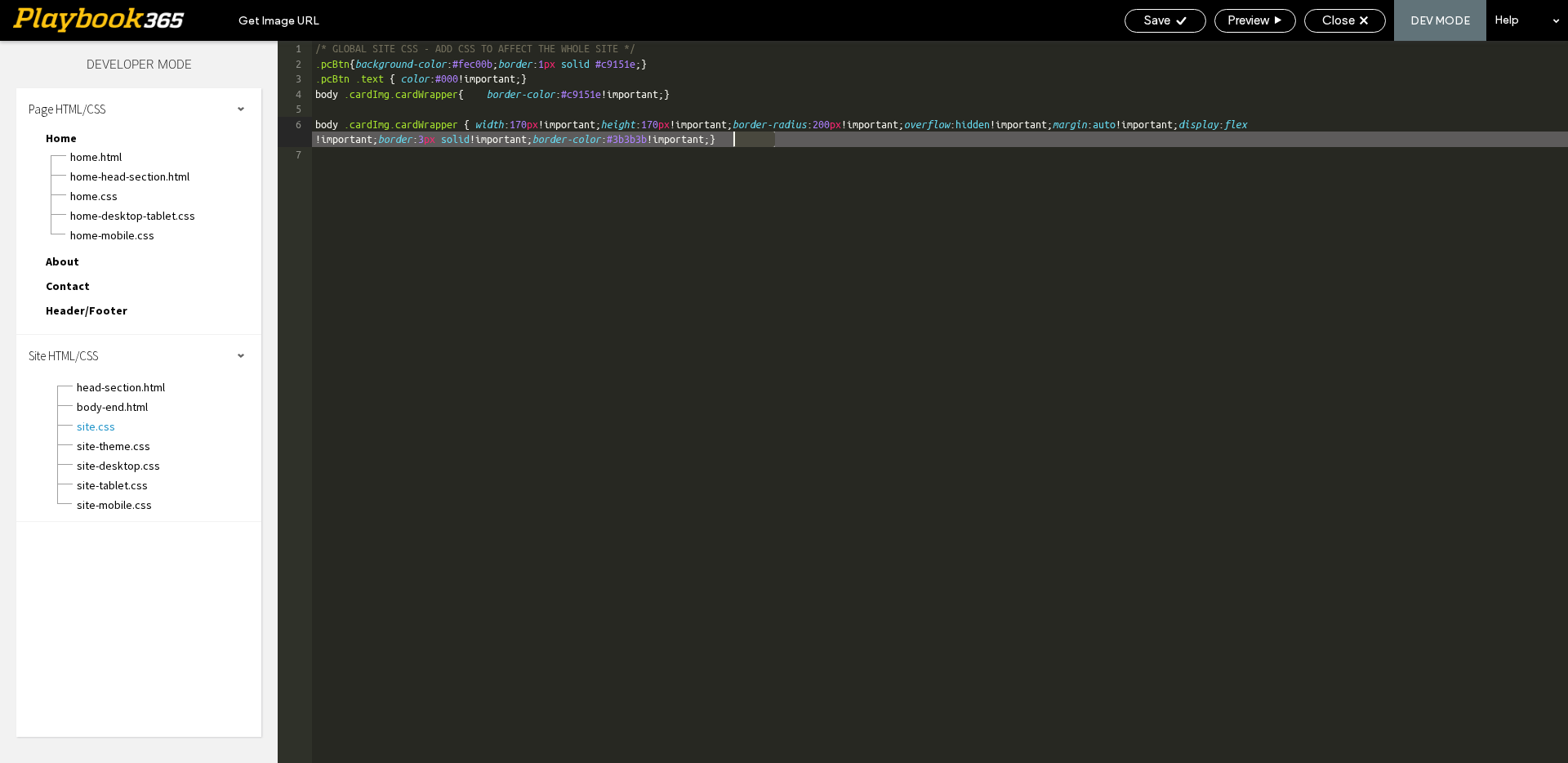
click at [738, 138] on div "/* GLOBAL SITE CSS - ADD CSS TO AFFECT THE WHOLE SITE */ .pcBtn { background-co…" at bounding box center [940, 416] width 1256 height 752
click at [975, 123] on div "/* GLOBAL SITE CSS - ADD CSS TO AFFECT THE WHOLE SITE */ .pcBtn { background-co…" at bounding box center [940, 416] width 1256 height 752
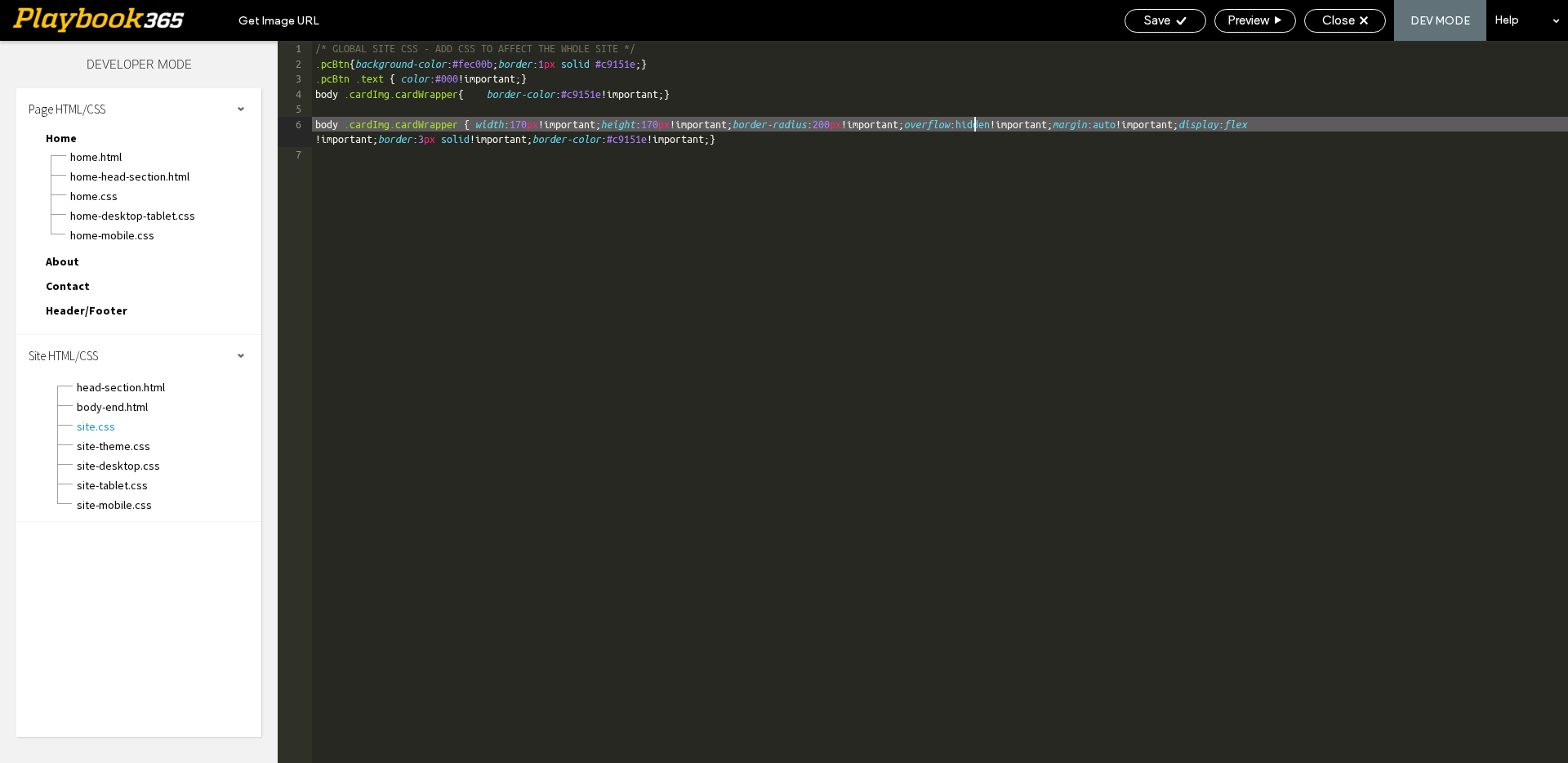
click at [975, 123] on div "/* GLOBAL SITE CSS - ADD CSS TO AFFECT THE WHOLE SITE */ .pcBtn { background-co…" at bounding box center [940, 416] width 1256 height 752
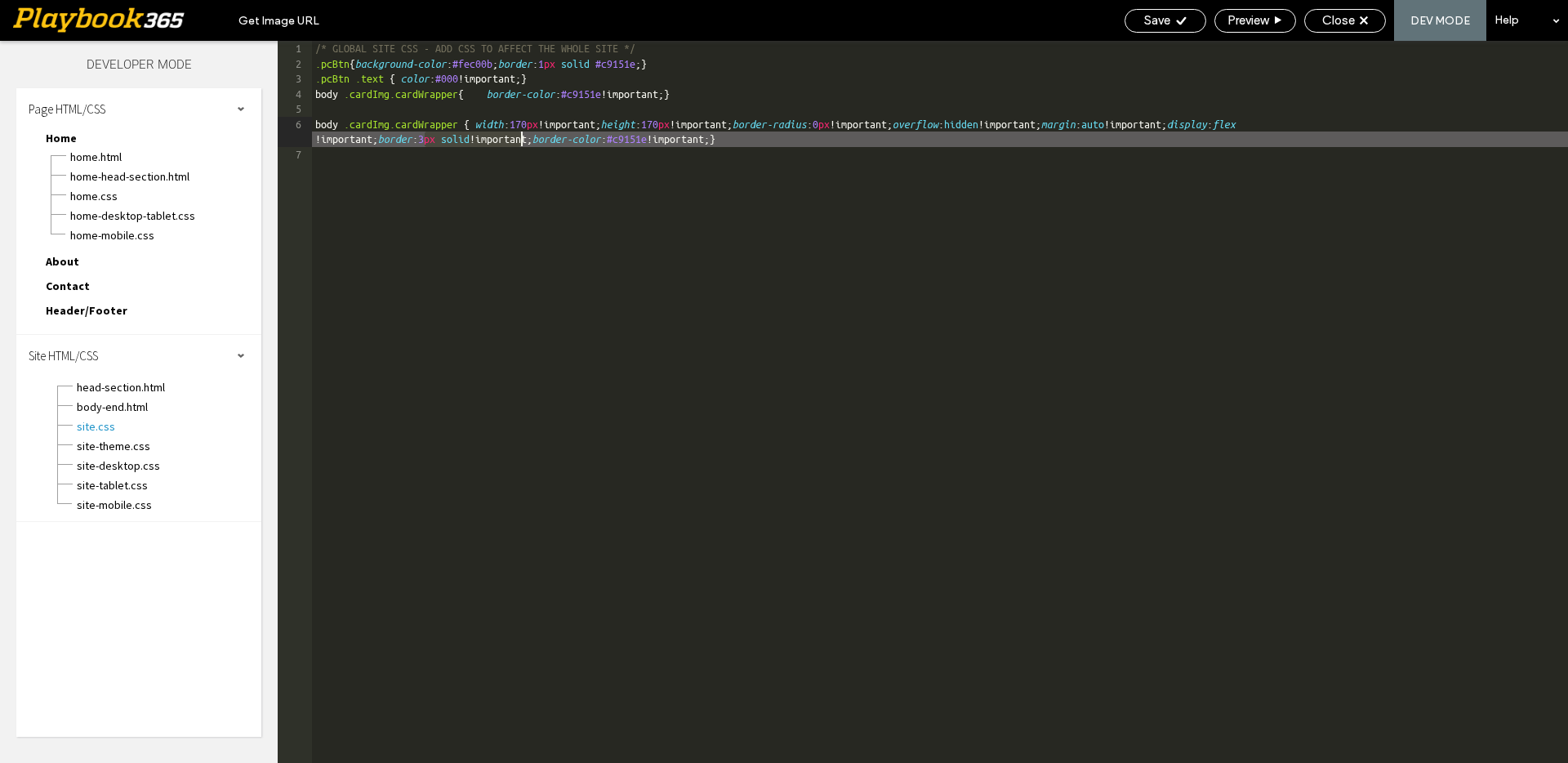
drag, startPoint x: 425, startPoint y: 138, endPoint x: 525, endPoint y: 135, distance: 100.0
click at [525, 135] on div "/* GLOBAL SITE CSS - ADD CSS TO AFFECT THE WHOLE SITE */ .pcBtn { background-co…" at bounding box center [940, 416] width 1256 height 752
drag, startPoint x: 627, startPoint y: 140, endPoint x: 590, endPoint y: 140, distance: 37.0
click at [590, 140] on div "/* GLOBAL SITE CSS - ADD CSS TO AFFECT THE WHOLE SITE */ .pcBtn { background-co…" at bounding box center [940, 416] width 1256 height 752
click at [859, 139] on div "/* GLOBAL SITE CSS - ADD CSS TO AFFECT THE WHOLE SITE */ .pcBtn { background-co…" at bounding box center [940, 416] width 1256 height 752
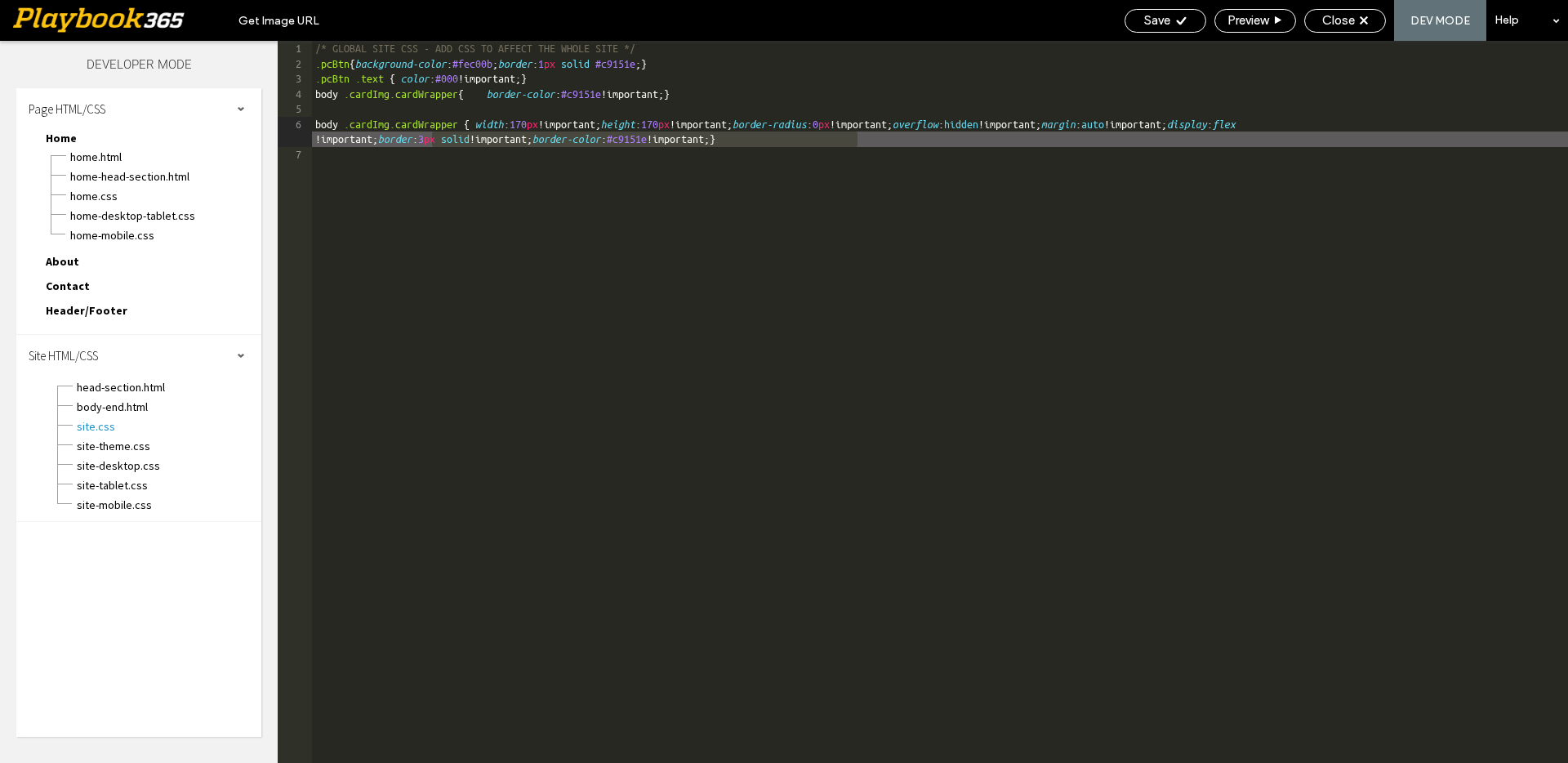
drag, startPoint x: 859, startPoint y: 139, endPoint x: 430, endPoint y: 138, distance: 429.0
click at [430, 138] on div "/* GLOBAL SITE CSS - ADD CSS TO AFFECT THE WHOLE SITE */ .pcBtn { background-co…" at bounding box center [940, 416] width 1256 height 752
click at [1153, 21] on span "Save" at bounding box center [1157, 20] width 26 height 15
click at [1175, 22] on icon at bounding box center [1181, 21] width 12 height 12
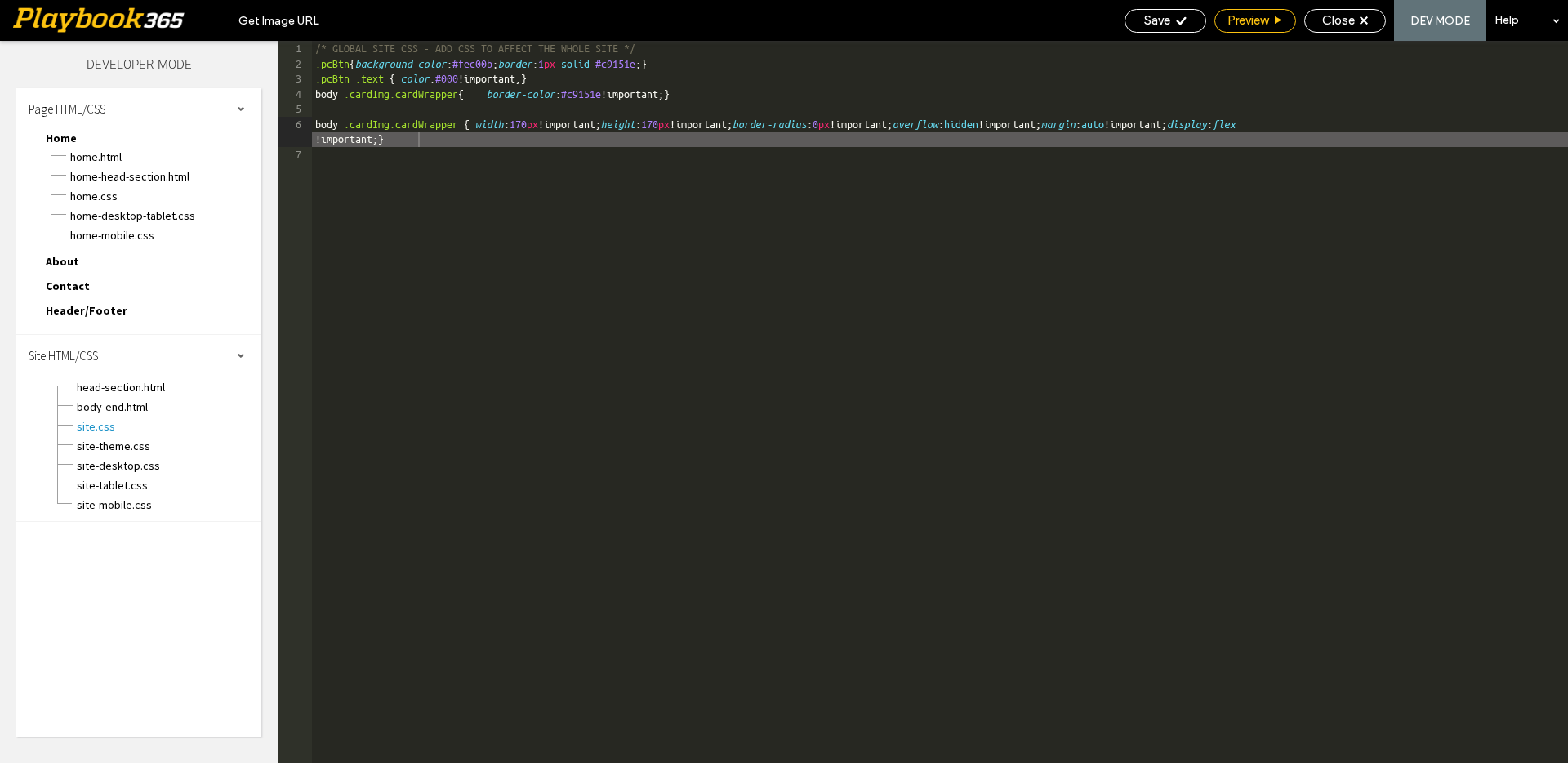
click at [1267, 23] on span "Preview" at bounding box center [1247, 20] width 41 height 15
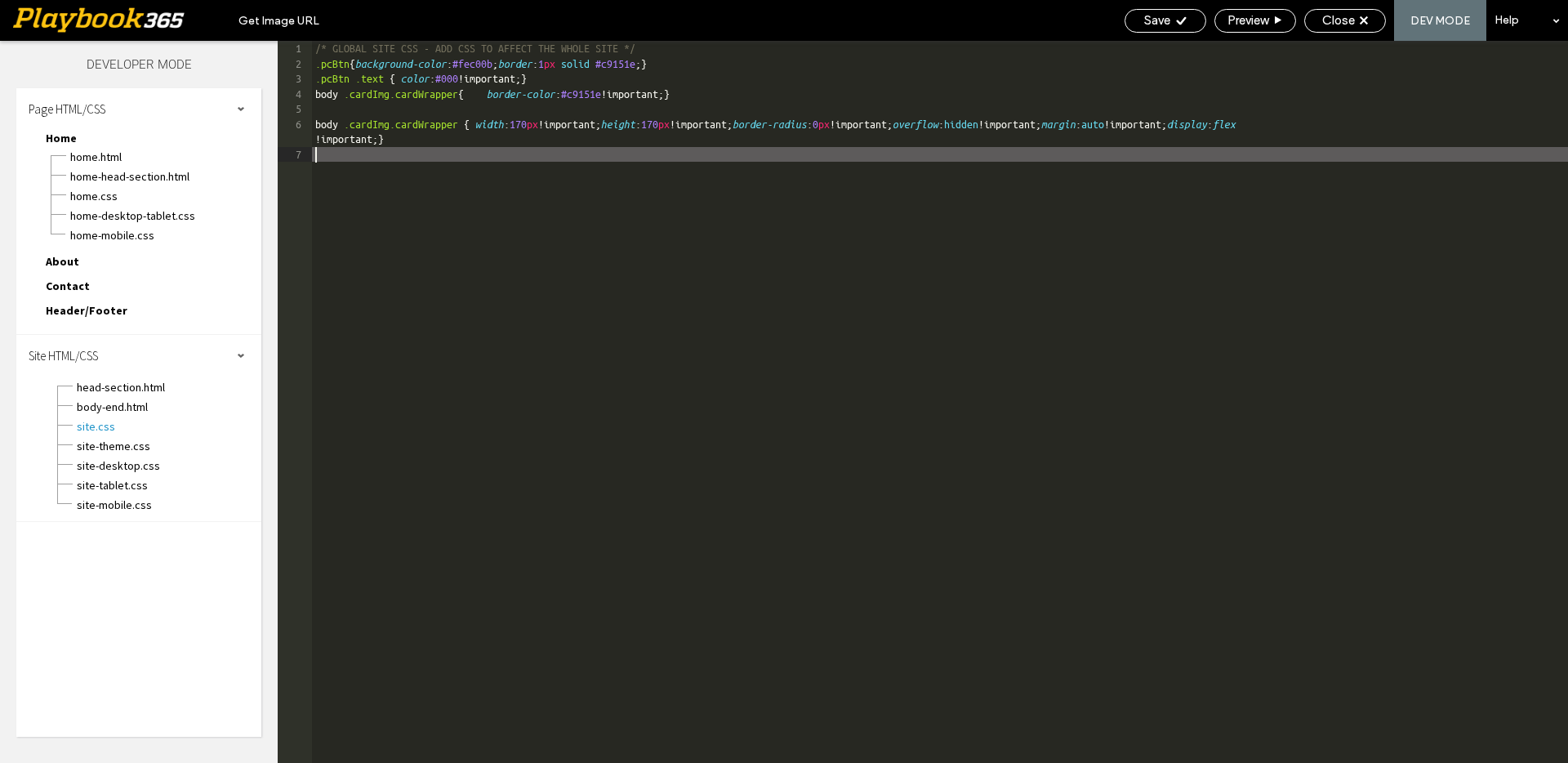
click at [761, 216] on div "/* GLOBAL SITE CSS - ADD CSS TO AFFECT THE WHOLE SITE */ .pcBtn { background-co…" at bounding box center [940, 416] width 1256 height 752
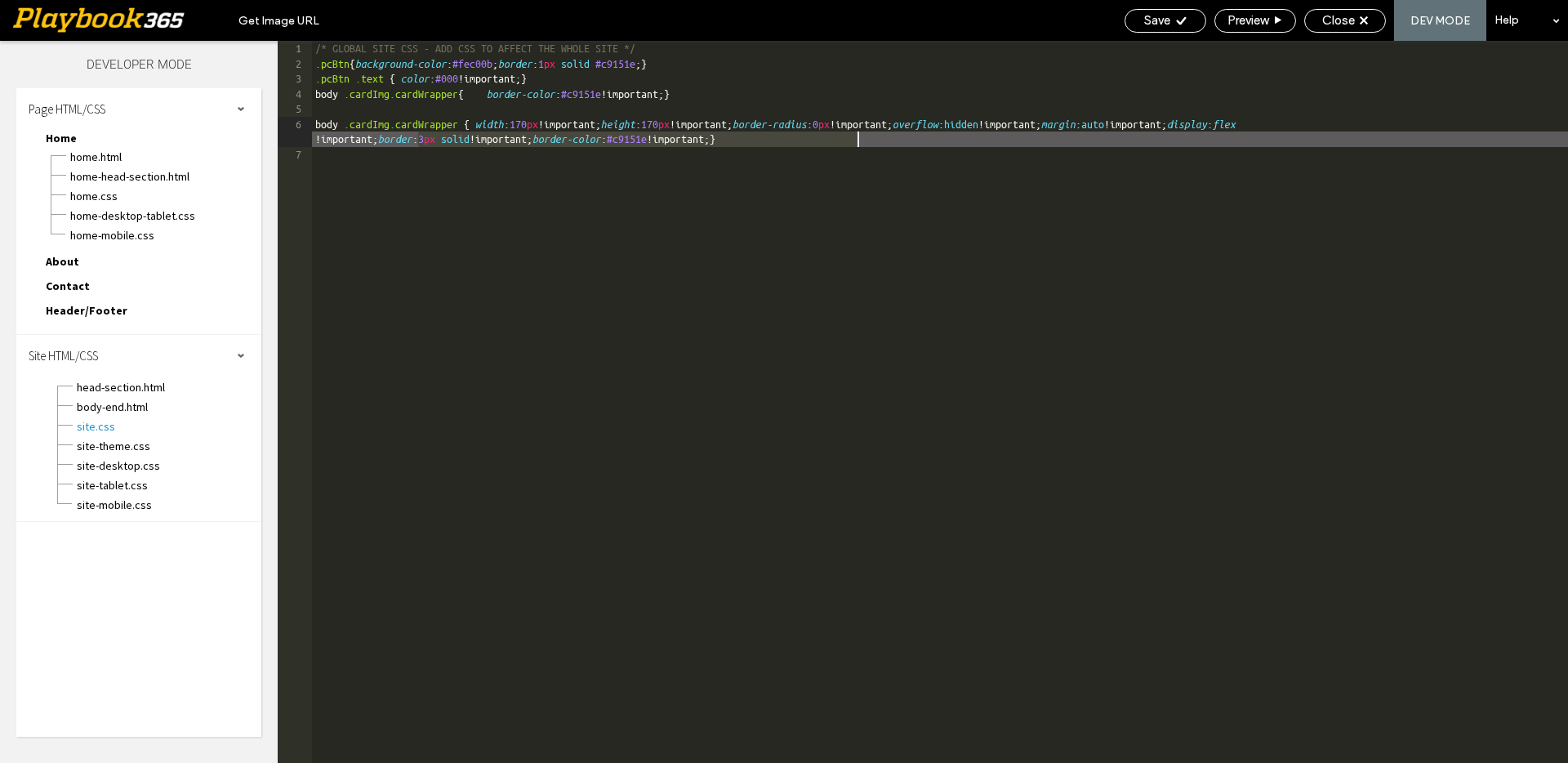
click at [486, 141] on div "/* GLOBAL SITE CSS - ADD CSS TO AFFECT THE WHOLE SITE */ .pcBtn { background-co…" at bounding box center [940, 416] width 1256 height 752
click at [1167, 26] on span "Save" at bounding box center [1157, 20] width 26 height 15
click at [1169, 124] on div "/* GLOBAL SITE CSS - ADD CSS TO AFFECT THE WHOLE SITE */ .pcBtn { background-co…" at bounding box center [940, 416] width 1256 height 752
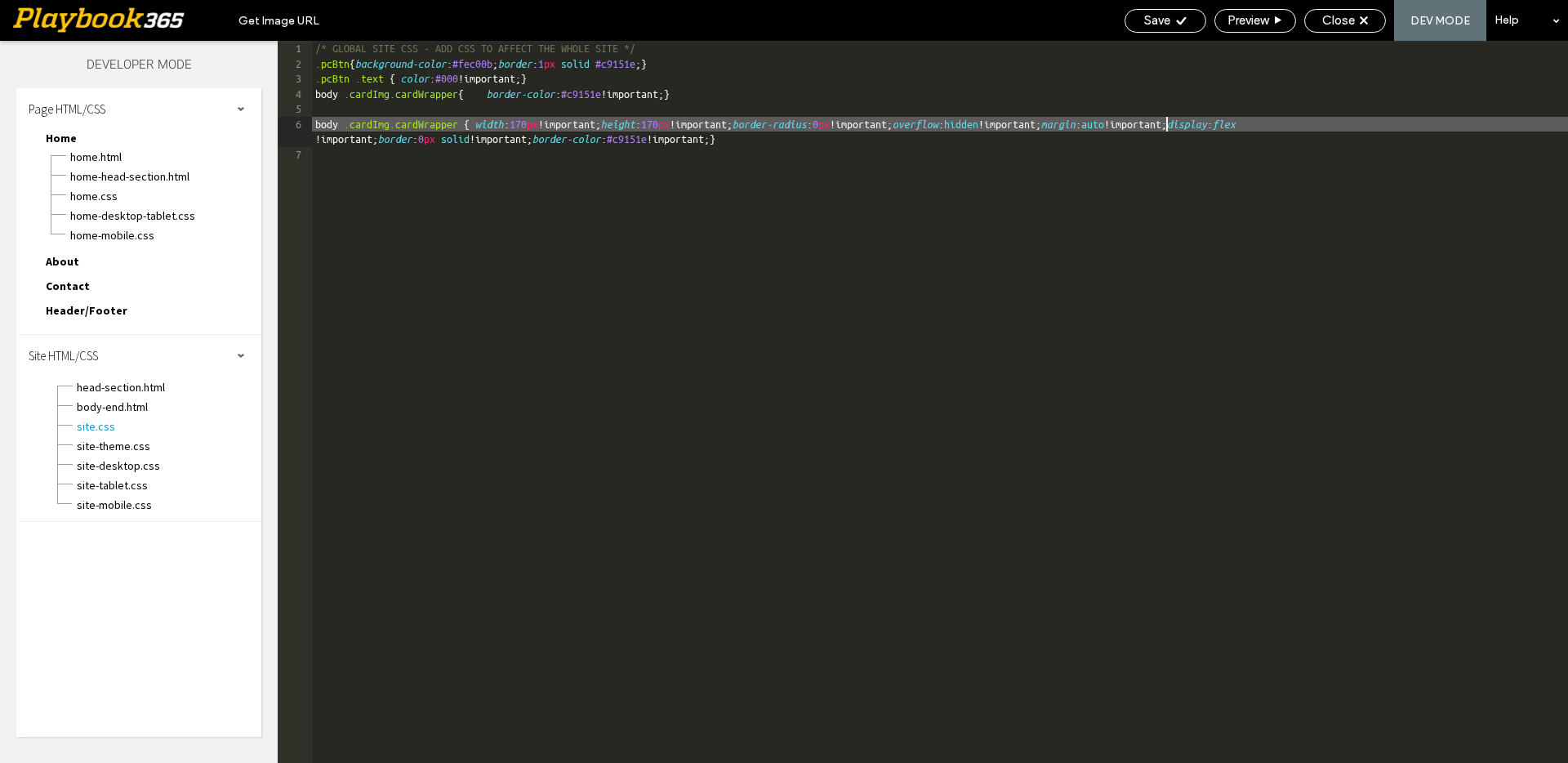
click at [1169, 124] on div "/* GLOBAL SITE CSS - ADD CSS TO AFFECT THE WHOLE SITE */ .pcBtn { background-co…" at bounding box center [940, 416] width 1256 height 752
click at [1164, 124] on div "/* GLOBAL SITE CSS - ADD CSS TO AFFECT THE WHOLE SITE */ .pcBtn { background-co…" at bounding box center [940, 416] width 1256 height 752
click at [1157, 30] on div "Save" at bounding box center [1165, 21] width 81 height 24
click at [1156, 125] on div "/* GLOBAL SITE CSS - ADD CSS TO AFFECT THE WHOLE SITE */ .pcBtn { background-co…" at bounding box center [940, 416] width 1256 height 752
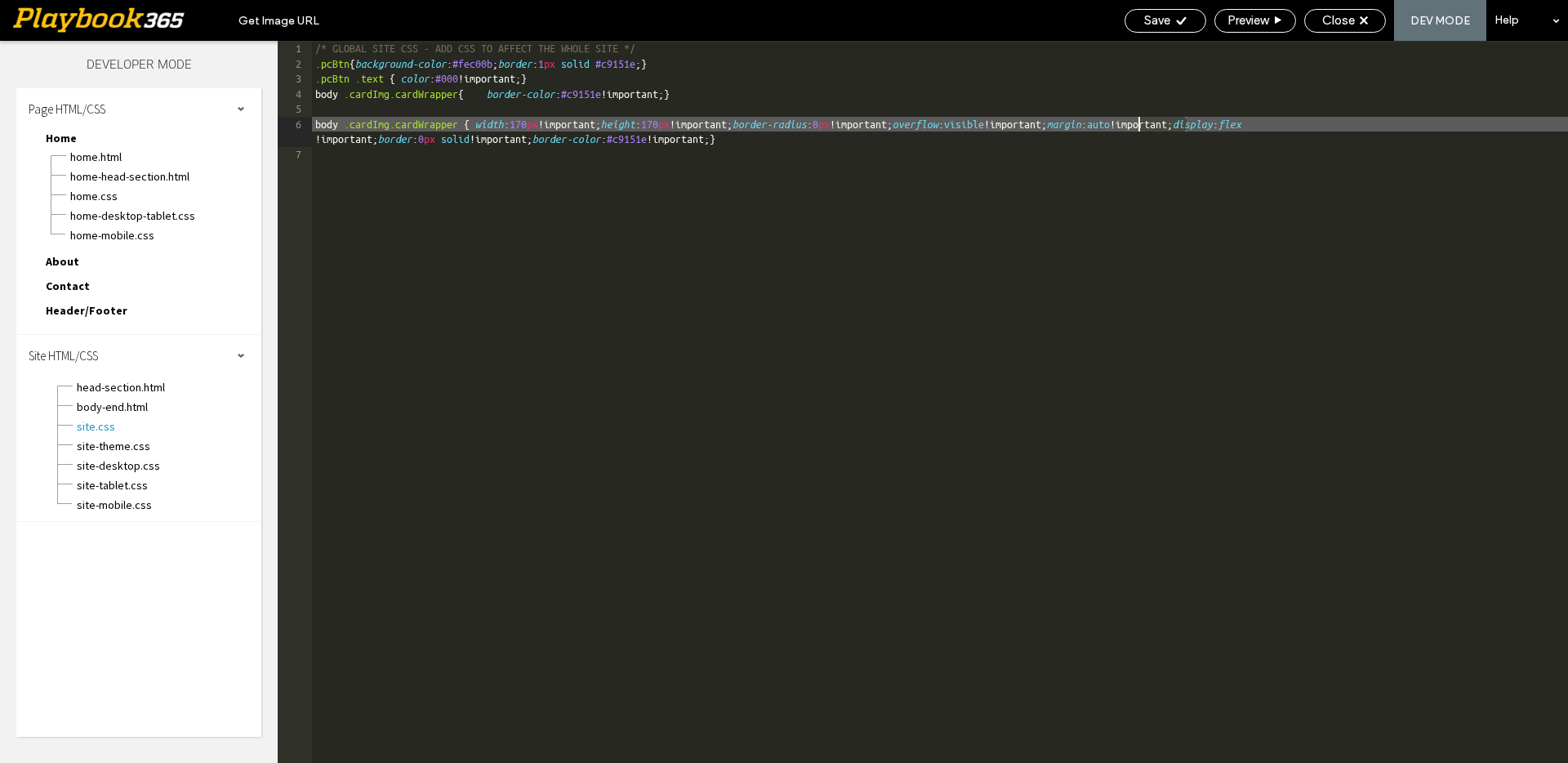
click at [1156, 125] on div "/* GLOBAL SITE CSS - ADD CSS TO AFFECT THE WHOLE SITE */ .pcBtn { background-co…" at bounding box center [940, 416] width 1256 height 752
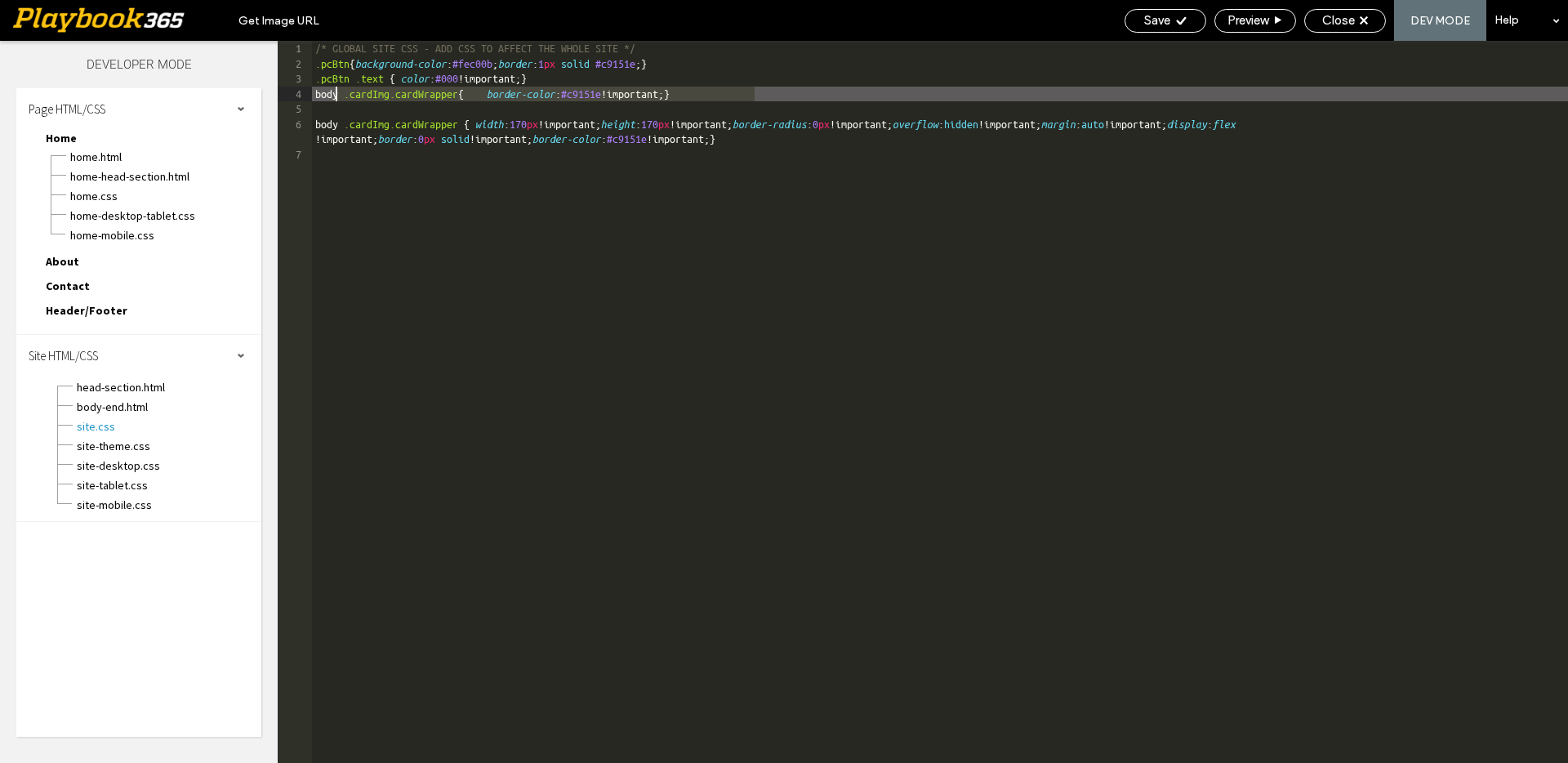
drag, startPoint x: 766, startPoint y: 91, endPoint x: 337, endPoint y: 93, distance: 429.0
click at [337, 93] on div "/* GLOBAL SITE CSS - ADD CSS TO AFFECT THE WHOLE SITE */ .pcBtn { background-co…" at bounding box center [940, 416] width 1256 height 752
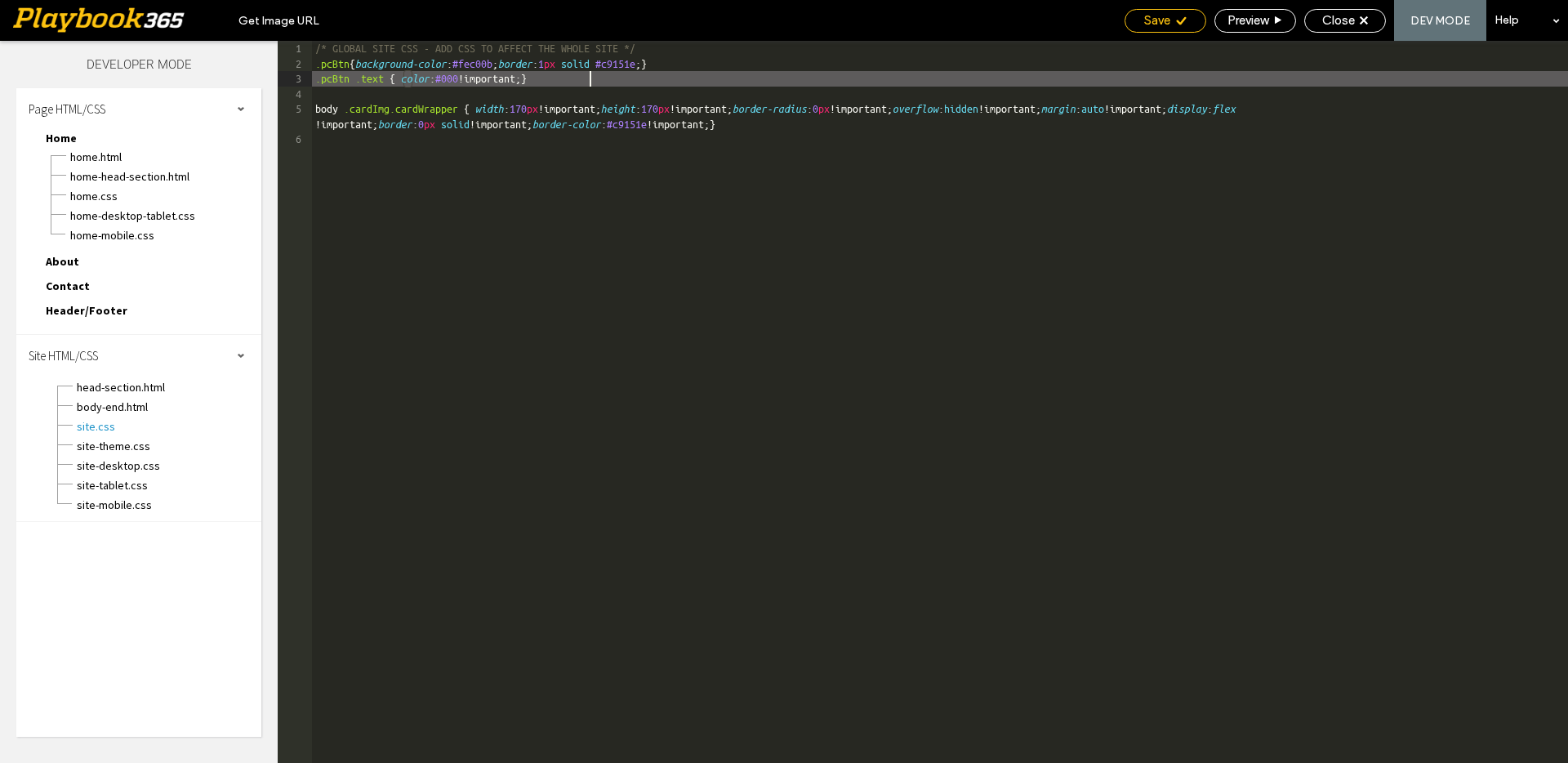
click at [1160, 24] on span "Save" at bounding box center [1157, 20] width 26 height 15
click at [570, 108] on div "/* GLOBAL SITE CSS - ADD CSS TO AFFECT THE WHOLE SITE */ .pcBtn { background-co…" at bounding box center [940, 416] width 1256 height 752
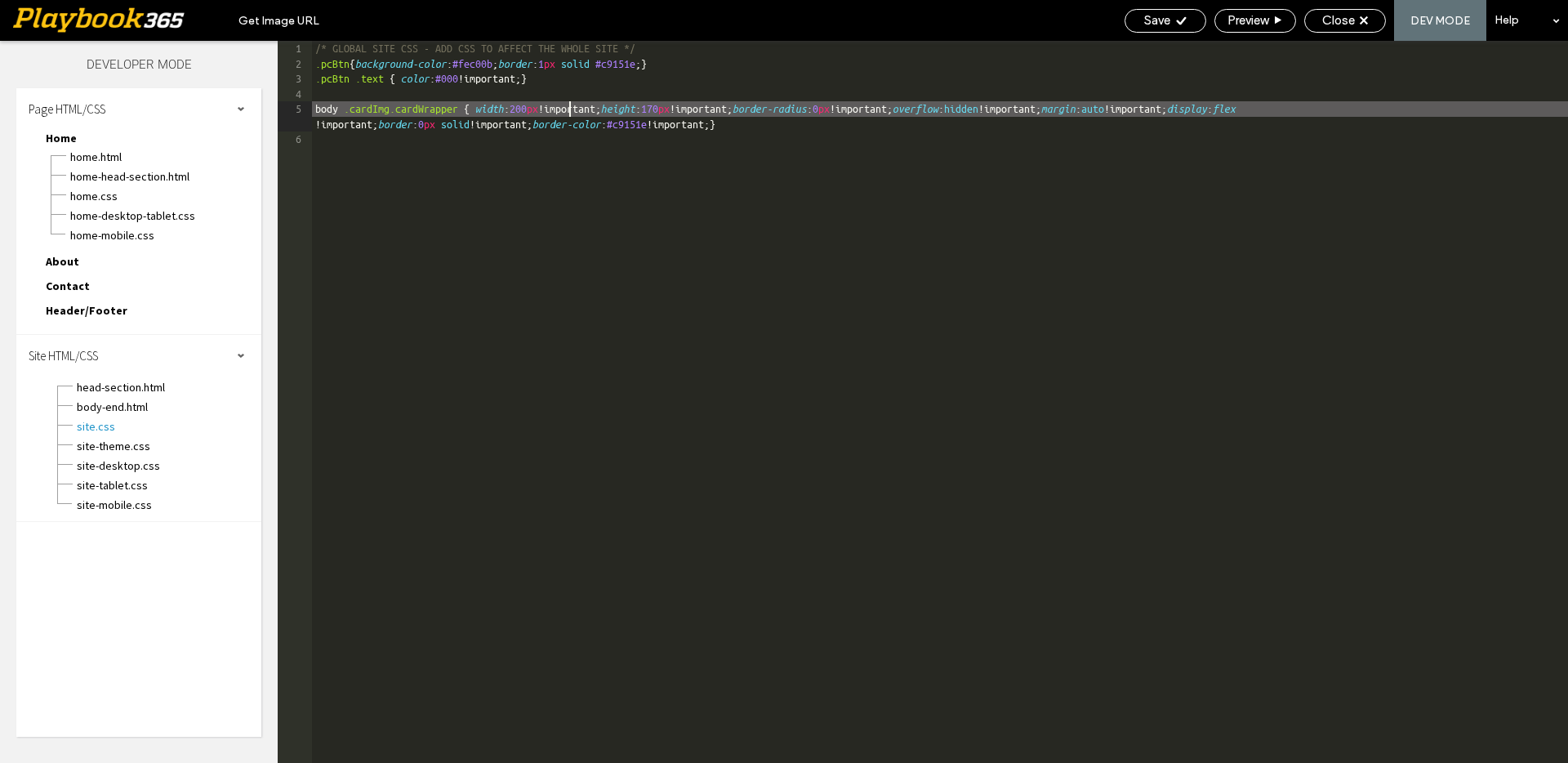
click at [745, 111] on div "/* GLOBAL SITE CSS - ADD CSS TO AFFECT THE WHOLE SITE */ .pcBtn { background-co…" at bounding box center [940, 416] width 1256 height 752
click at [1176, 17] on icon at bounding box center [1181, 21] width 12 height 12
click at [567, 104] on div "/* GLOBAL SITE CSS - ADD CSS TO AFFECT THE WHOLE SITE */ .pcBtn { background-co…" at bounding box center [940, 416] width 1256 height 752
click at [1160, 21] on span "Save" at bounding box center [1157, 20] width 26 height 15
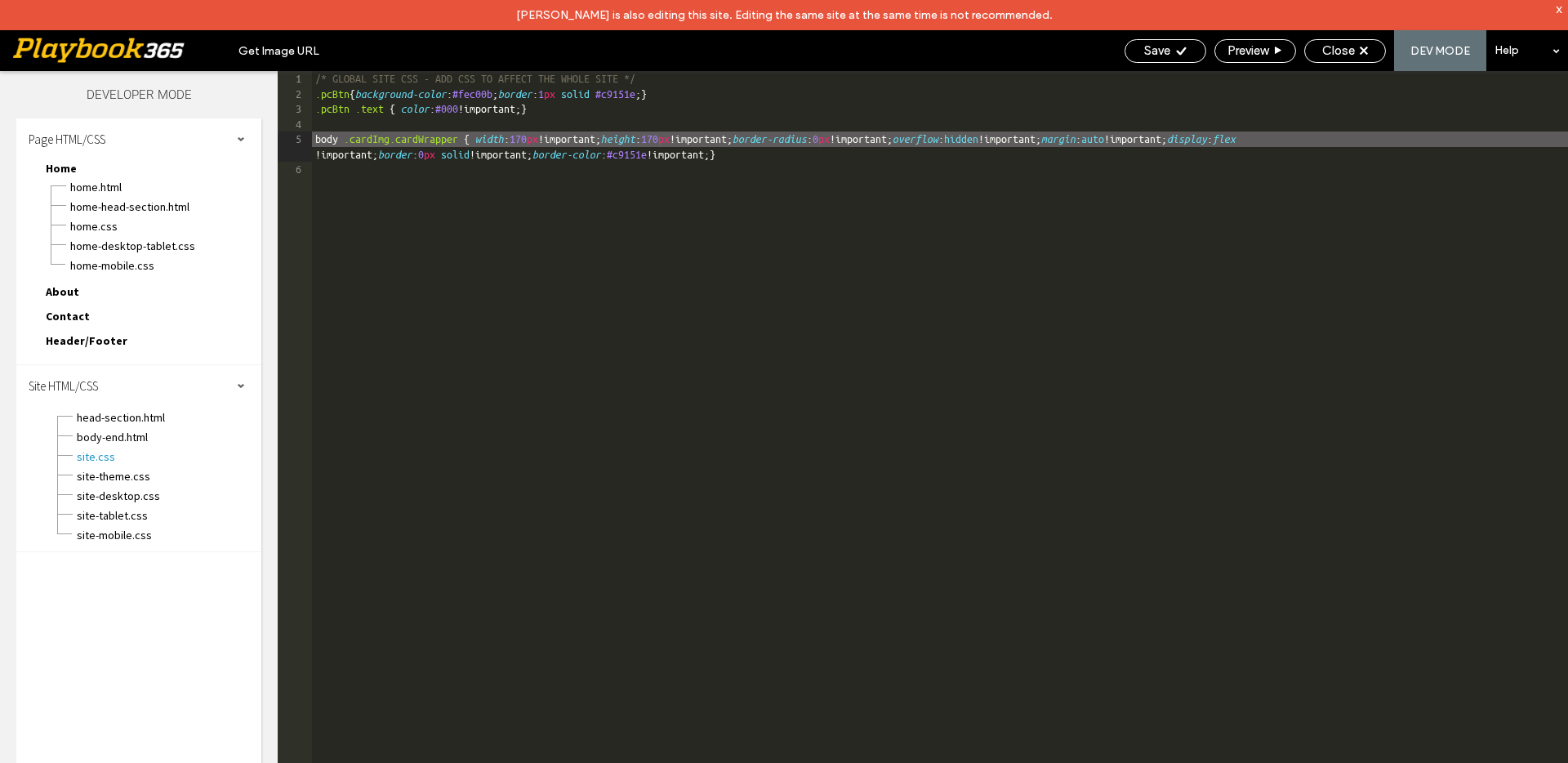
click at [744, 142] on div "/* GLOBAL SITE CSS - ADD CSS TO AFFECT THE WHOLE SITE */ .pcBtn { background-co…" at bounding box center [940, 447] width 1256 height 752
click at [566, 137] on div "/* GLOBAL SITE CSS - ADD CSS TO AFFECT THE WHOLE SITE */ .pcBtn { background-co…" at bounding box center [940, 447] width 1256 height 752
click at [1146, 52] on span "Save" at bounding box center [1157, 51] width 26 height 15
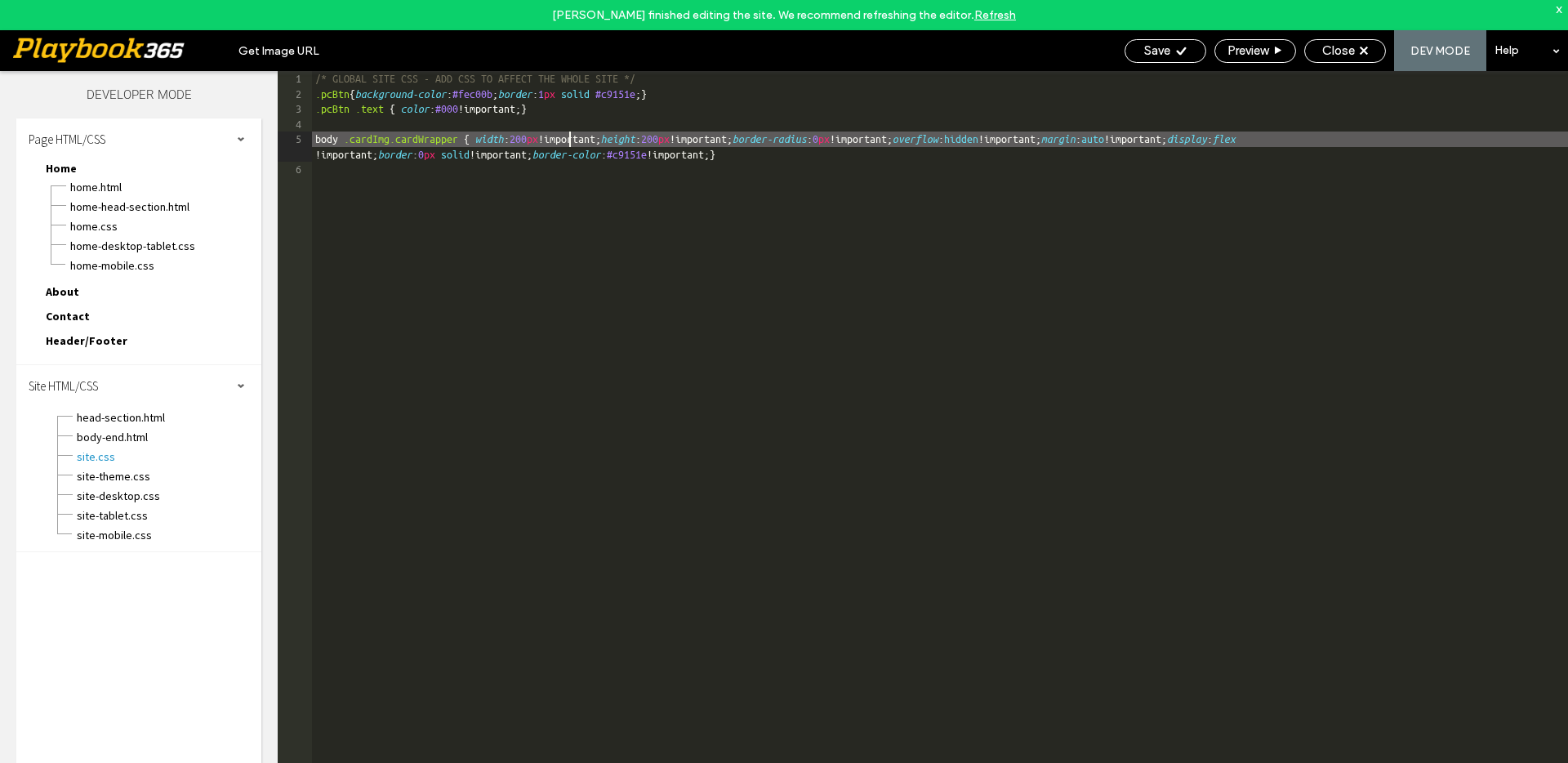
click at [863, 159] on div "/* GLOBAL SITE CSS - ADD CSS TO AFFECT THE WHOLE SITE */ .pcBtn { background-co…" at bounding box center [940, 447] width 1256 height 752
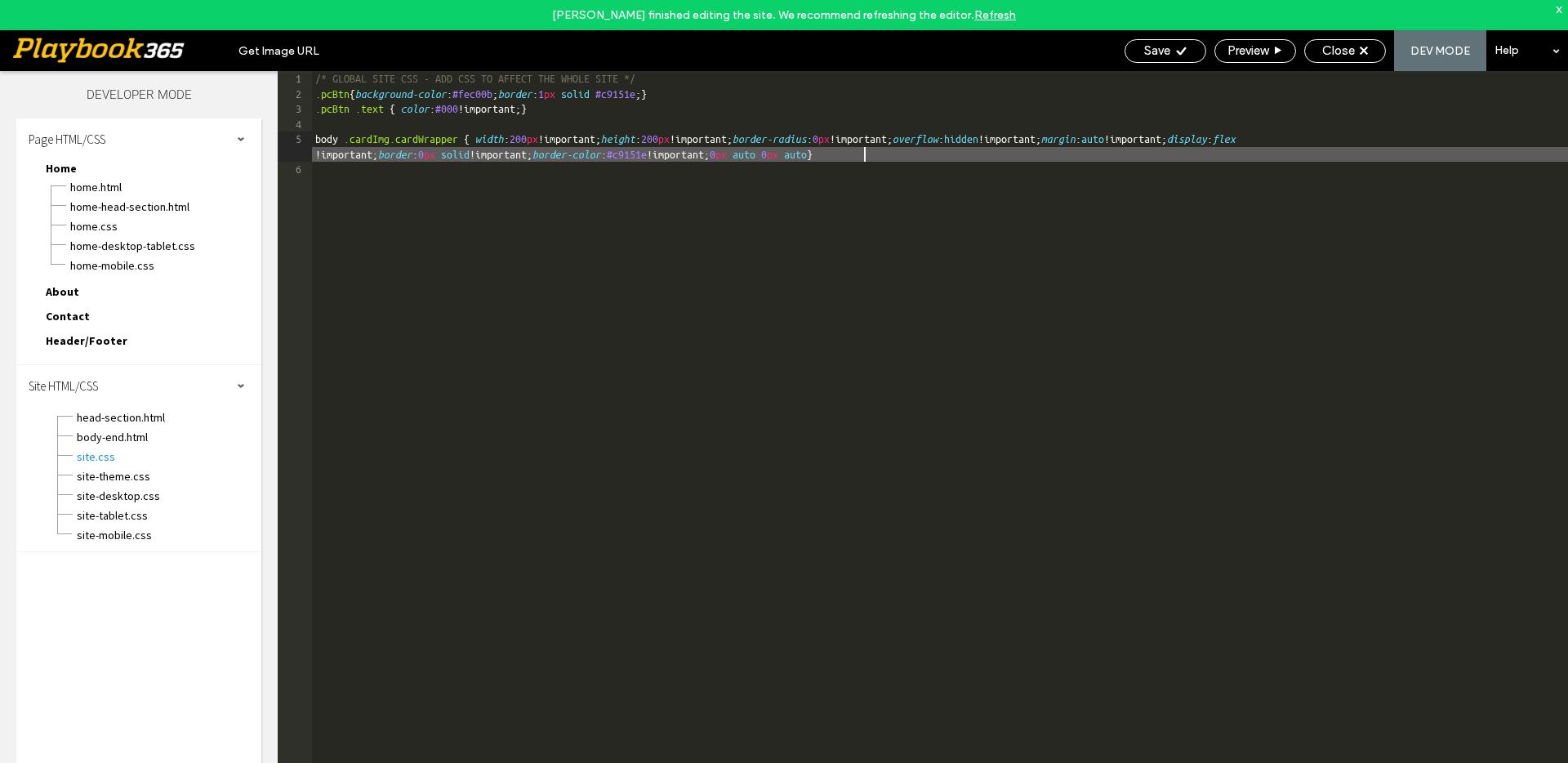
click at [862, 152] on div "/* GLOBAL SITE CSS - ADD CSS TO AFFECT THE WHOLE SITE */ .pcBtn { background-co…" at bounding box center [940, 447] width 1256 height 752
drag, startPoint x: 979, startPoint y: 155, endPoint x: 863, endPoint y: 155, distance: 116.0
click at [863, 155] on div "/* GLOBAL SITE CSS - ADD CSS TO AFFECT THE WHOLE SITE */ .pcBtn { background-co…" at bounding box center [940, 447] width 1256 height 752
click at [1334, 141] on div "/* GLOBAL SITE CSS - ADD CSS TO AFFECT THE WHOLE SITE */ .pcBtn { background-co…" at bounding box center [940, 447] width 1256 height 752
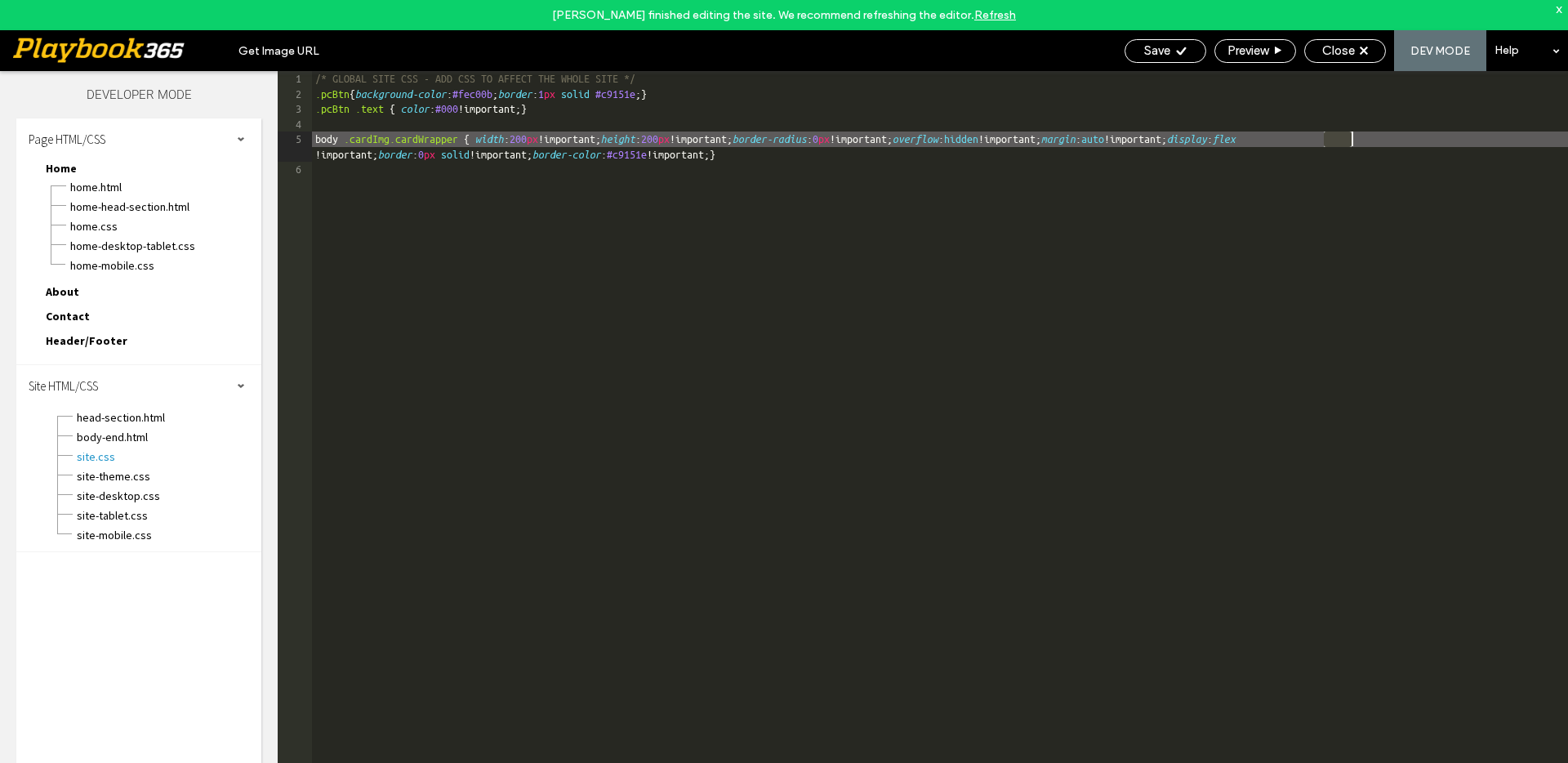
click at [1334, 141] on div "/* GLOBAL SITE CSS - ADD CSS TO AFFECT THE WHOLE SITE */ .pcBtn { background-co…" at bounding box center [940, 447] width 1256 height 752
click at [1168, 45] on div "Save" at bounding box center [1165, 51] width 80 height 15
click at [1302, 156] on div "/* GLOBAL SITE CSS - ADD CSS TO AFFECT THE WHOLE SITE */ .pcBtn { background-co…" at bounding box center [940, 447] width 1256 height 752
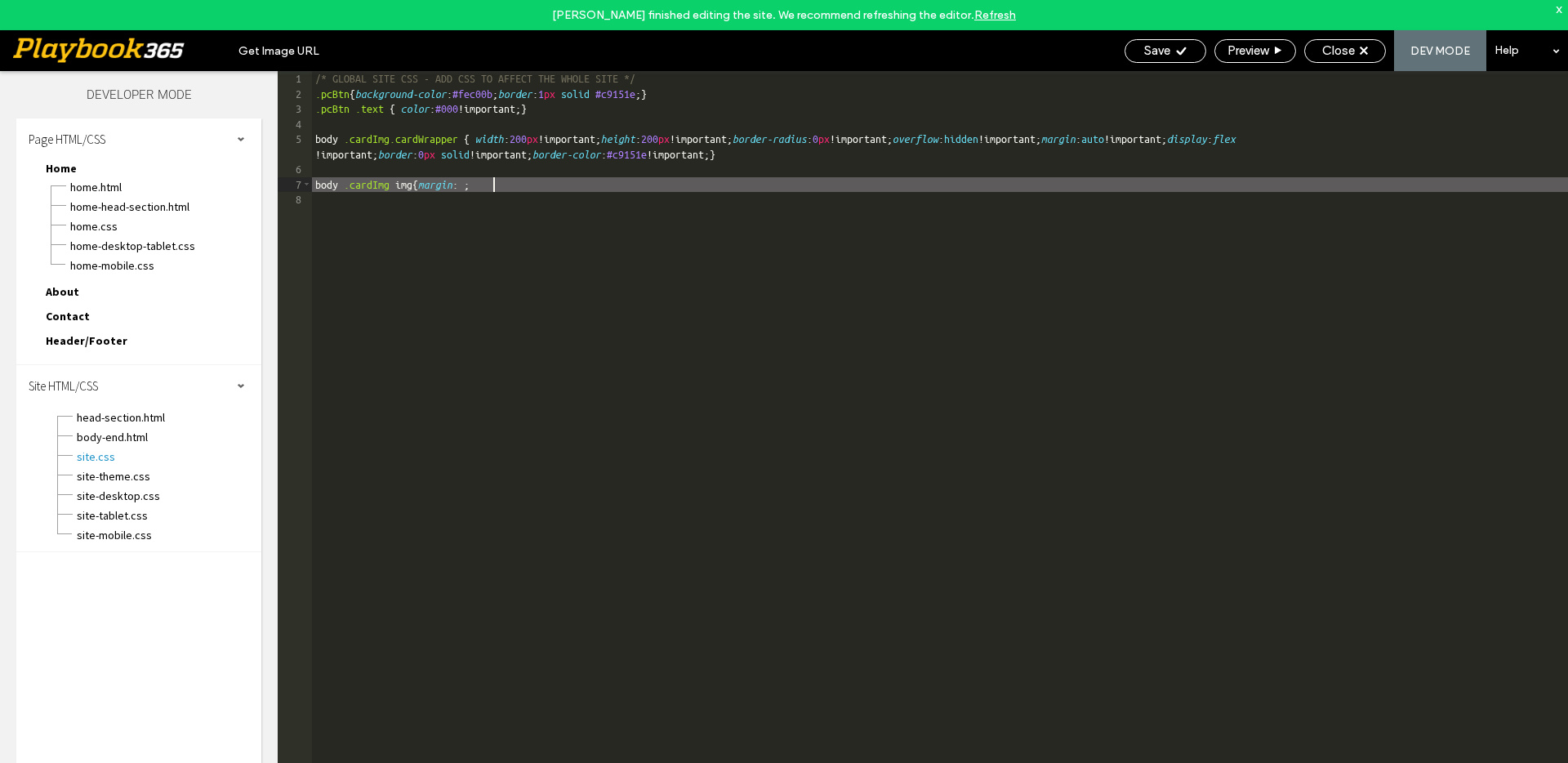
paste textarea
type textarea "**"
click at [1167, 52] on span "Save" at bounding box center [1157, 51] width 26 height 15
click at [1115, 356] on div "/* GLOBAL SITE CSS - ADD CSS TO AFFECT THE WHOLE SITE */ .pcBtn { background-co…" at bounding box center [940, 447] width 1256 height 752
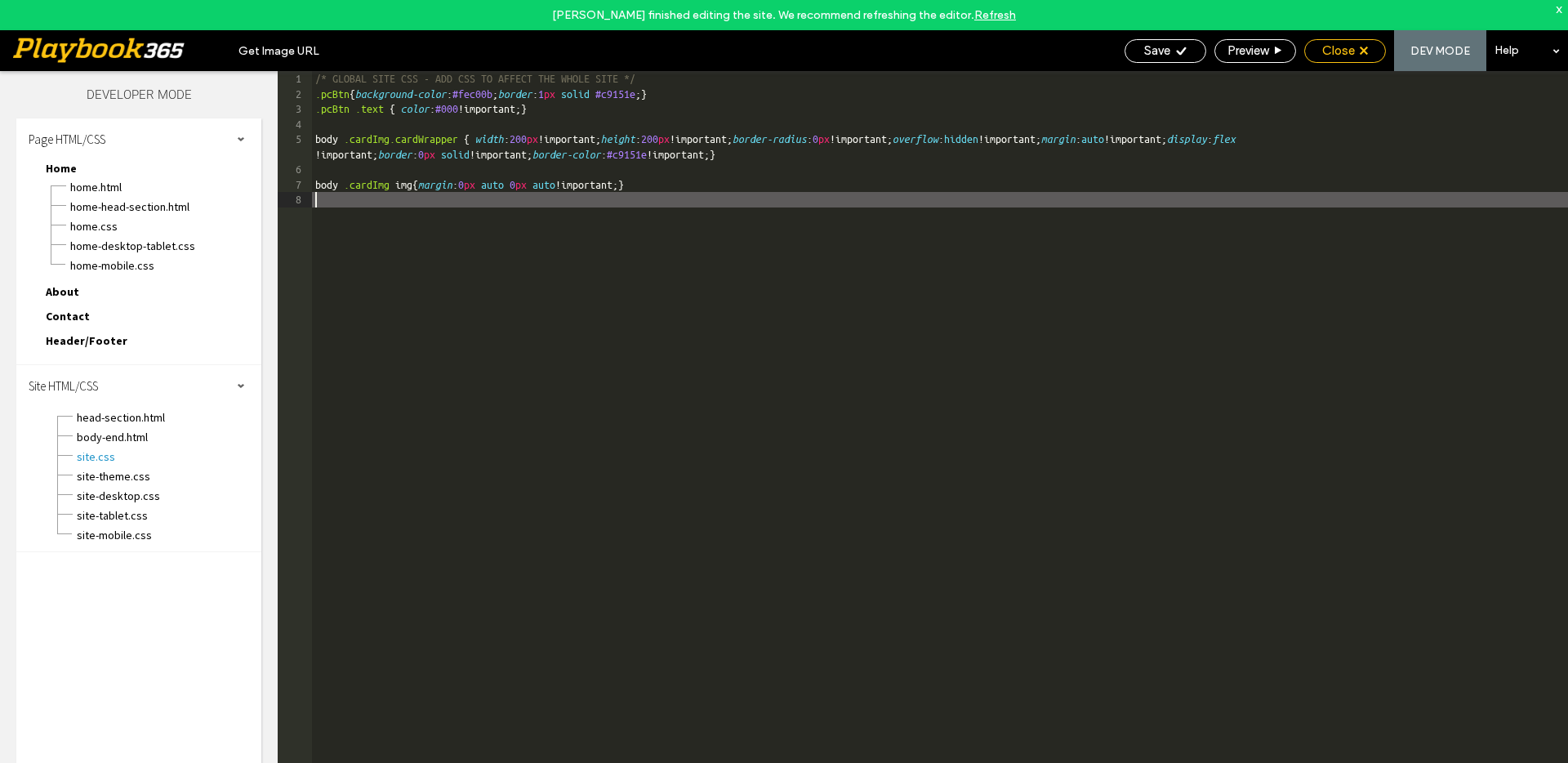
click at [1332, 49] on span "Close" at bounding box center [1338, 51] width 33 height 15
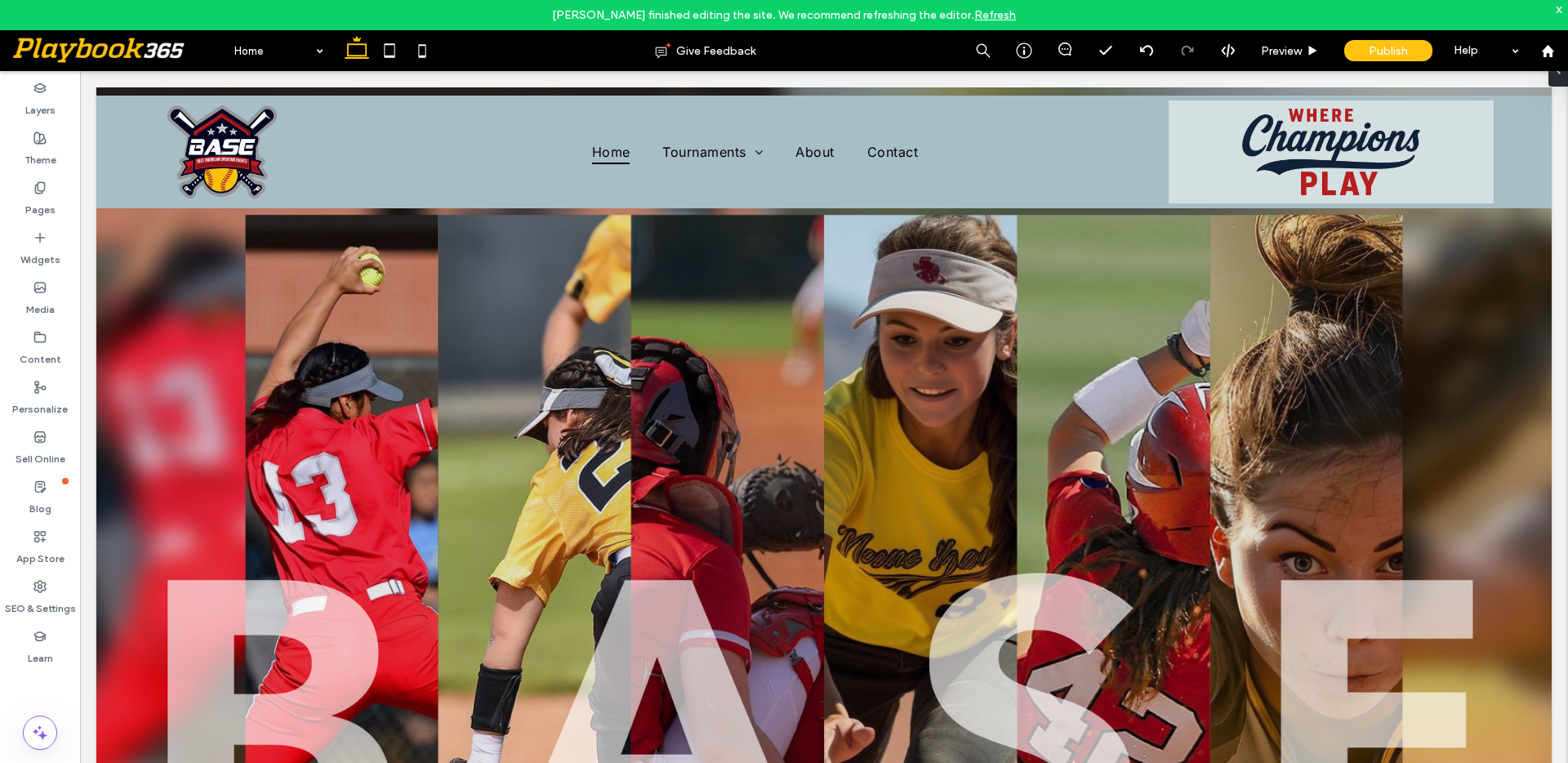
click at [975, 15] on link "Refresh" at bounding box center [994, 15] width 42 height 14
